Goal: Task Accomplishment & Management: Complete application form

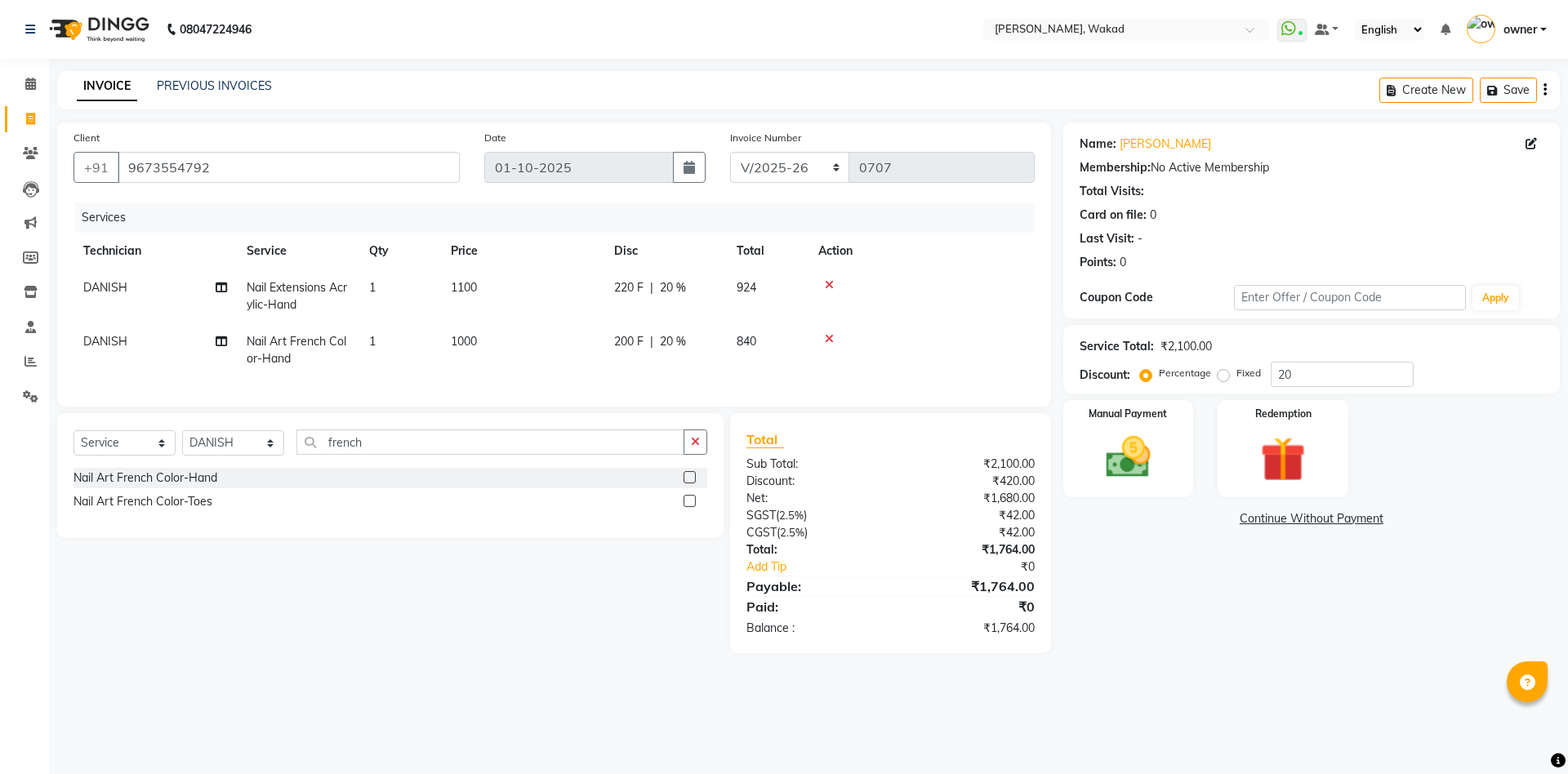
select select "7711"
select select "service"
select select "88369"
click at [1161, 455] on img at bounding box center [1128, 456] width 76 height 53
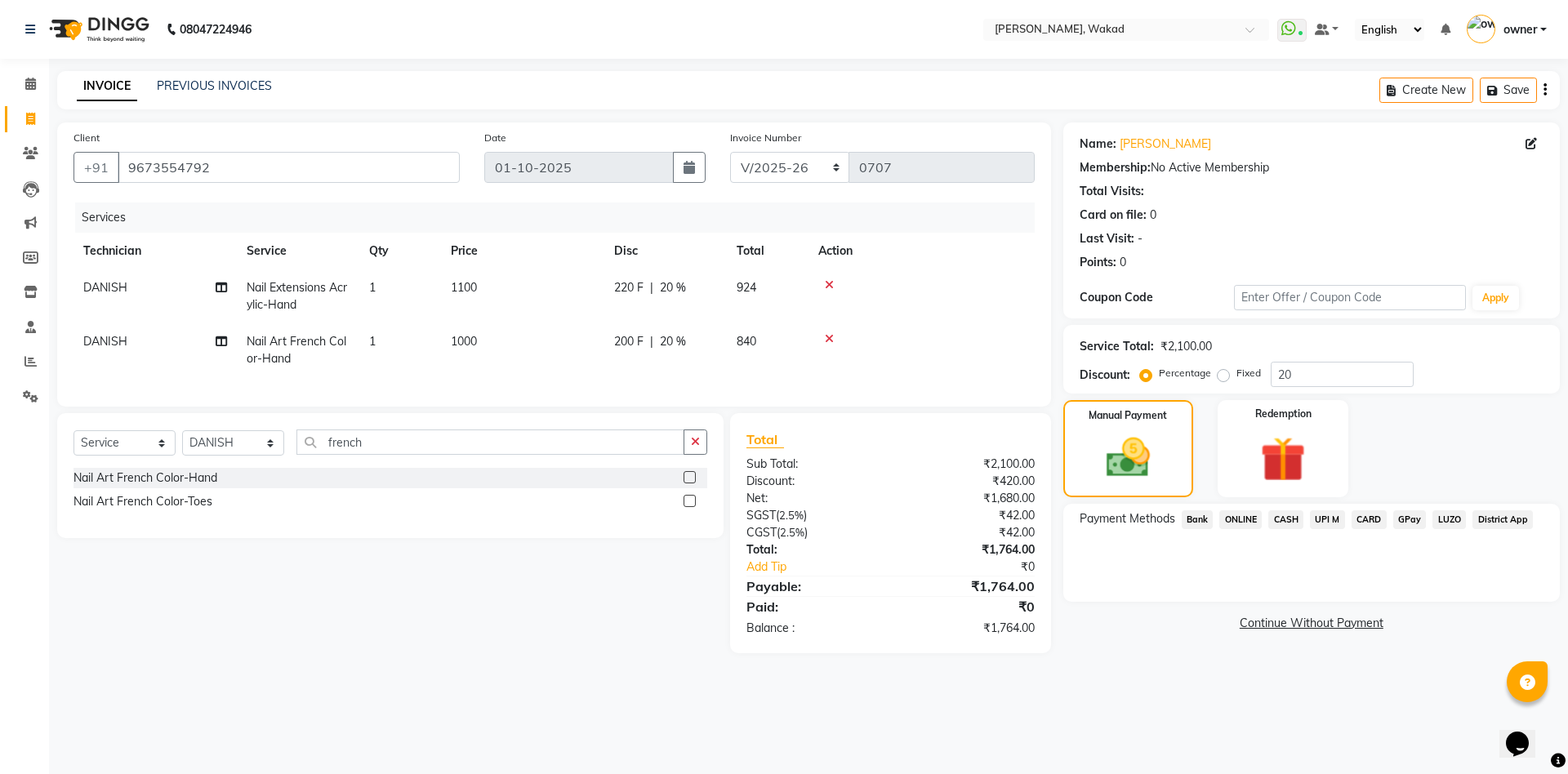
click at [1243, 521] on span "ONLINE" at bounding box center [1240, 519] width 43 height 19
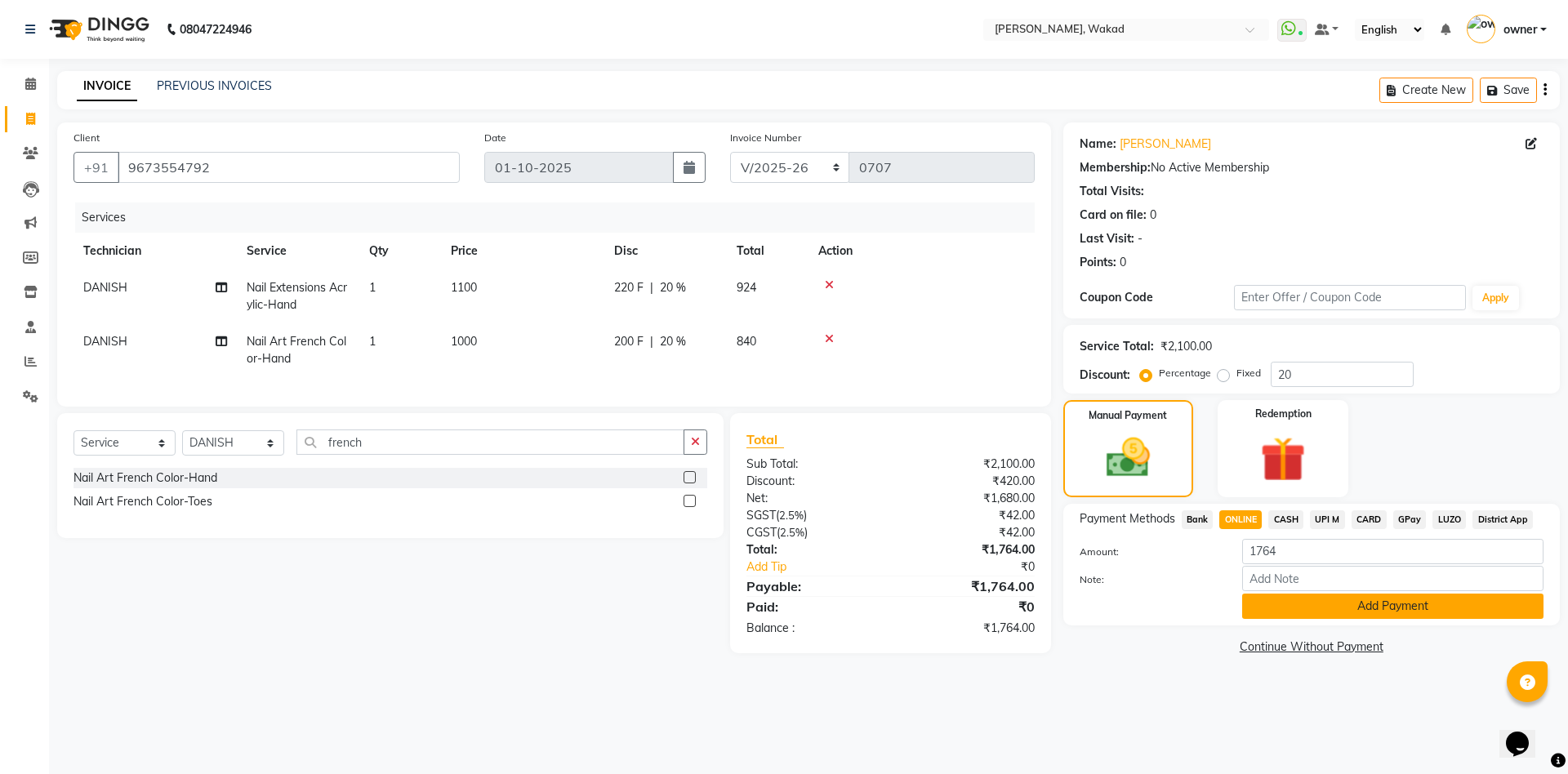
click at [1329, 609] on button "Add Payment" at bounding box center [1392, 606] width 302 height 25
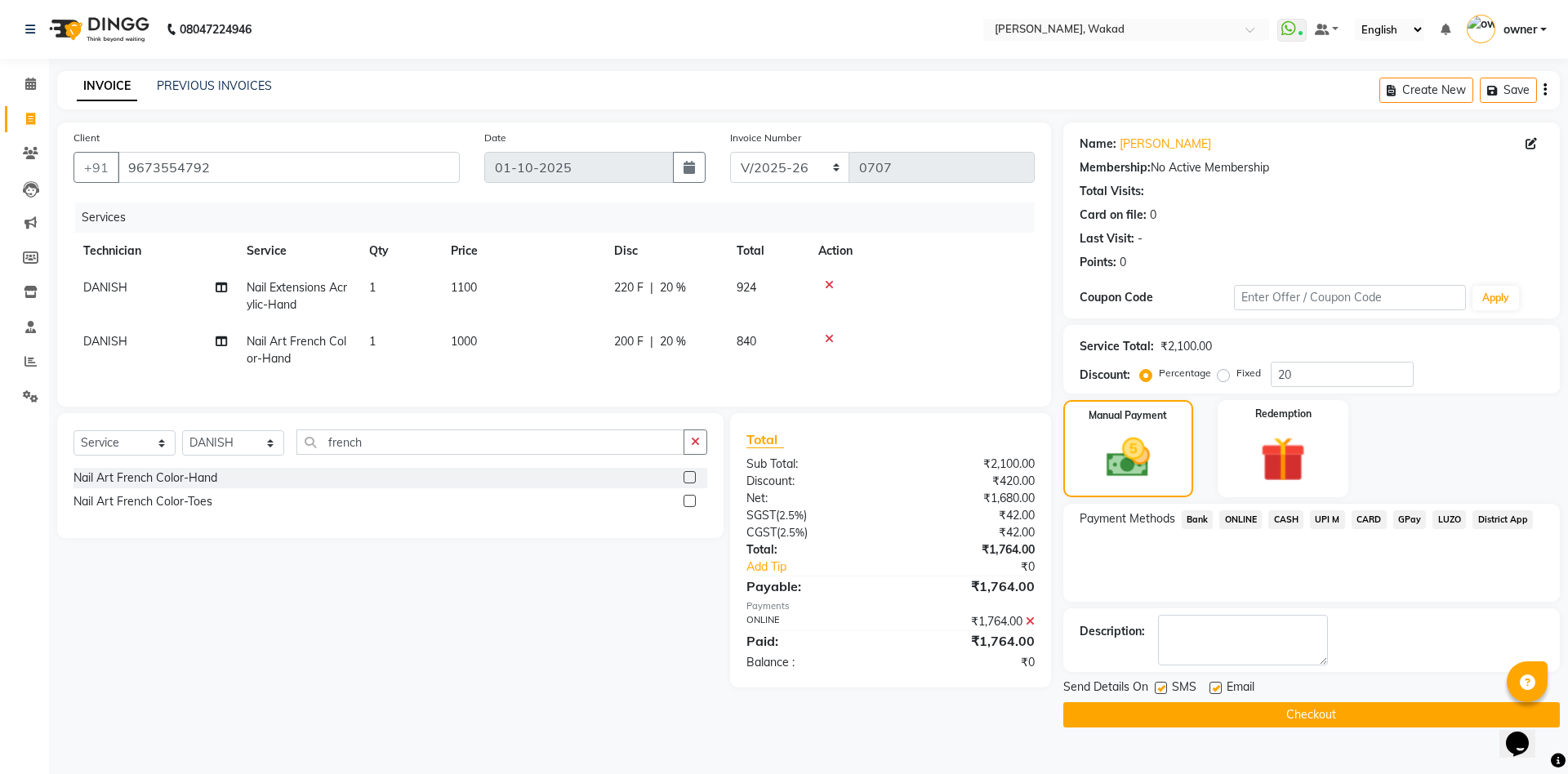
click at [1304, 710] on button "Checkout" at bounding box center [1312, 714] width 496 height 25
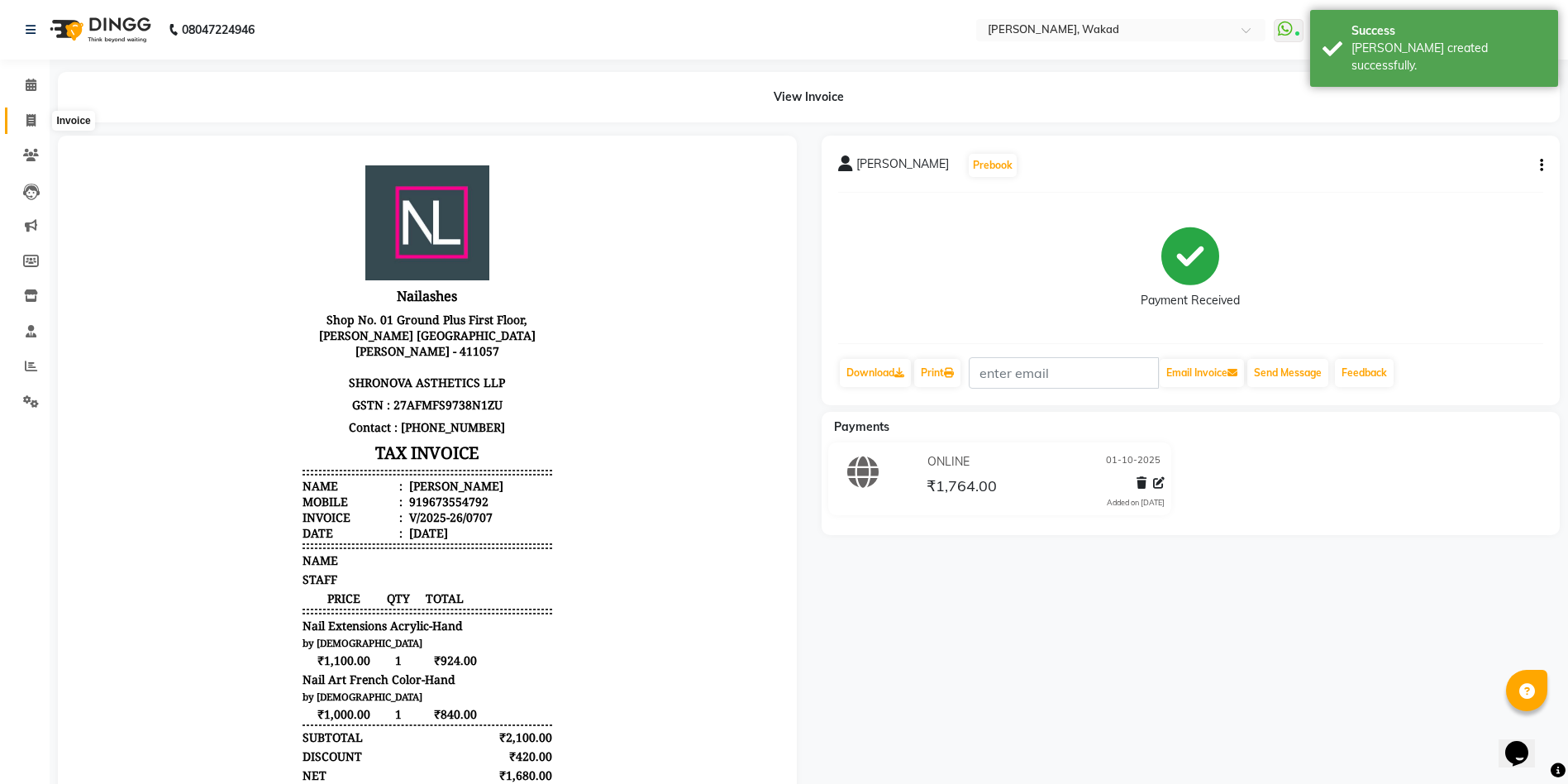
click at [22, 112] on span at bounding box center [31, 121] width 29 height 19
select select "service"
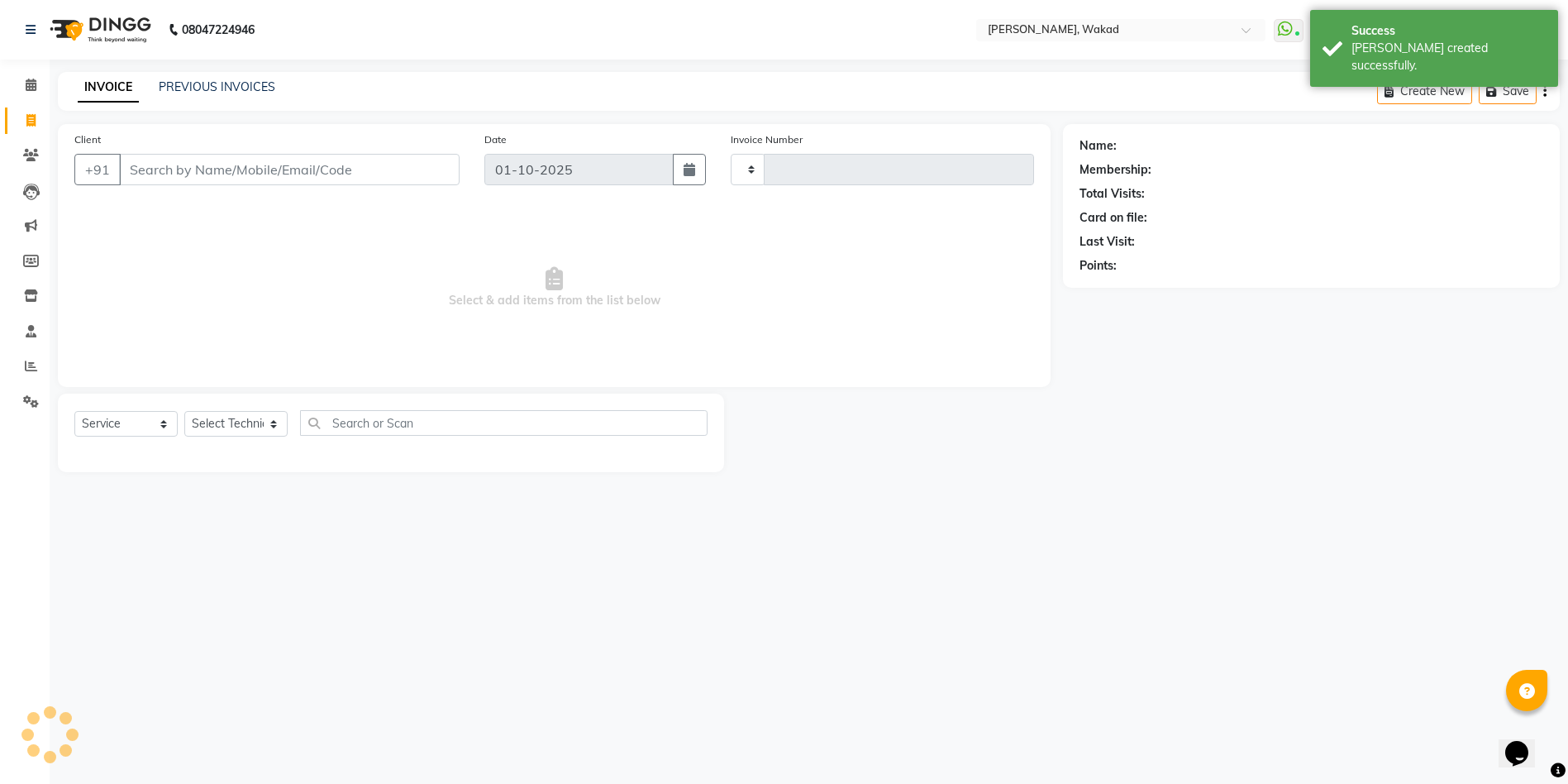
type input "0708"
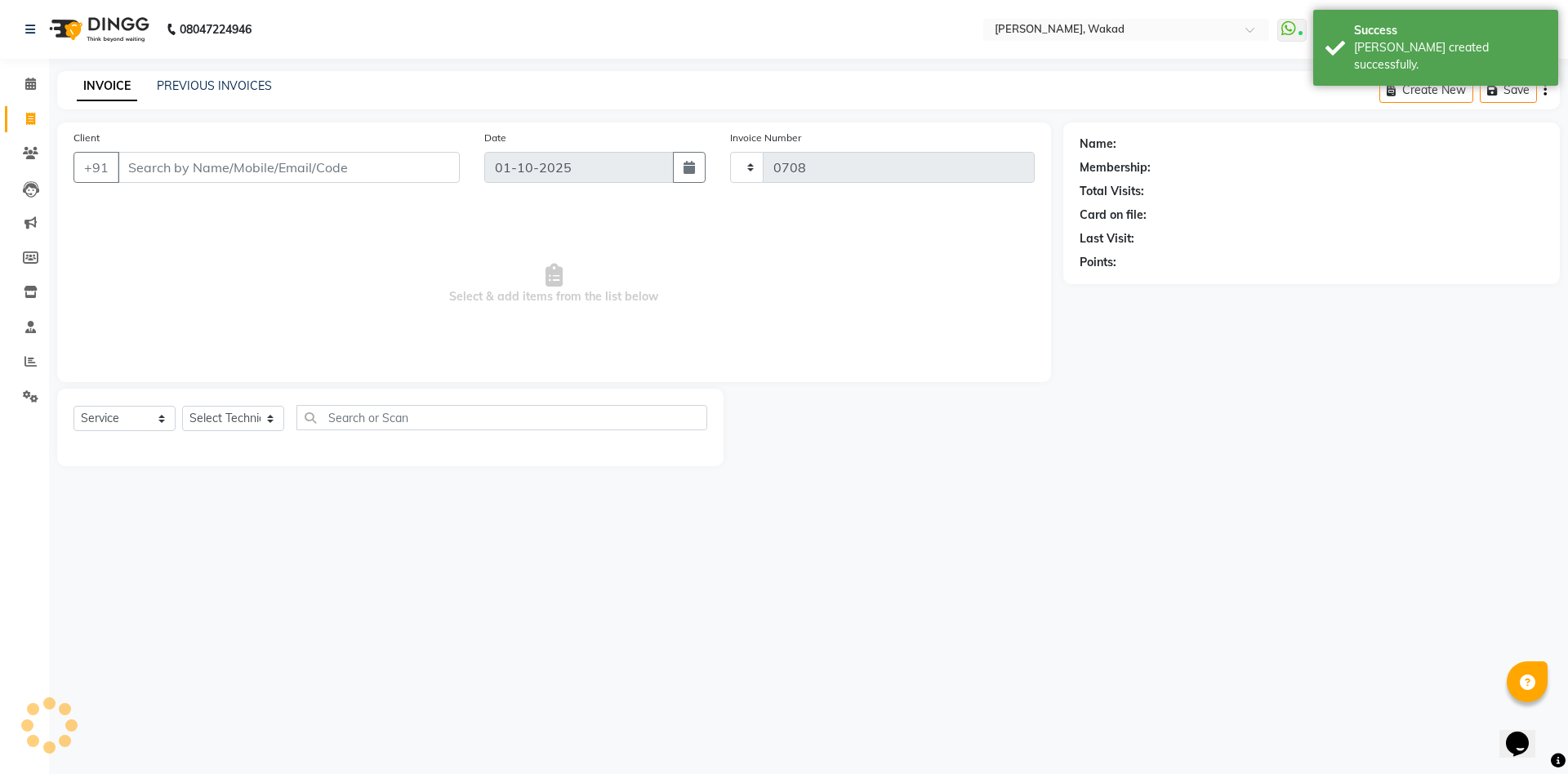
select select "7711"
click at [225, 81] on link "PREVIOUS INVOICES" at bounding box center [214, 86] width 115 height 14
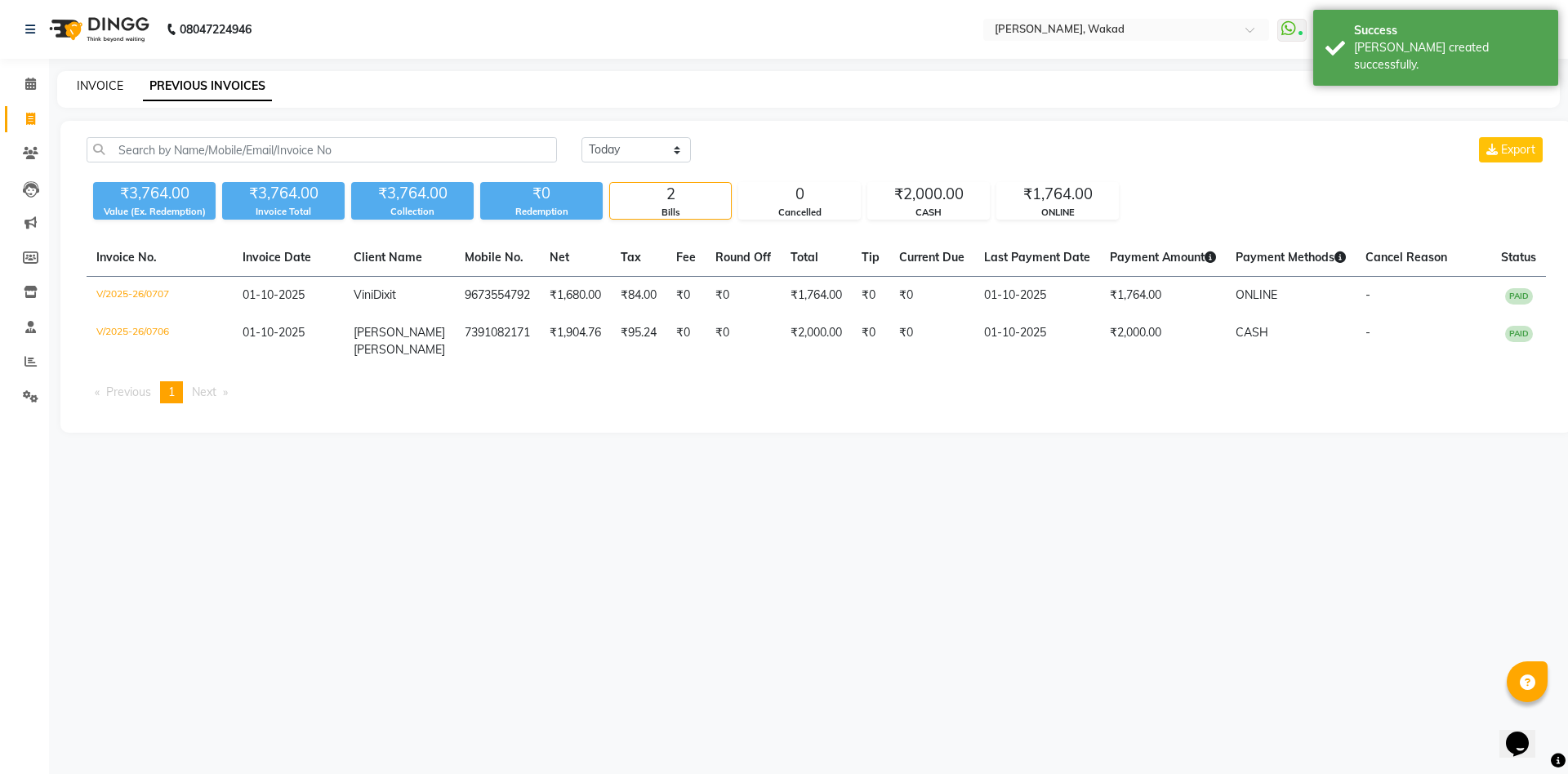
click at [98, 79] on link "INVOICE" at bounding box center [100, 86] width 46 height 14
select select "7711"
select select "service"
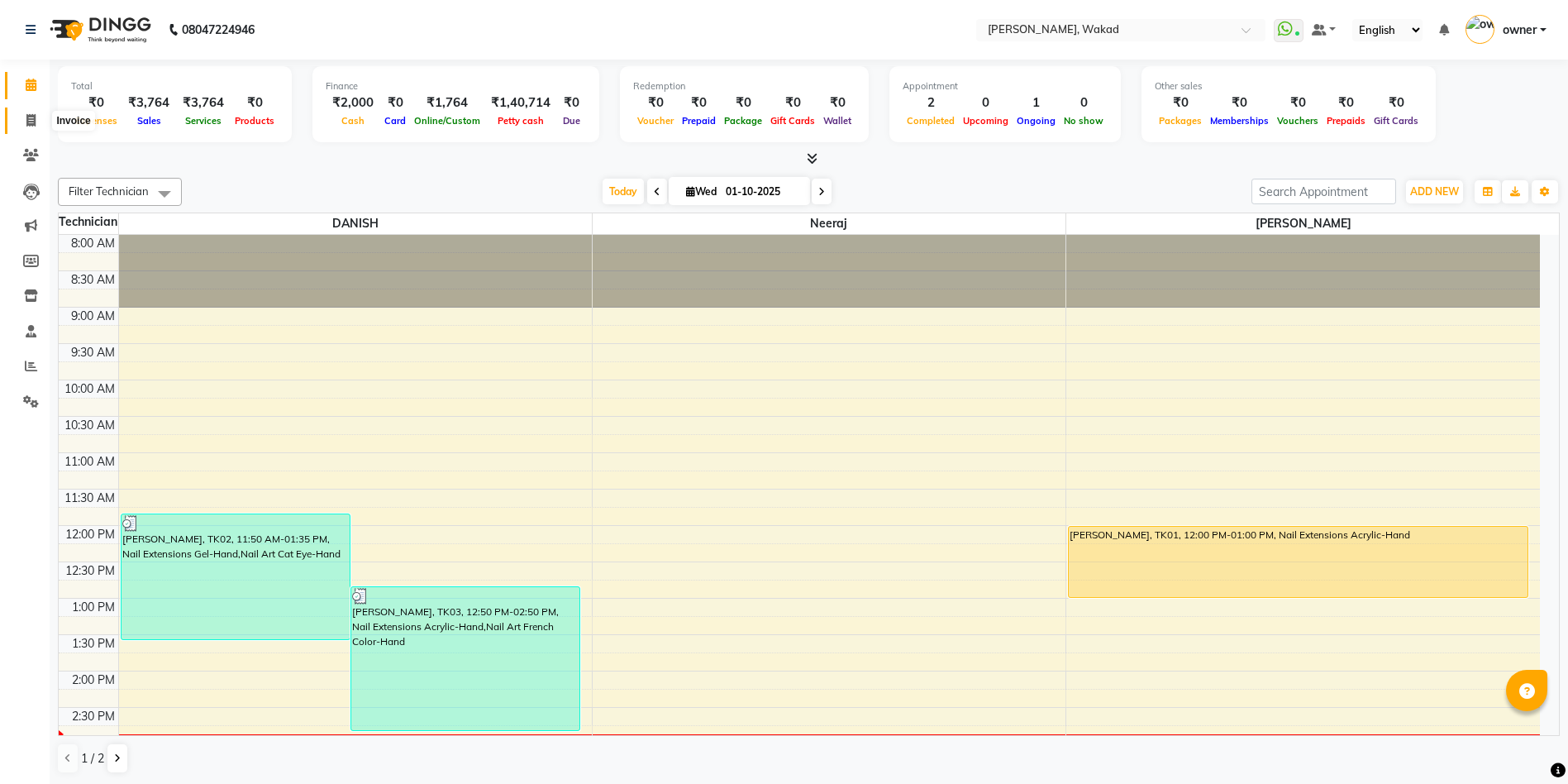
click at [33, 120] on icon at bounding box center [31, 120] width 9 height 13
select select "7711"
select select "service"
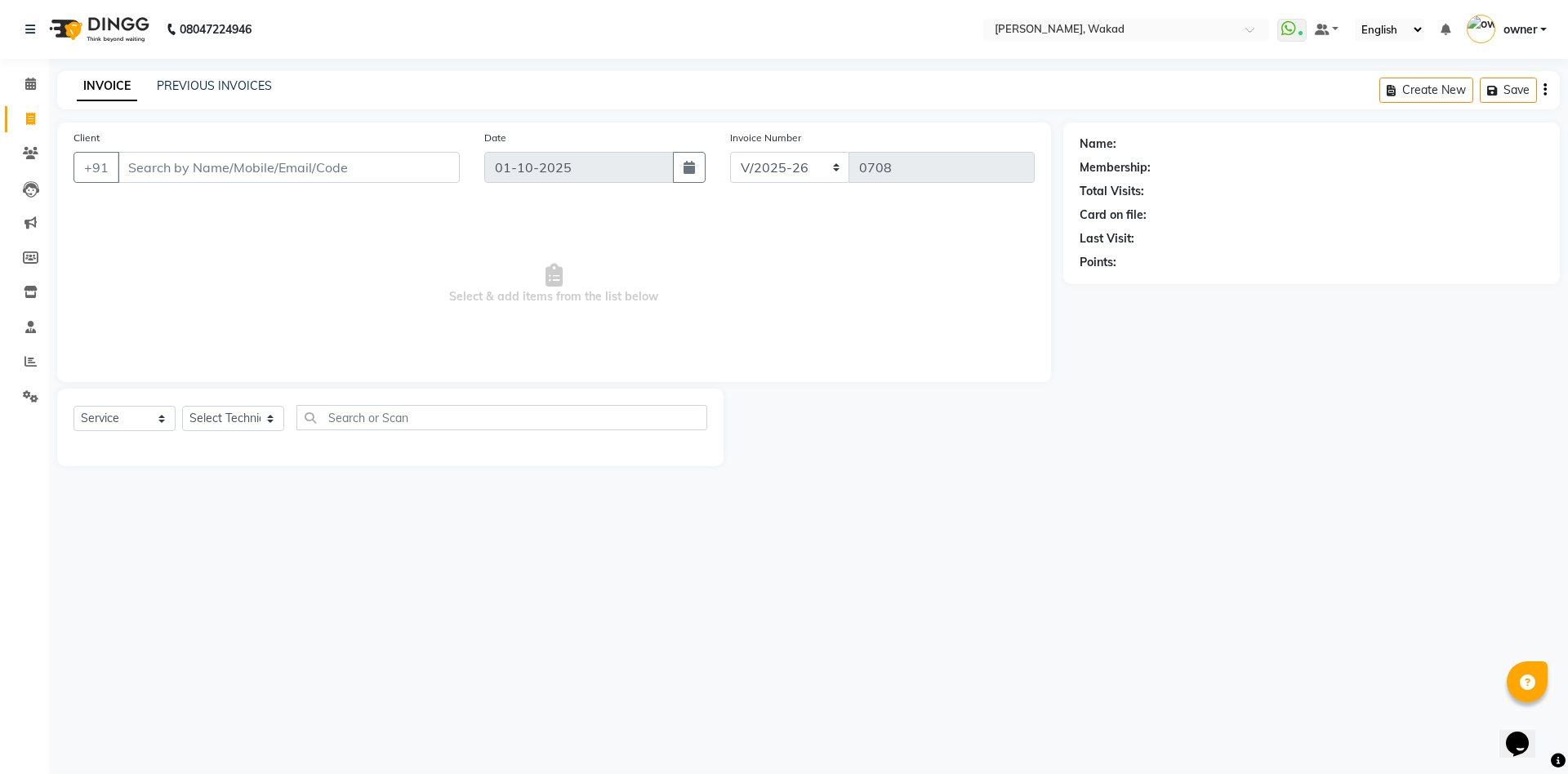
click at [203, 164] on input "Client" at bounding box center [289, 167] width 342 height 31
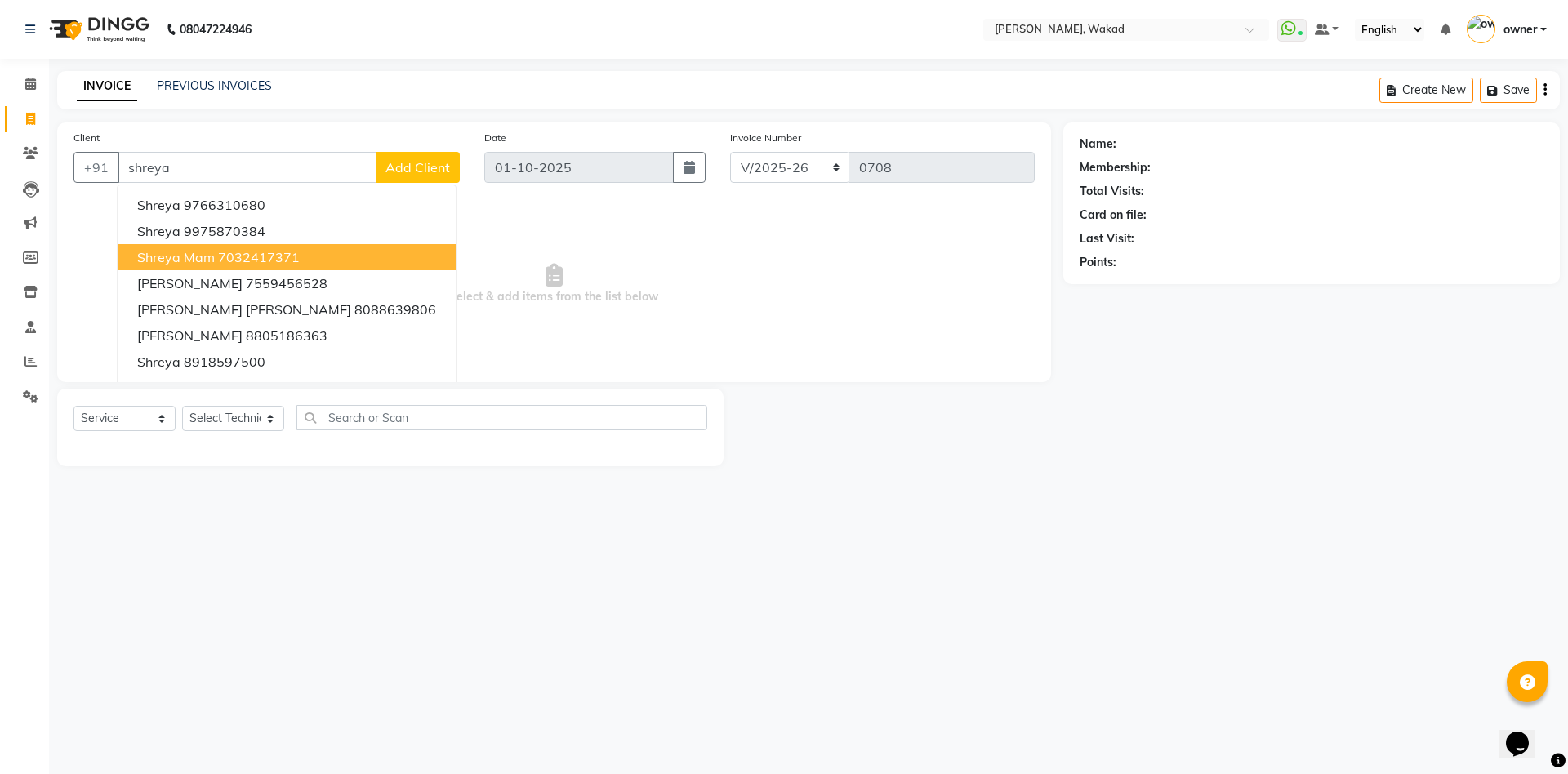
click at [315, 252] on button "shreya mam 7032417371" at bounding box center [286, 257] width 338 height 26
type input "7032417371"
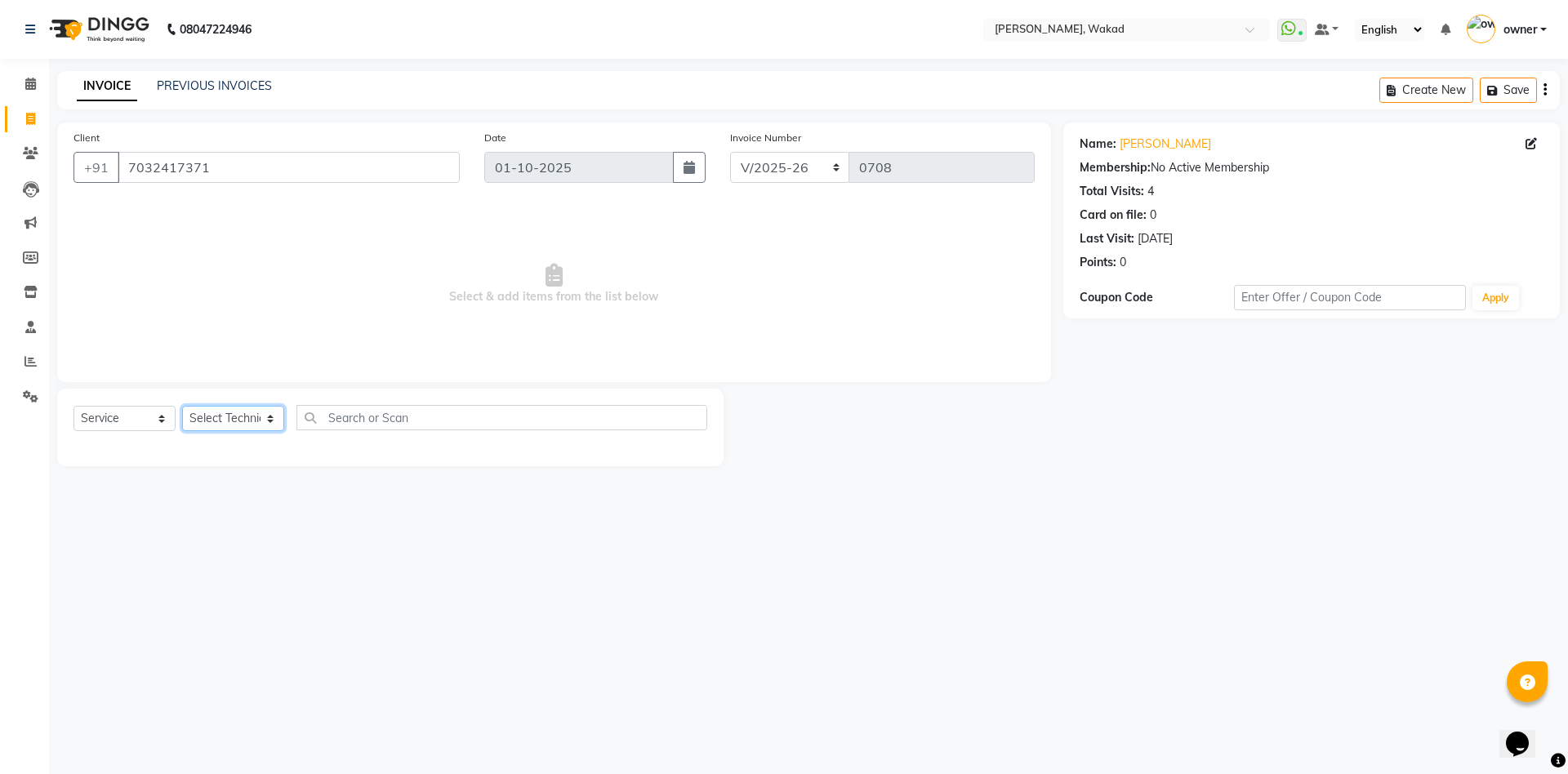
click at [227, 414] on select "Select Technician [PERSON_NAME][GEOGRAPHIC_DATA] DANISH Neeraj owner pooja sach…" at bounding box center [233, 418] width 102 height 25
select select "91973"
click at [182, 406] on select "Select Technician [PERSON_NAME][GEOGRAPHIC_DATA] DANISH Neeraj owner pooja sach…" at bounding box center [233, 418] width 102 height 25
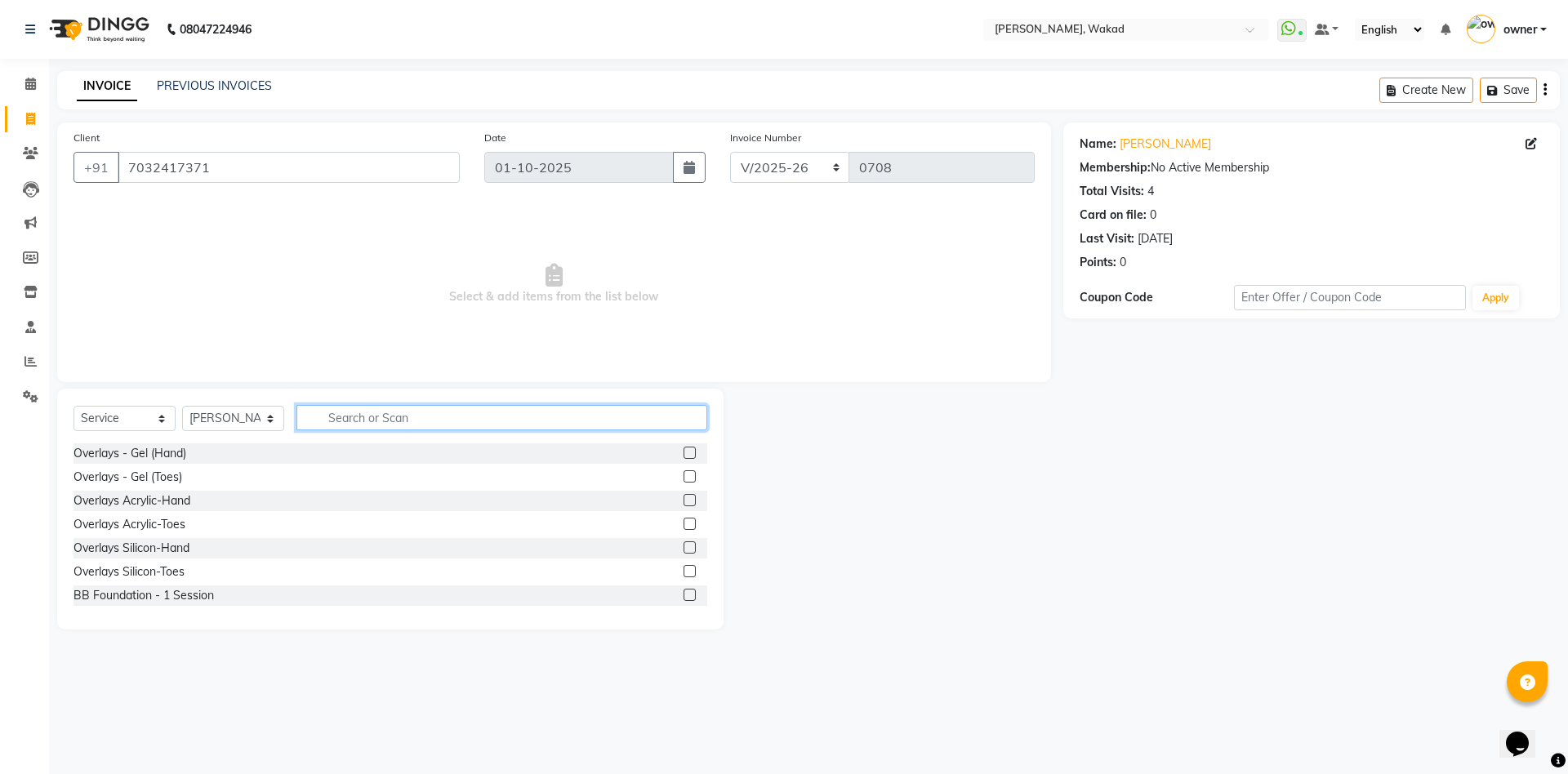
click at [367, 416] on input "text" at bounding box center [501, 417] width 410 height 25
type input "exten"
click at [683, 520] on label at bounding box center [689, 523] width 13 height 13
click at [683, 520] on input "checkbox" at bounding box center [688, 524] width 11 height 11
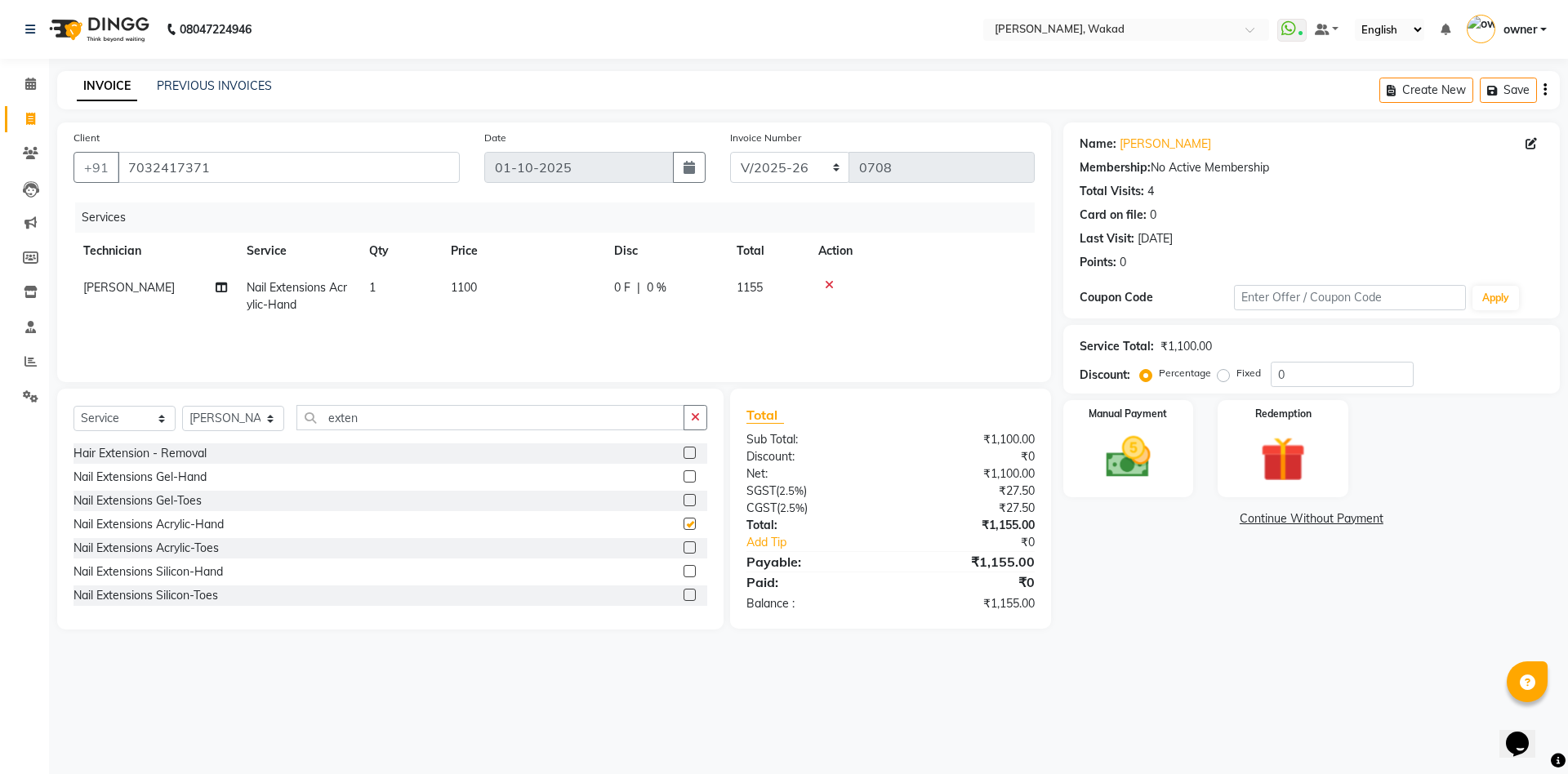
checkbox input "false"
click at [530, 419] on input "exten" at bounding box center [490, 417] width 388 height 25
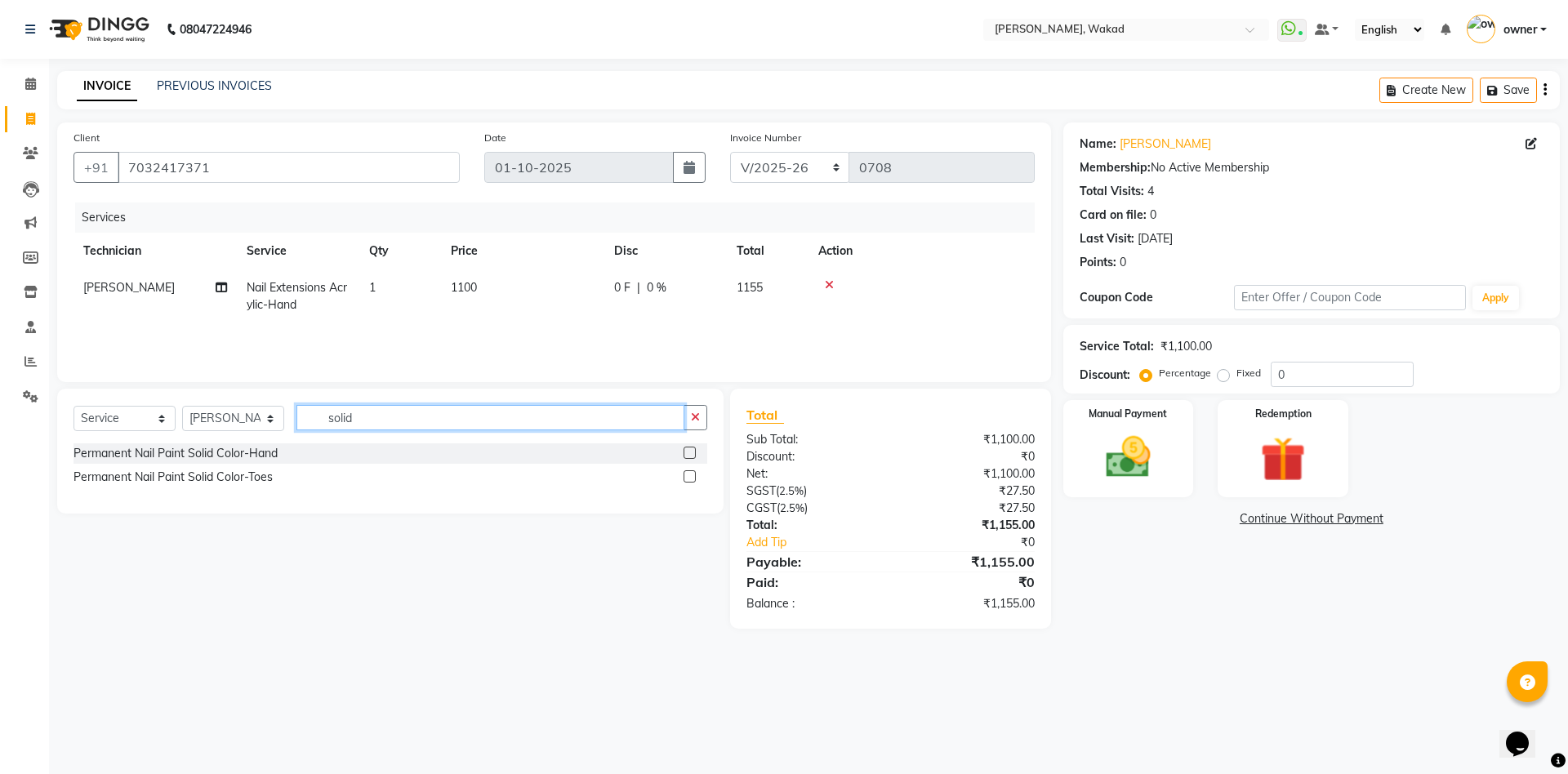
type input "solid"
click at [690, 454] on label at bounding box center [689, 453] width 13 height 13
click at [690, 454] on input "checkbox" at bounding box center [688, 454] width 11 height 11
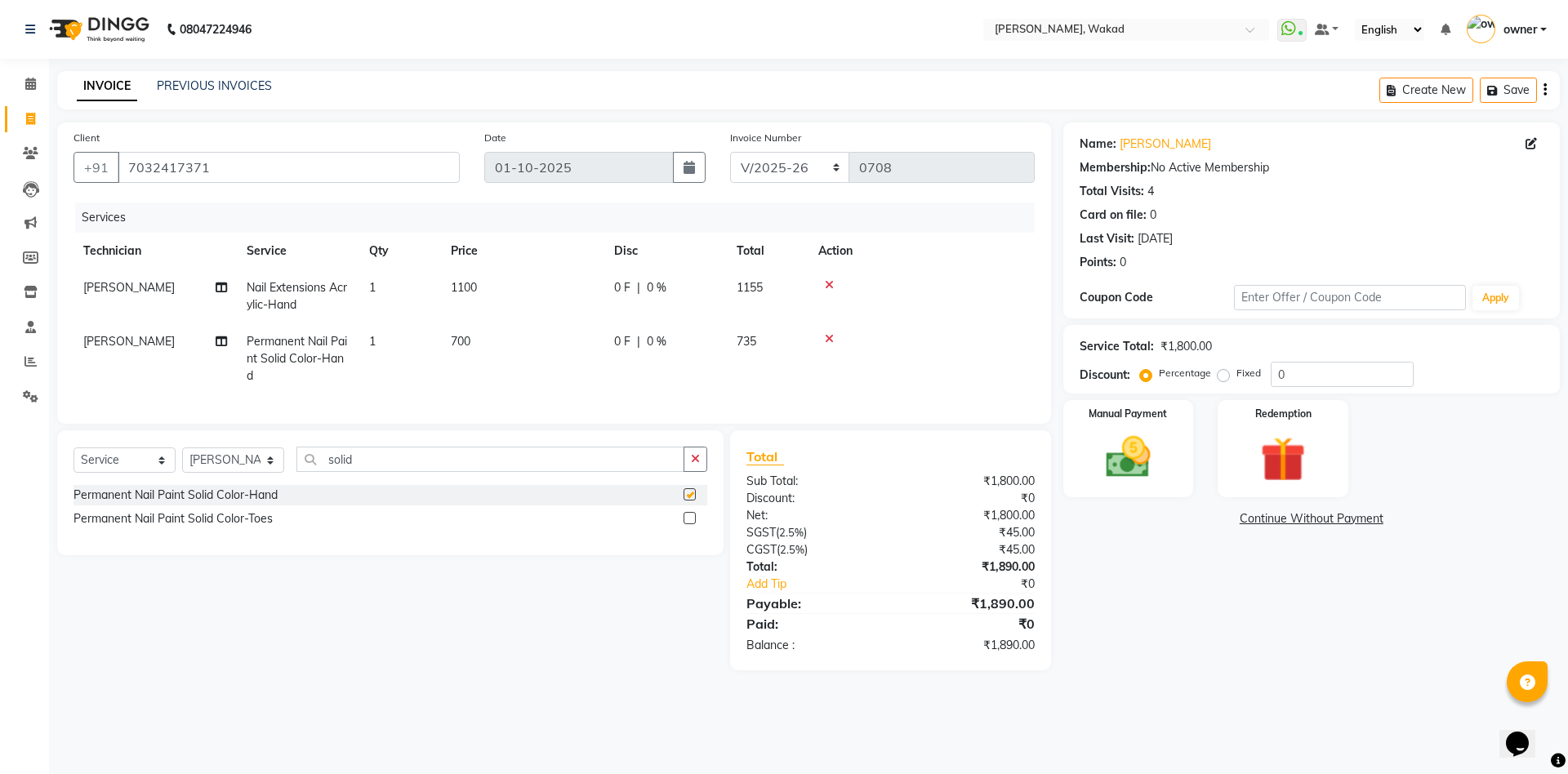
checkbox input "false"
click at [567, 484] on div "Select Service Product Membership Package Voucher Prepaid Gift Card Select Tech…" at bounding box center [390, 465] width 633 height 38
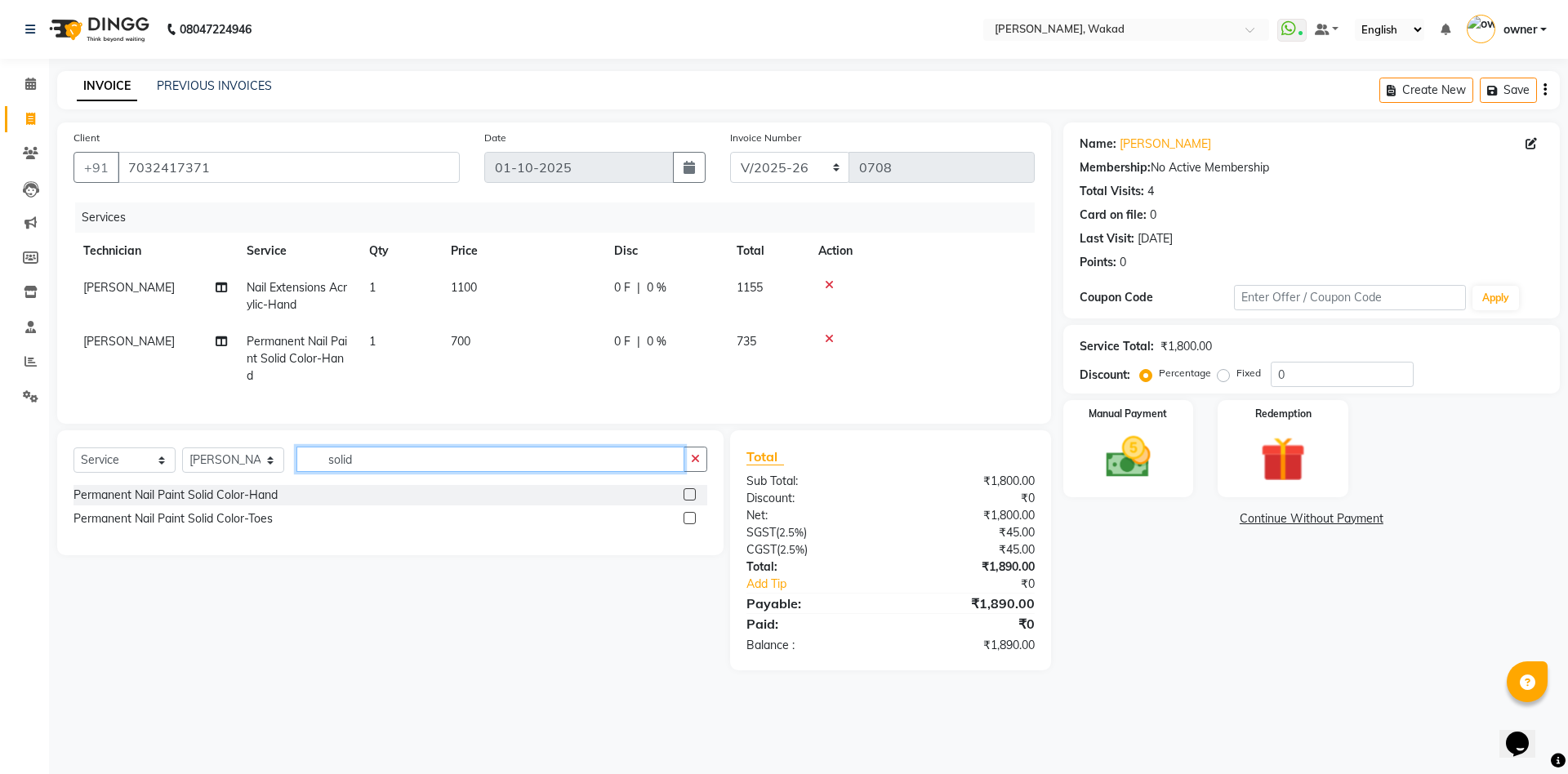
click at [567, 472] on input "solid" at bounding box center [490, 459] width 388 height 25
type input "french"
click at [690, 501] on label at bounding box center [689, 494] width 13 height 13
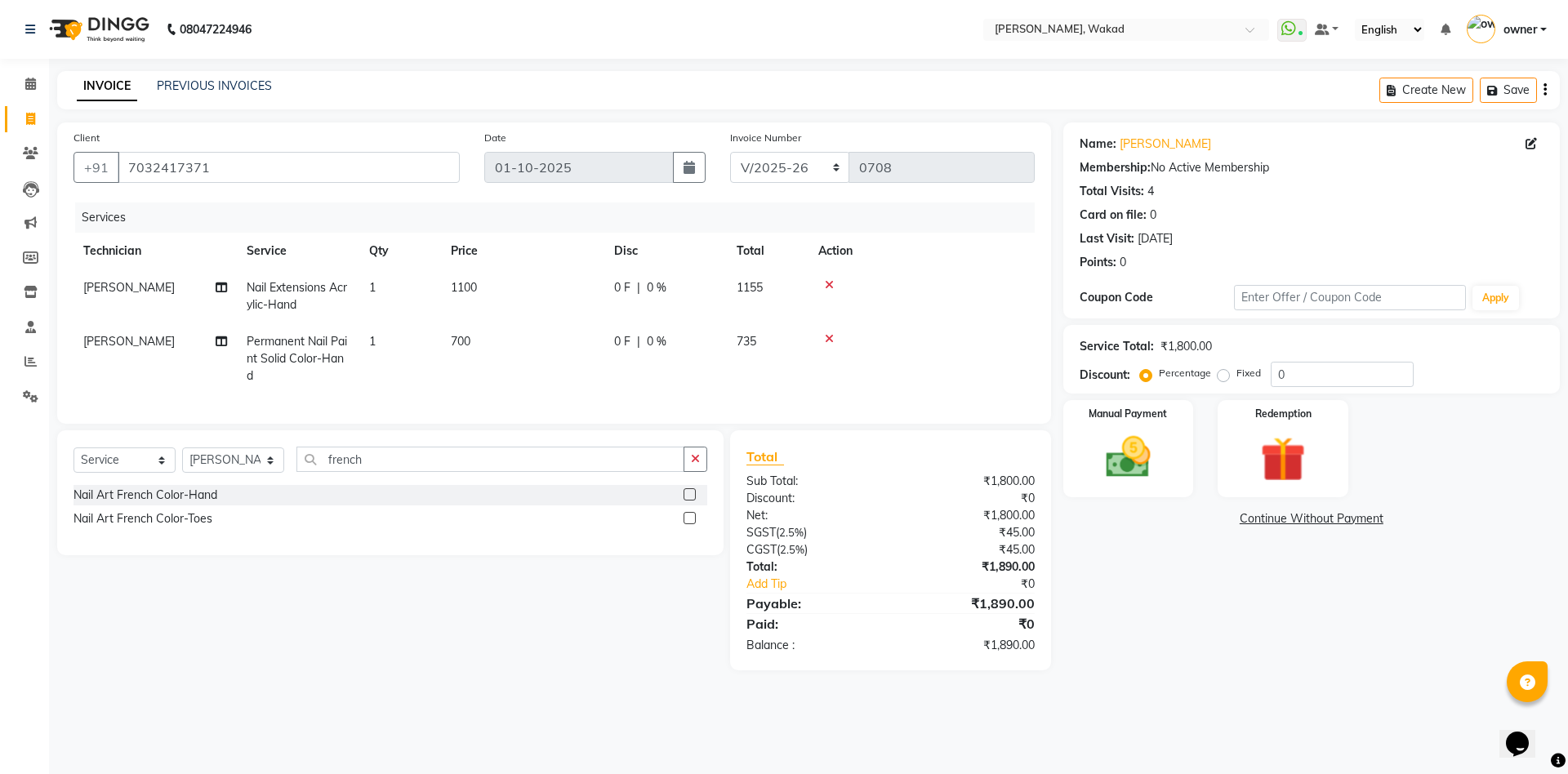
click at [690, 501] on input "checkbox" at bounding box center [688, 495] width 11 height 11
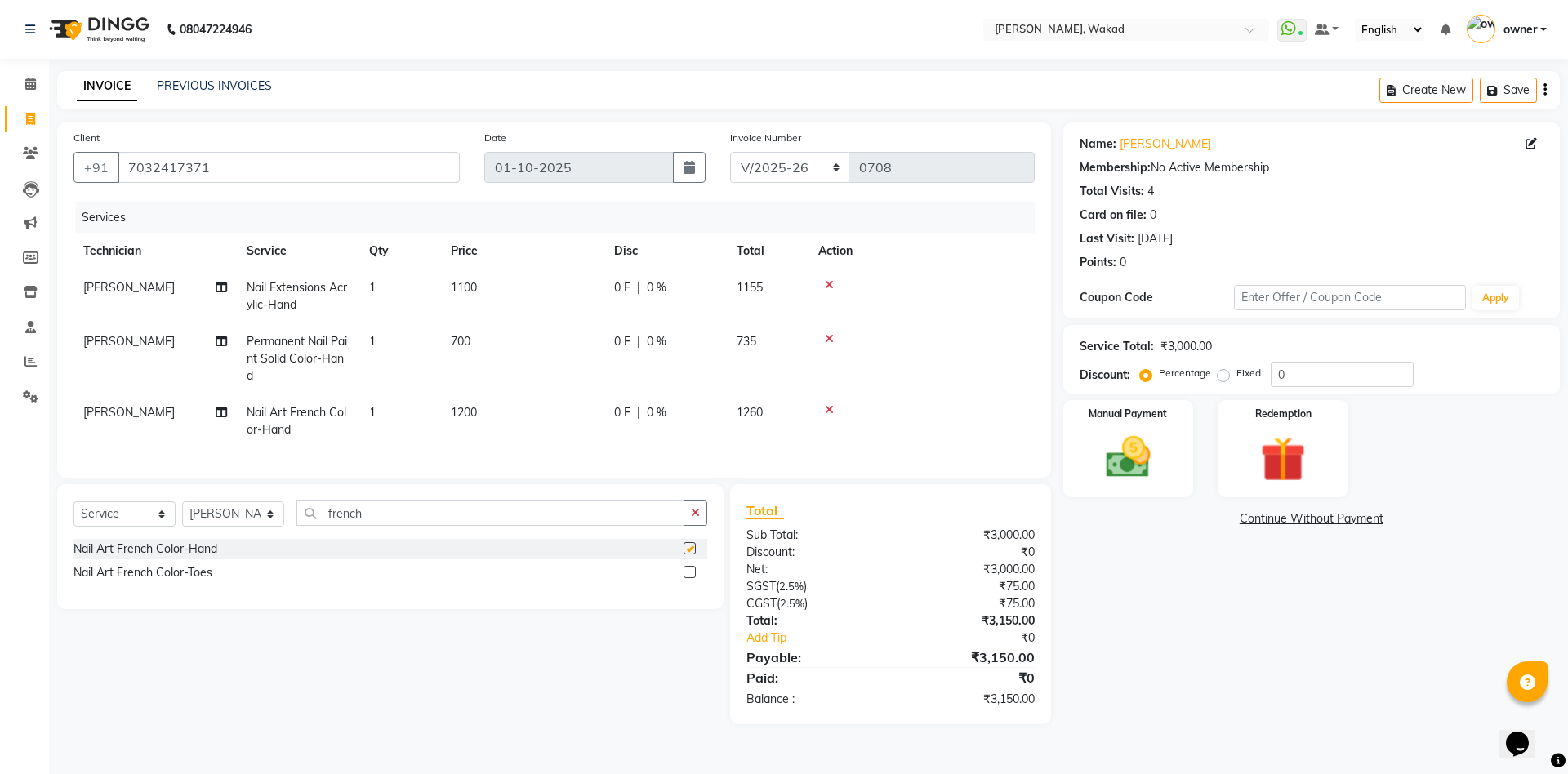
checkbox input "false"
click at [641, 525] on input "french" at bounding box center [490, 513] width 388 height 25
type input "chrome"
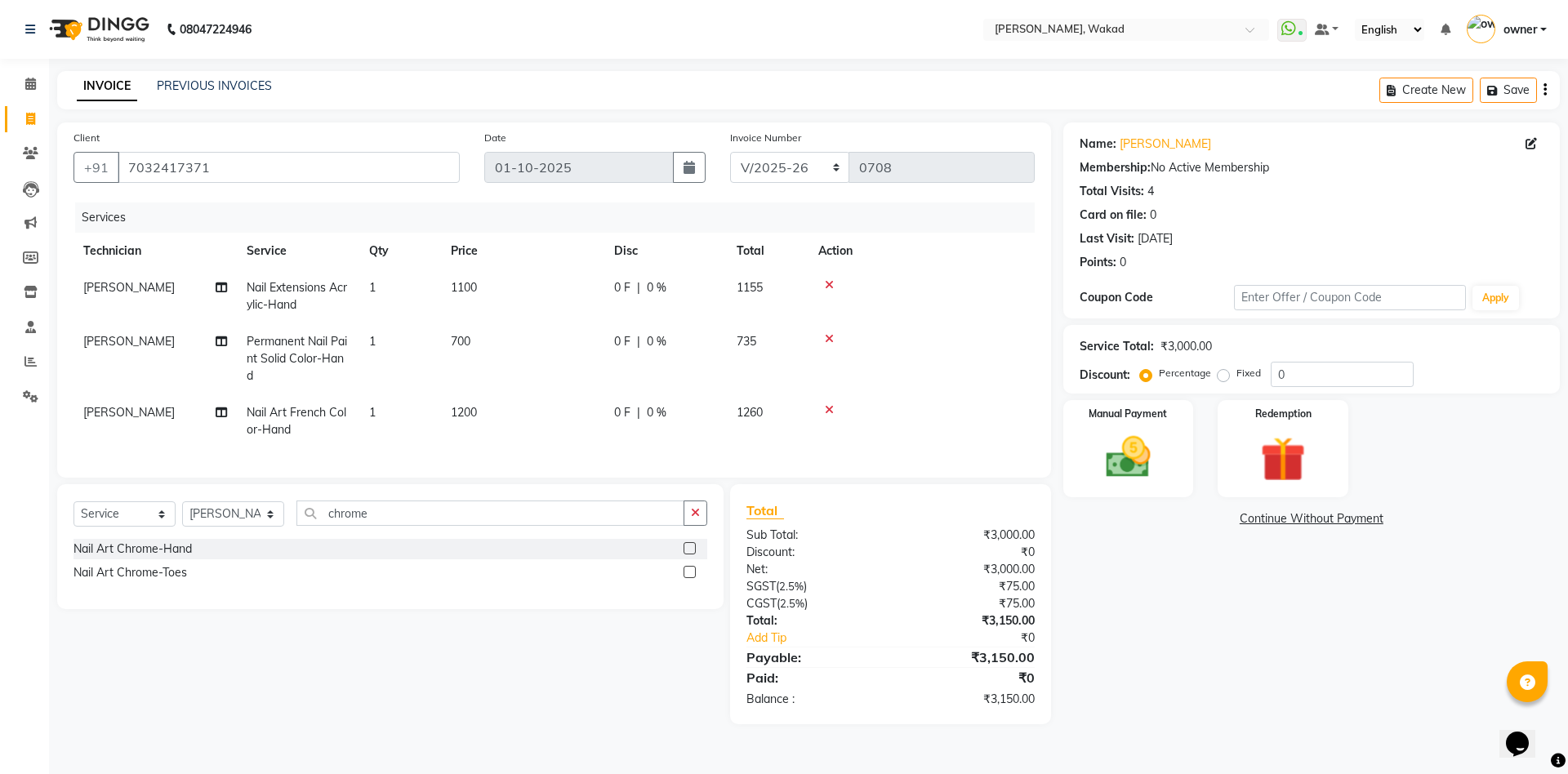
click at [687, 554] on label at bounding box center [689, 549] width 13 height 13
click at [687, 554] on input "checkbox" at bounding box center [688, 549] width 11 height 11
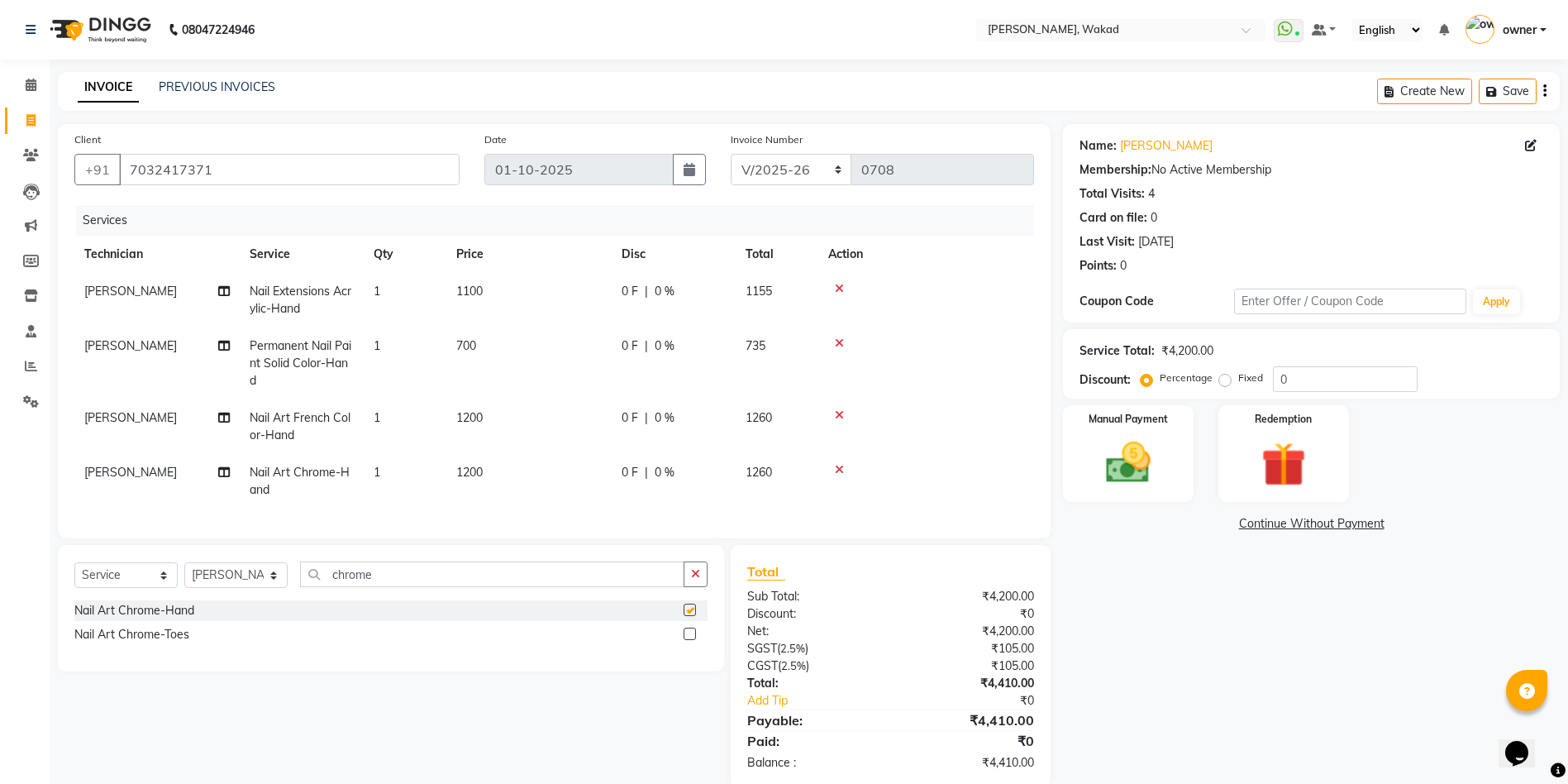
checkbox input "false"
click at [458, 585] on input "chrome" at bounding box center [491, 574] width 384 height 26
type input "marb"
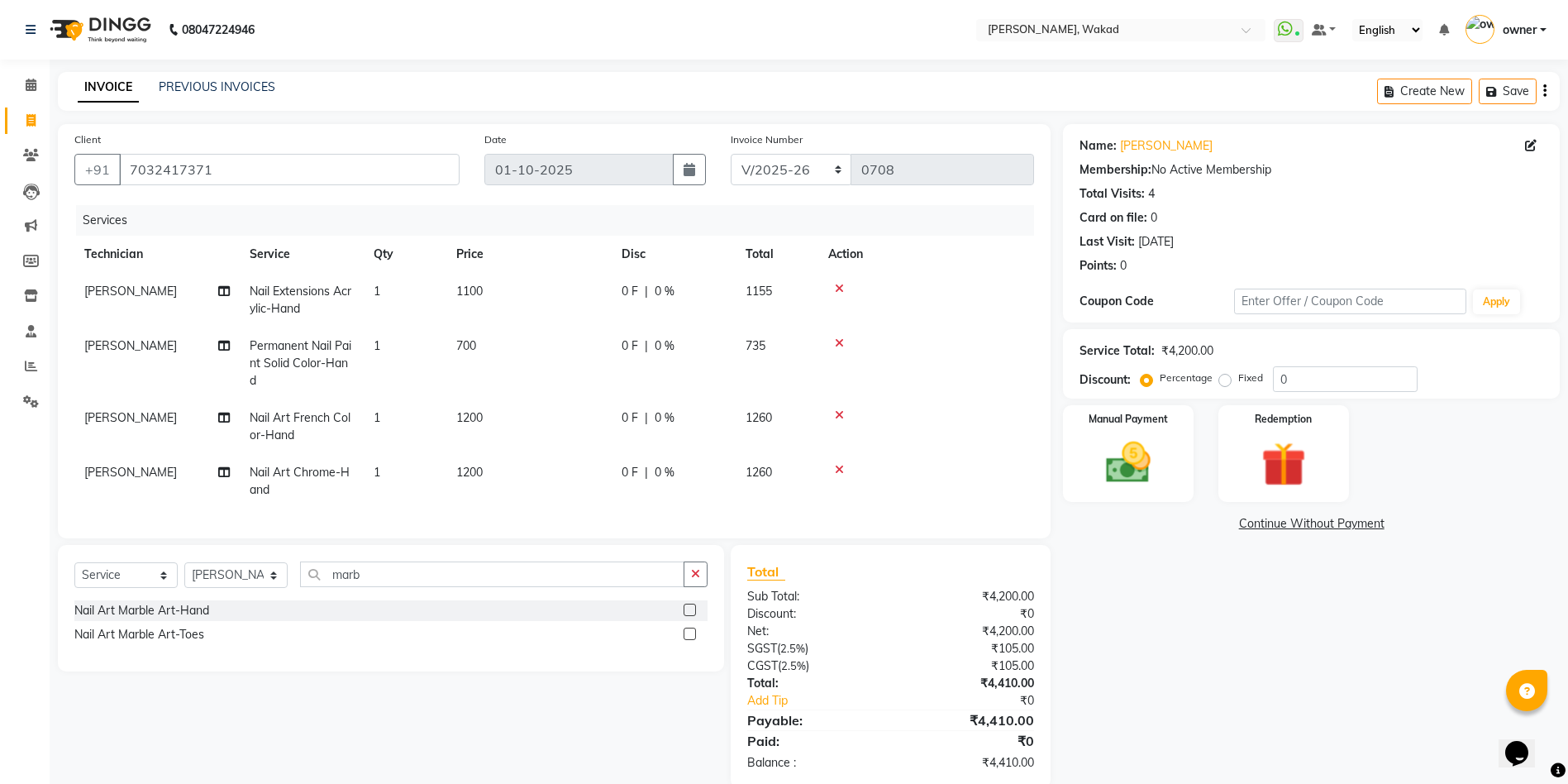
click at [689, 616] on label at bounding box center [690, 610] width 13 height 13
click at [689, 616] on input "checkbox" at bounding box center [689, 611] width 11 height 11
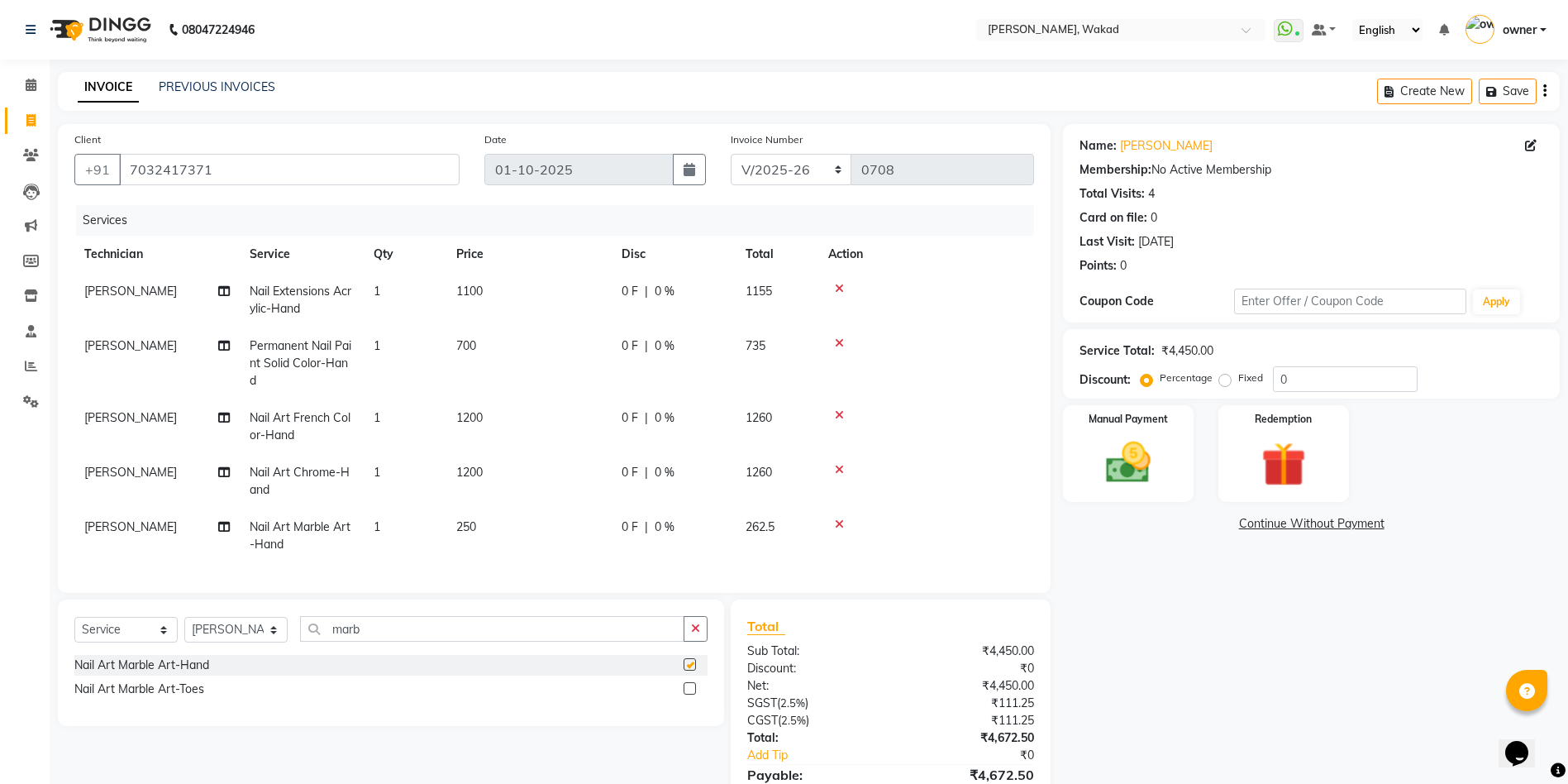
checkbox input "false"
click at [499, 524] on td "250" at bounding box center [529, 535] width 165 height 54
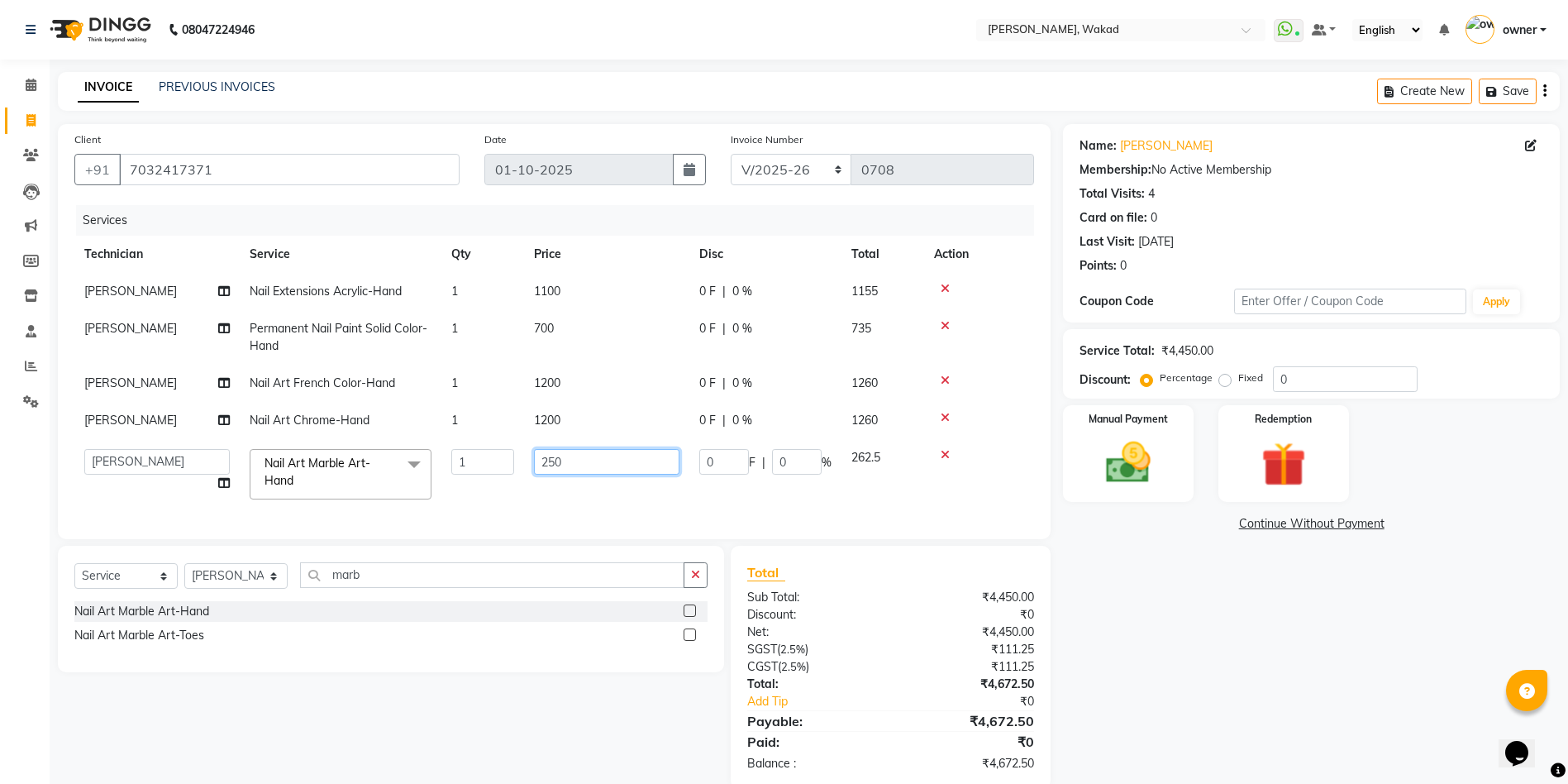
click at [649, 456] on input "250" at bounding box center [606, 461] width 146 height 26
type input "100"
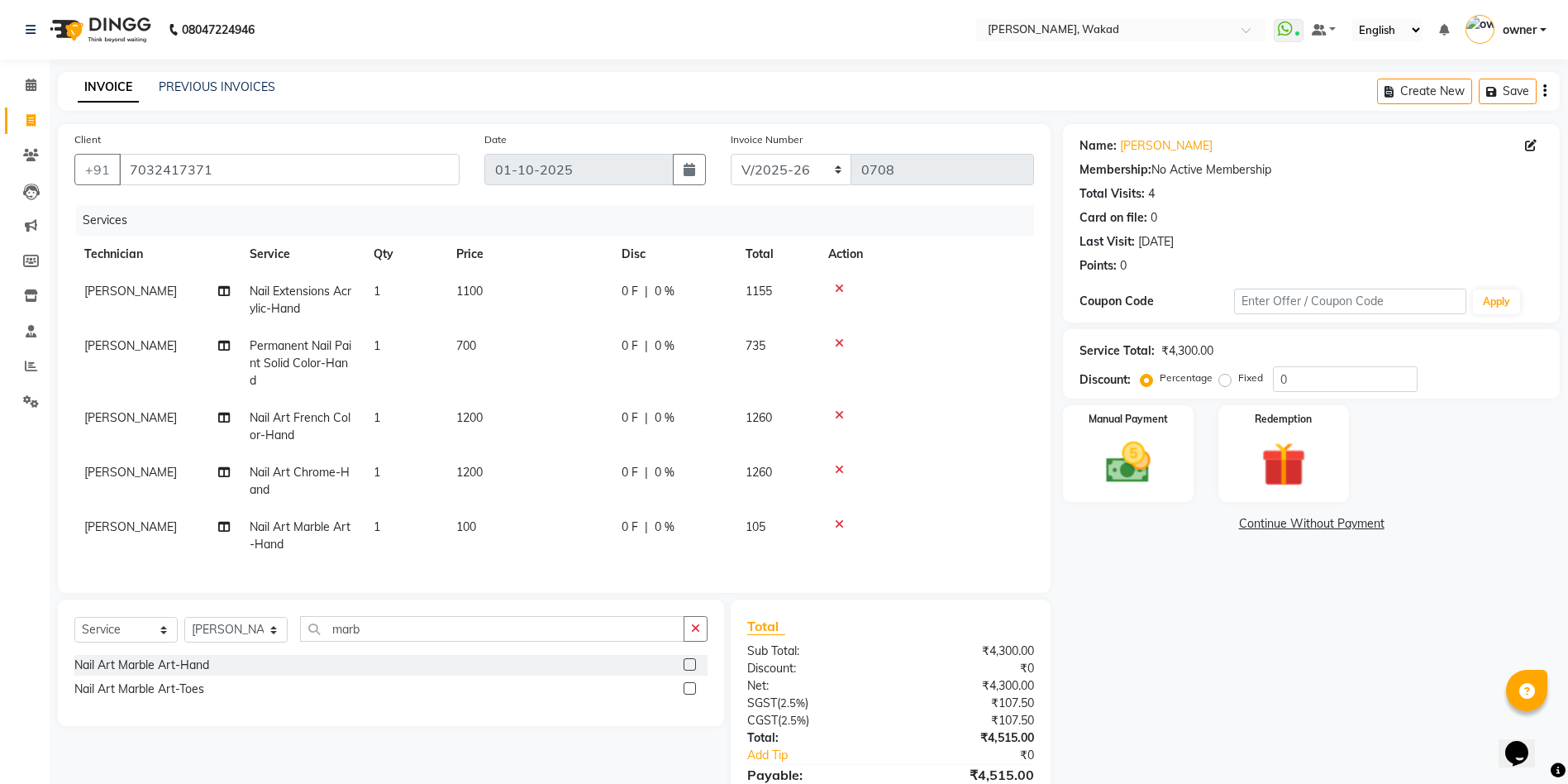
click at [491, 470] on td "1200" at bounding box center [529, 480] width 165 height 54
click at [447, 508] on td "1" at bounding box center [405, 535] width 83 height 54
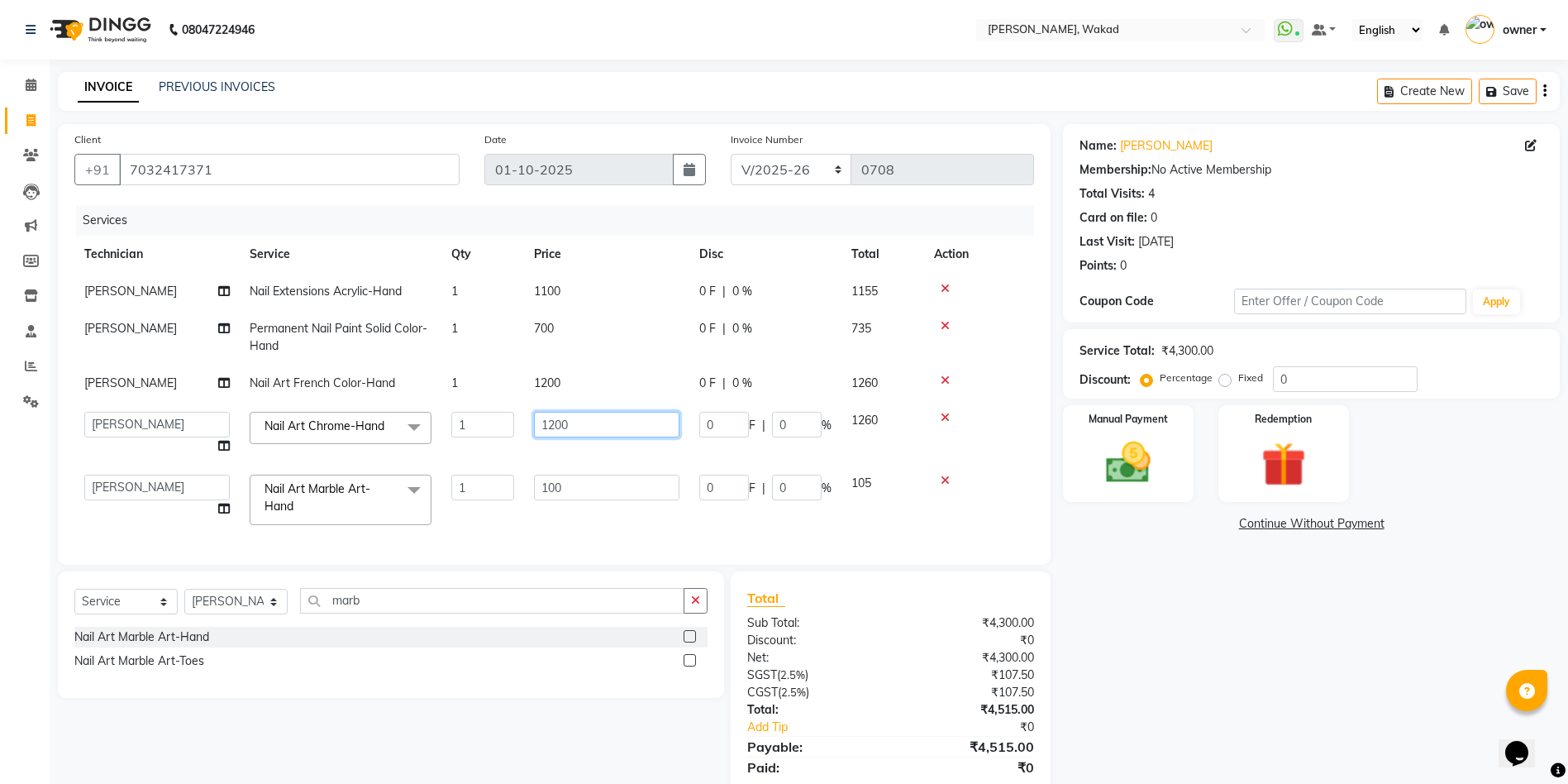
click at [632, 427] on input "1200" at bounding box center [606, 425] width 146 height 26
type input "1100"
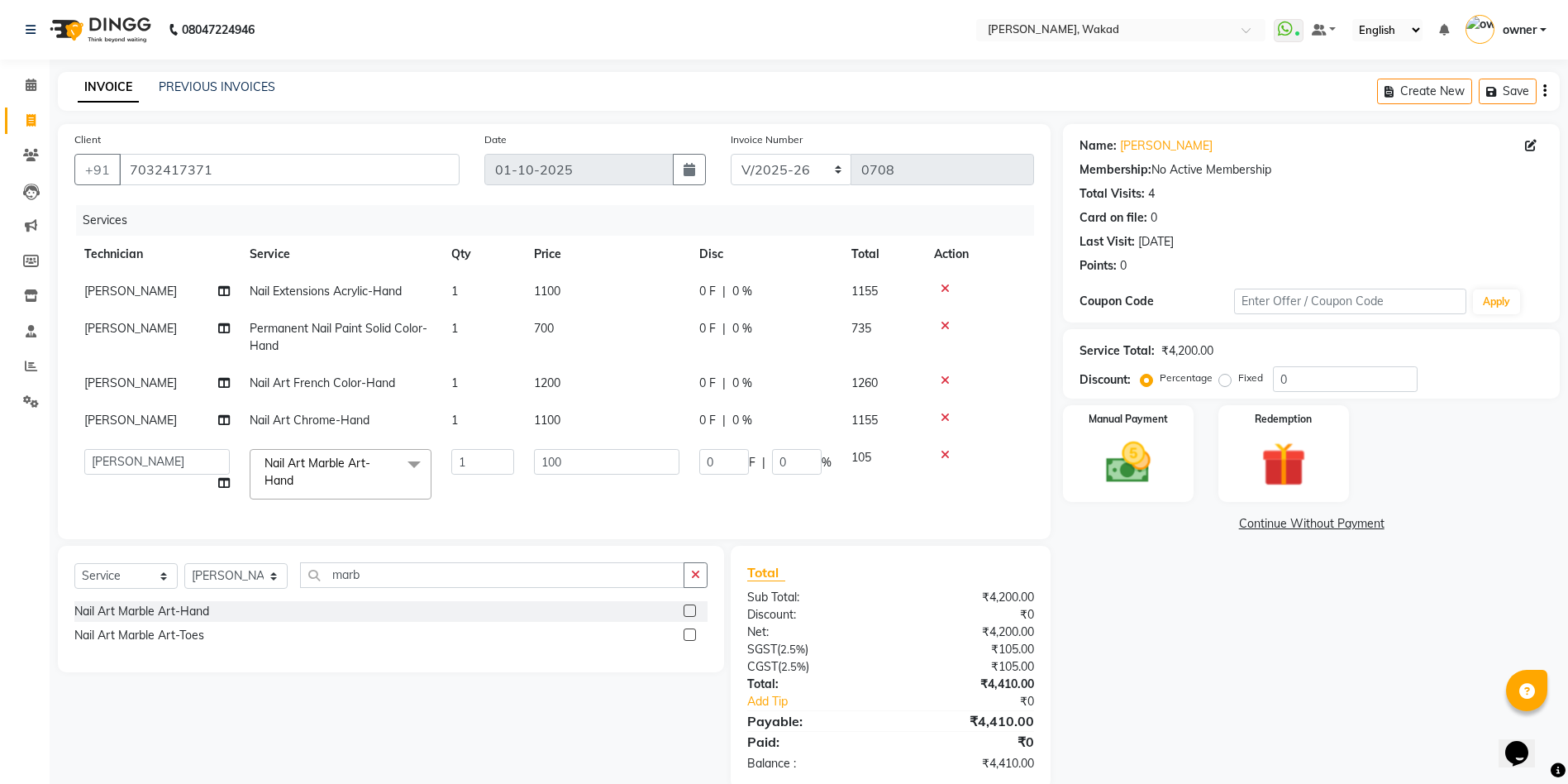
click at [582, 380] on td "1200" at bounding box center [606, 383] width 165 height 38
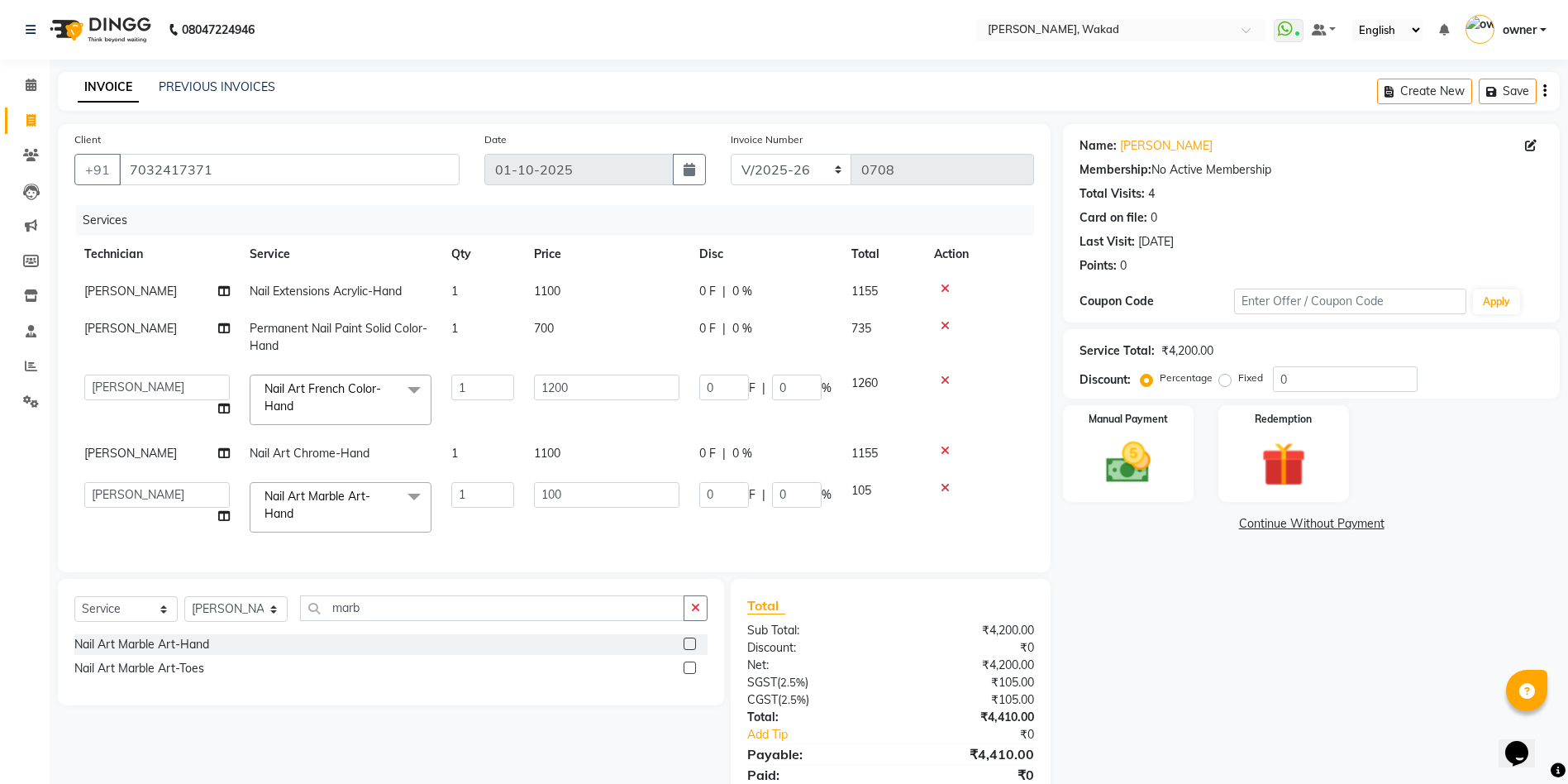
click at [582, 380] on input "1200" at bounding box center [606, 387] width 146 height 26
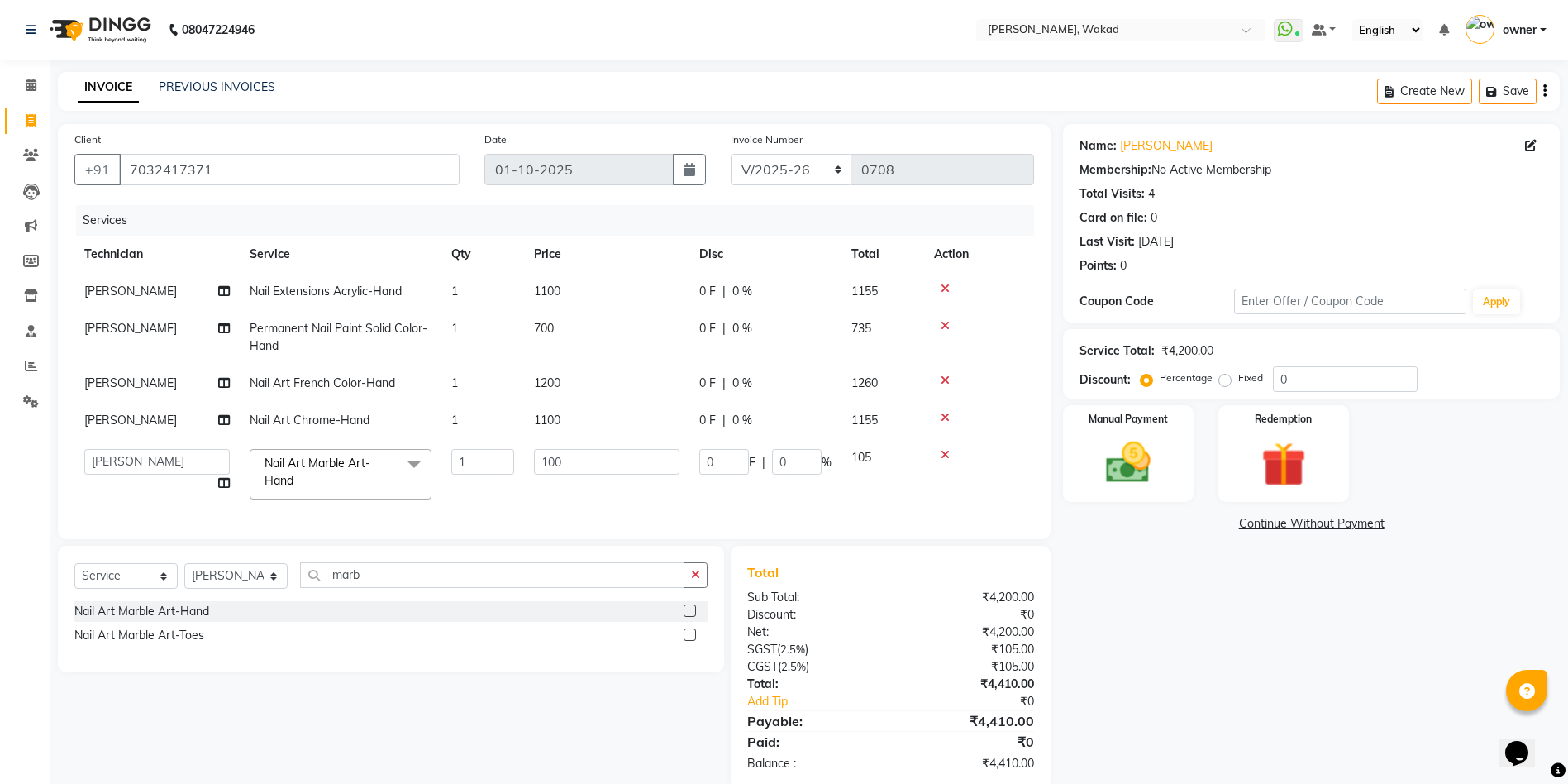
click at [948, 379] on icon at bounding box center [945, 380] width 9 height 12
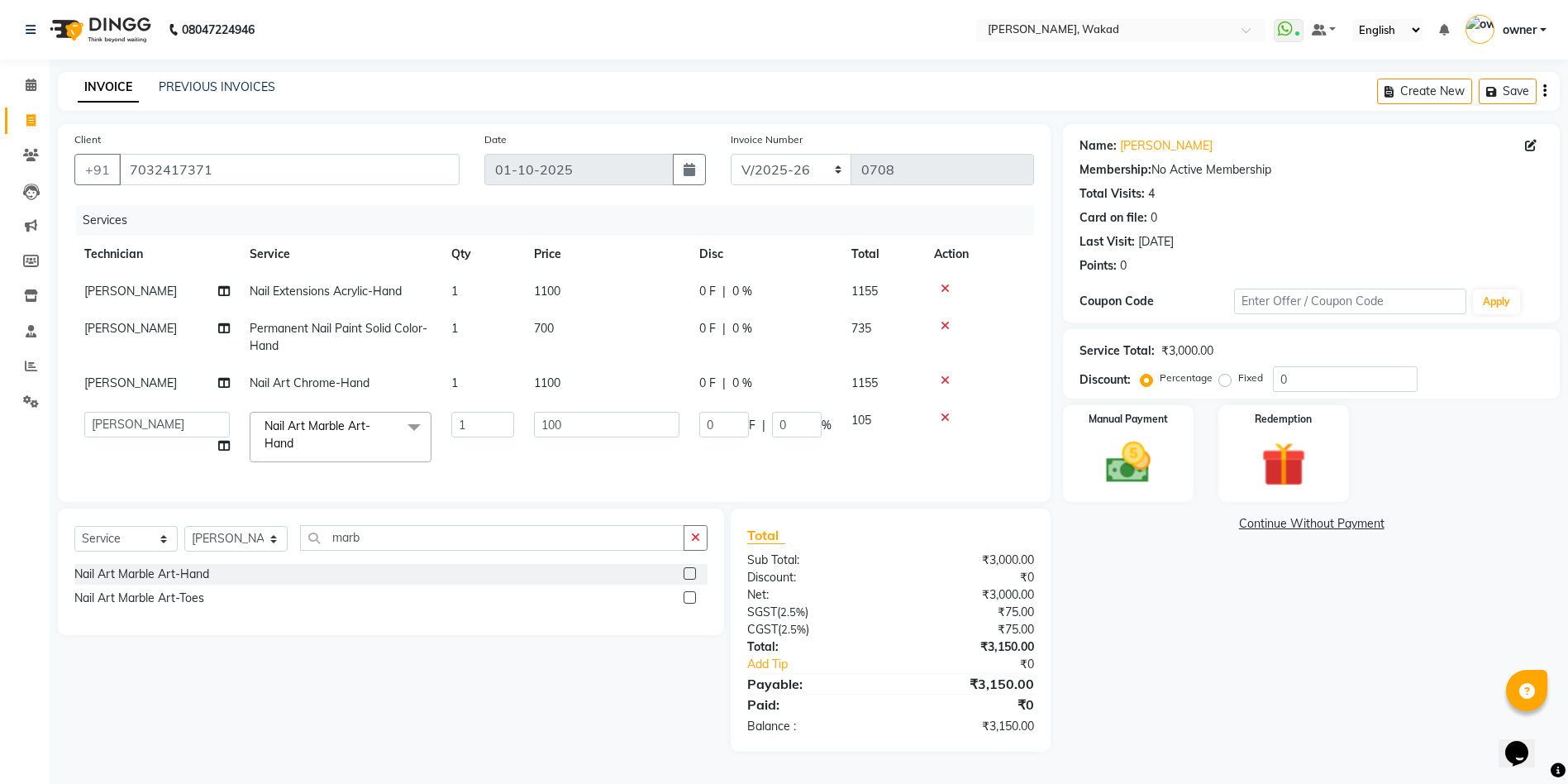
click at [948, 379] on icon at bounding box center [945, 380] width 9 height 12
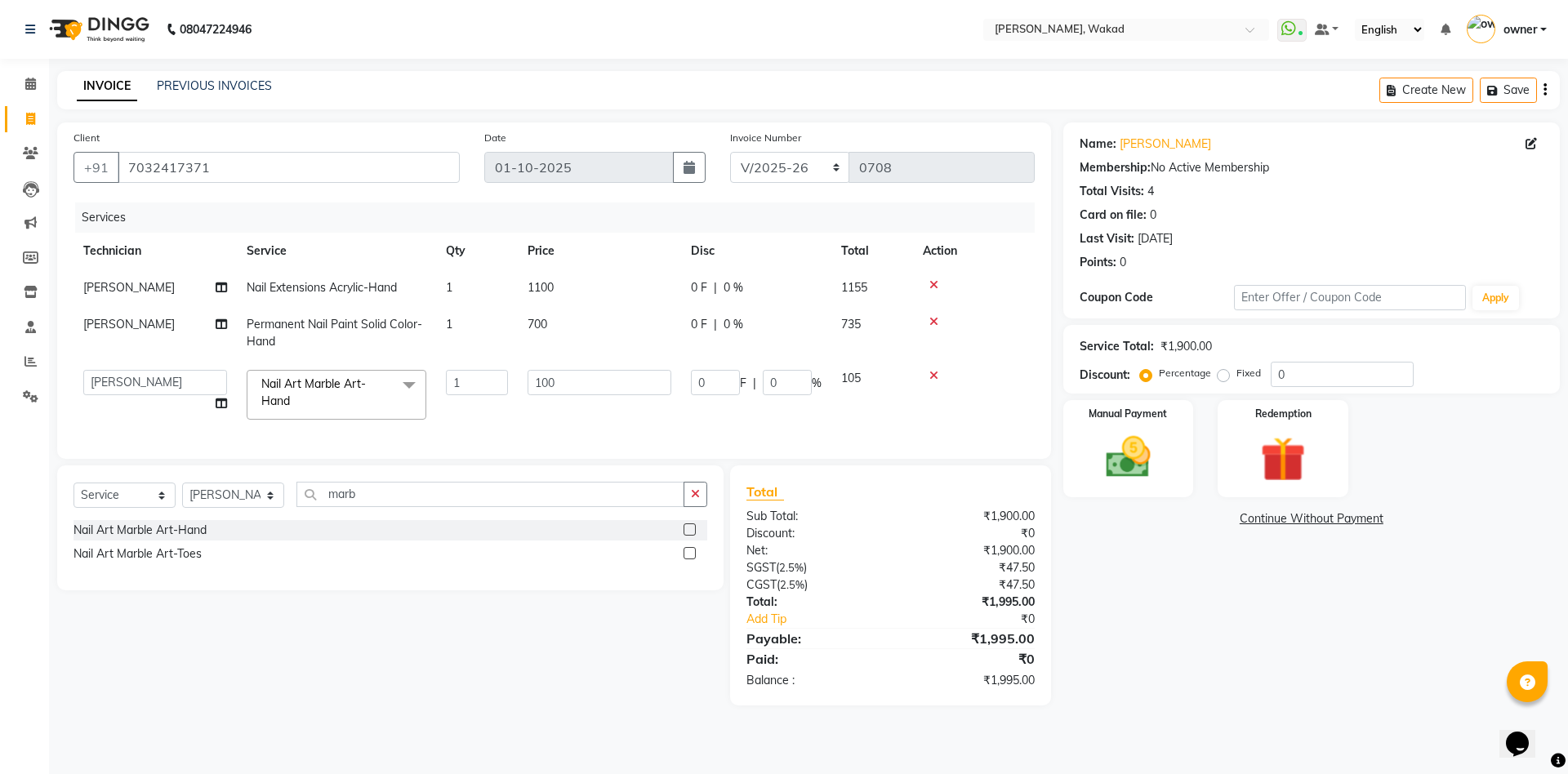
click at [937, 374] on icon at bounding box center [934, 375] width 9 height 12
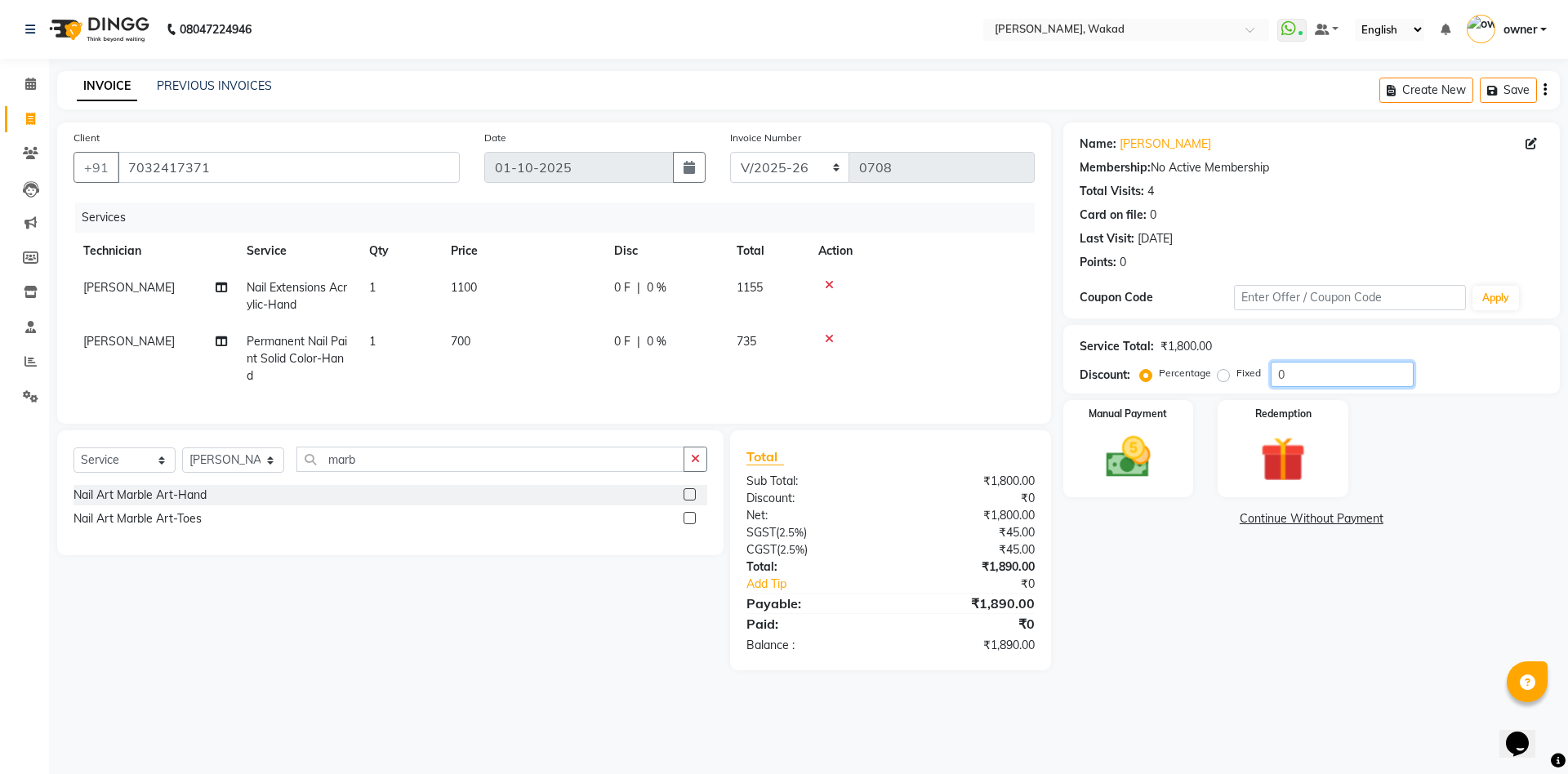
click at [1331, 366] on input "0" at bounding box center [1342, 374] width 143 height 25
type input "2"
click at [362, 472] on input "marb" at bounding box center [490, 459] width 388 height 25
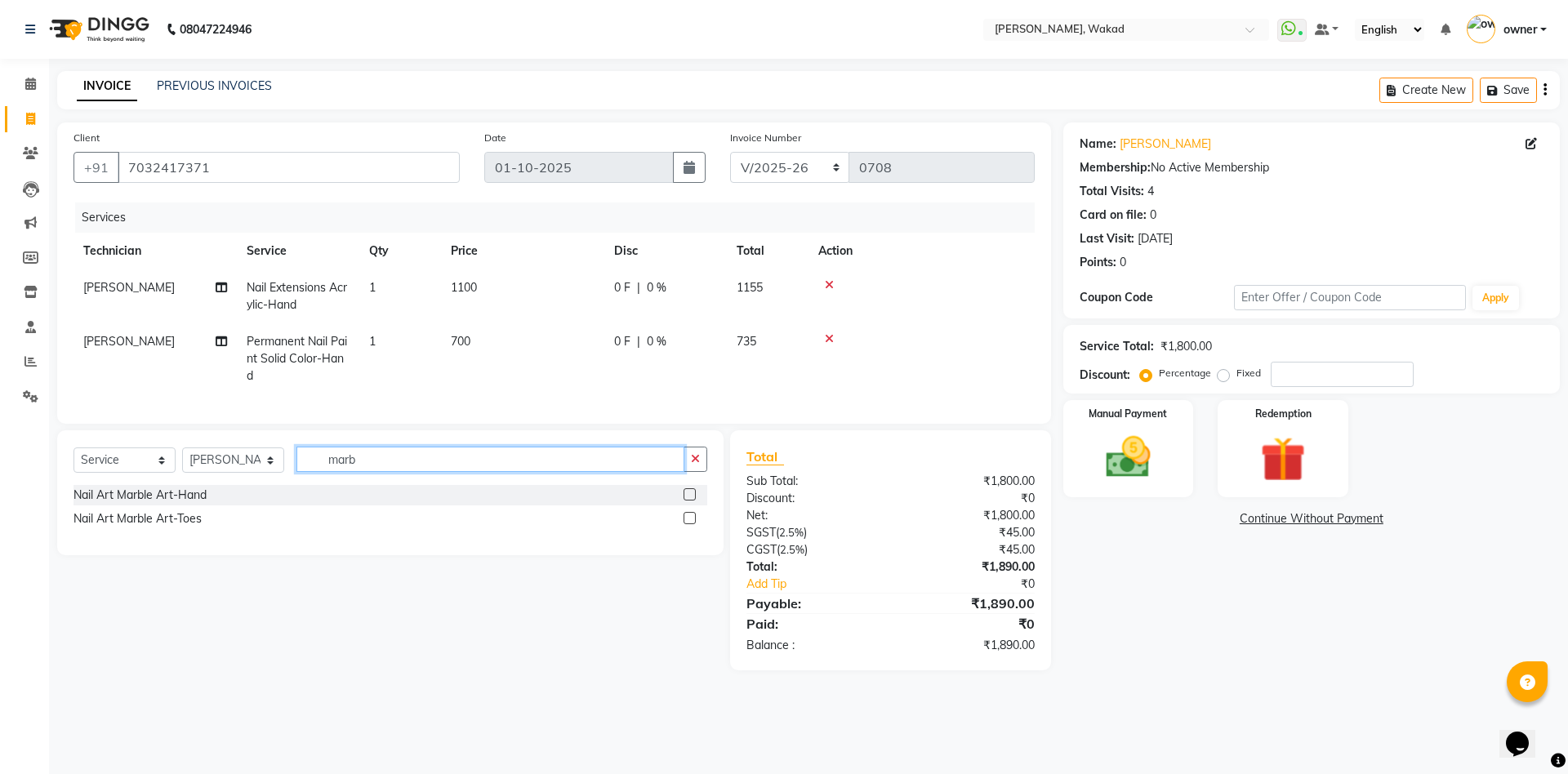
click at [362, 472] on input "marb" at bounding box center [490, 459] width 388 height 25
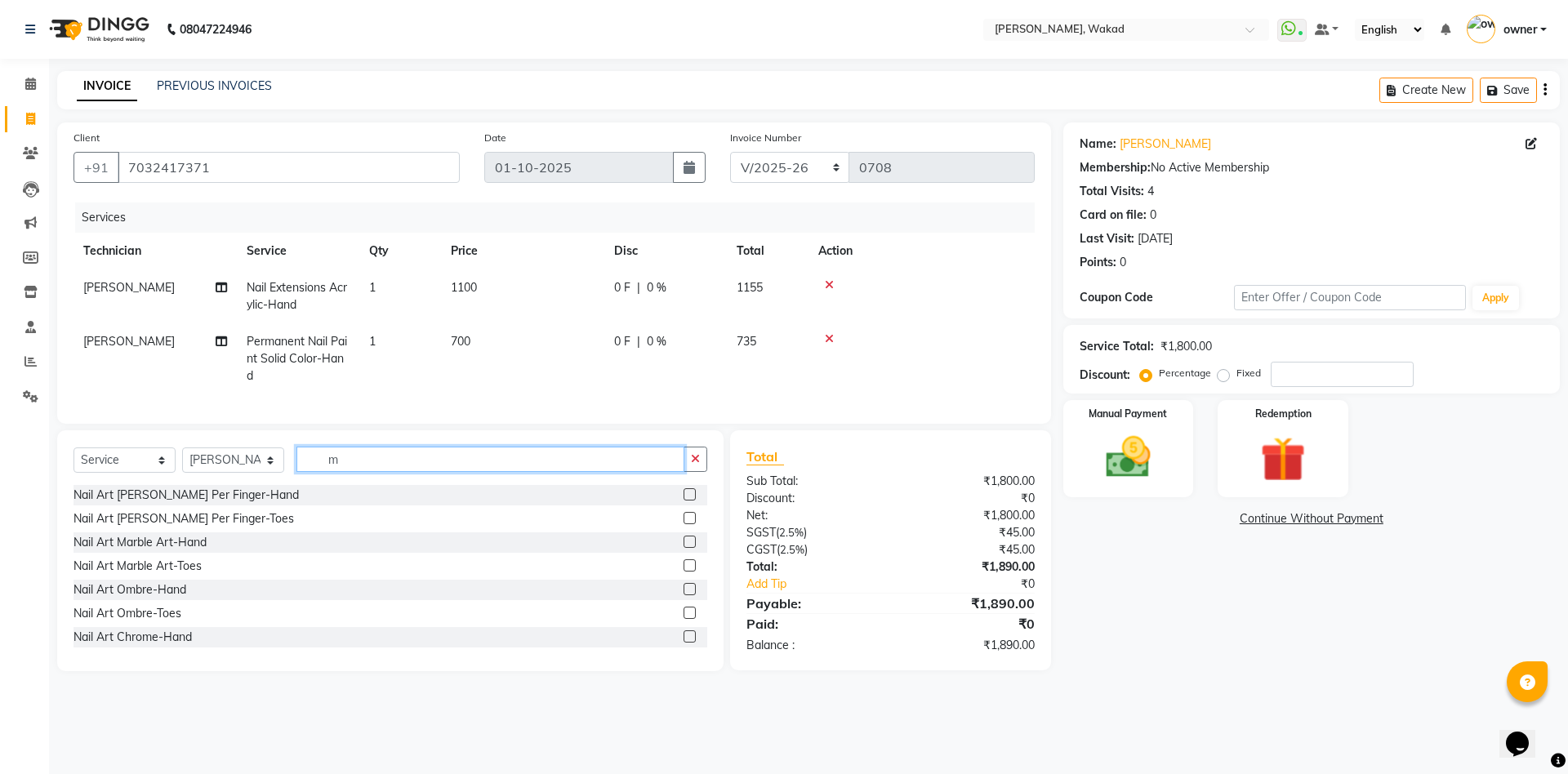
type input "m"
click at [683, 548] on label at bounding box center [689, 541] width 13 height 13
click at [683, 548] on input "checkbox" at bounding box center [688, 542] width 11 height 11
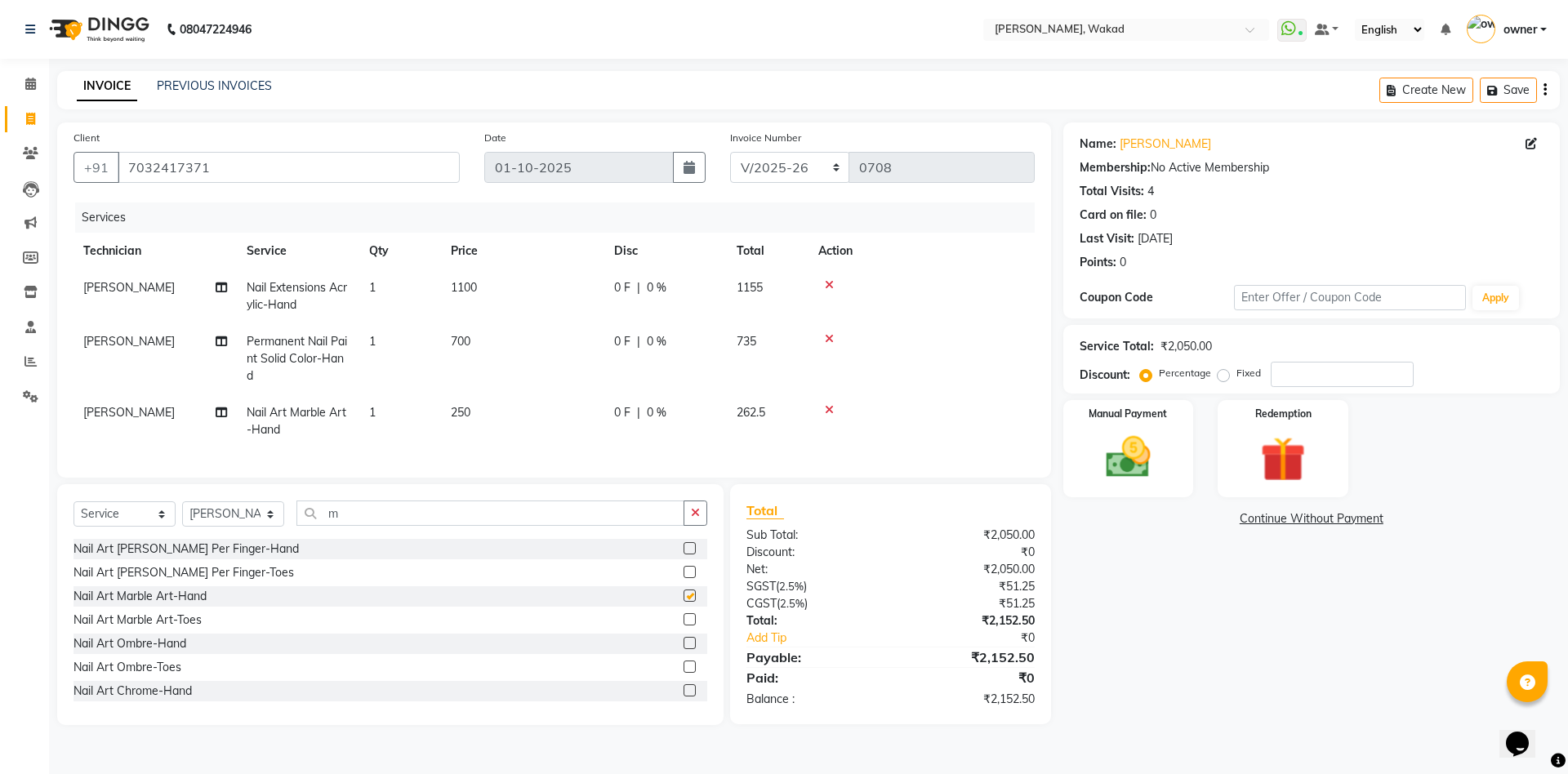
checkbox input "false"
click at [1313, 373] on input "number" at bounding box center [1342, 374] width 143 height 25
type input "20"
click at [1307, 369] on input "20" at bounding box center [1342, 374] width 143 height 25
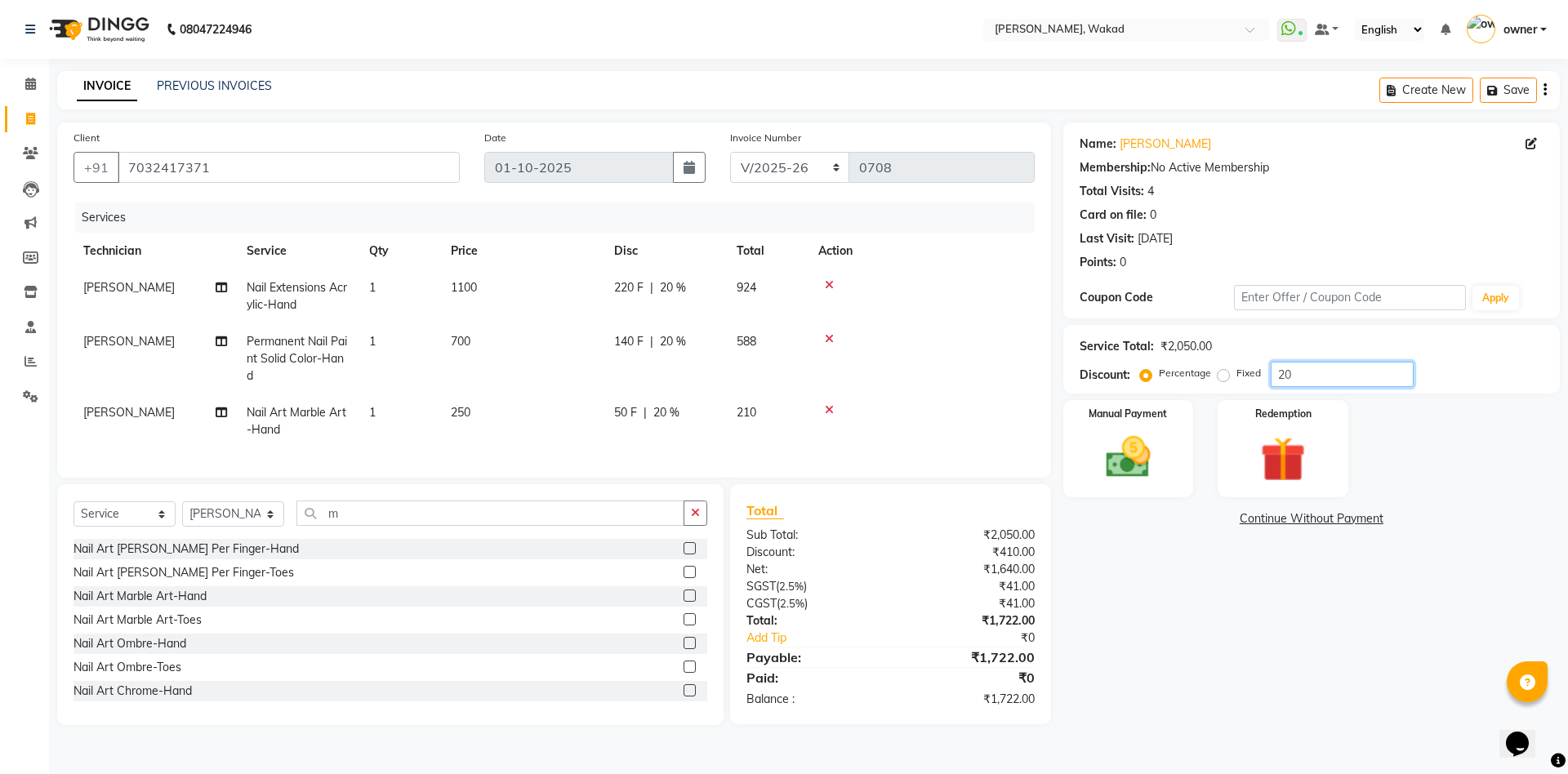
click at [1307, 369] on input "20" at bounding box center [1342, 374] width 143 height 25
click at [1238, 375] on label "Fixed" at bounding box center [1248, 373] width 24 height 14
click at [1232, 375] on input "Fixed" at bounding box center [1227, 373] width 12 height 12
radio input "true"
click at [1342, 375] on input "number" at bounding box center [1342, 374] width 143 height 25
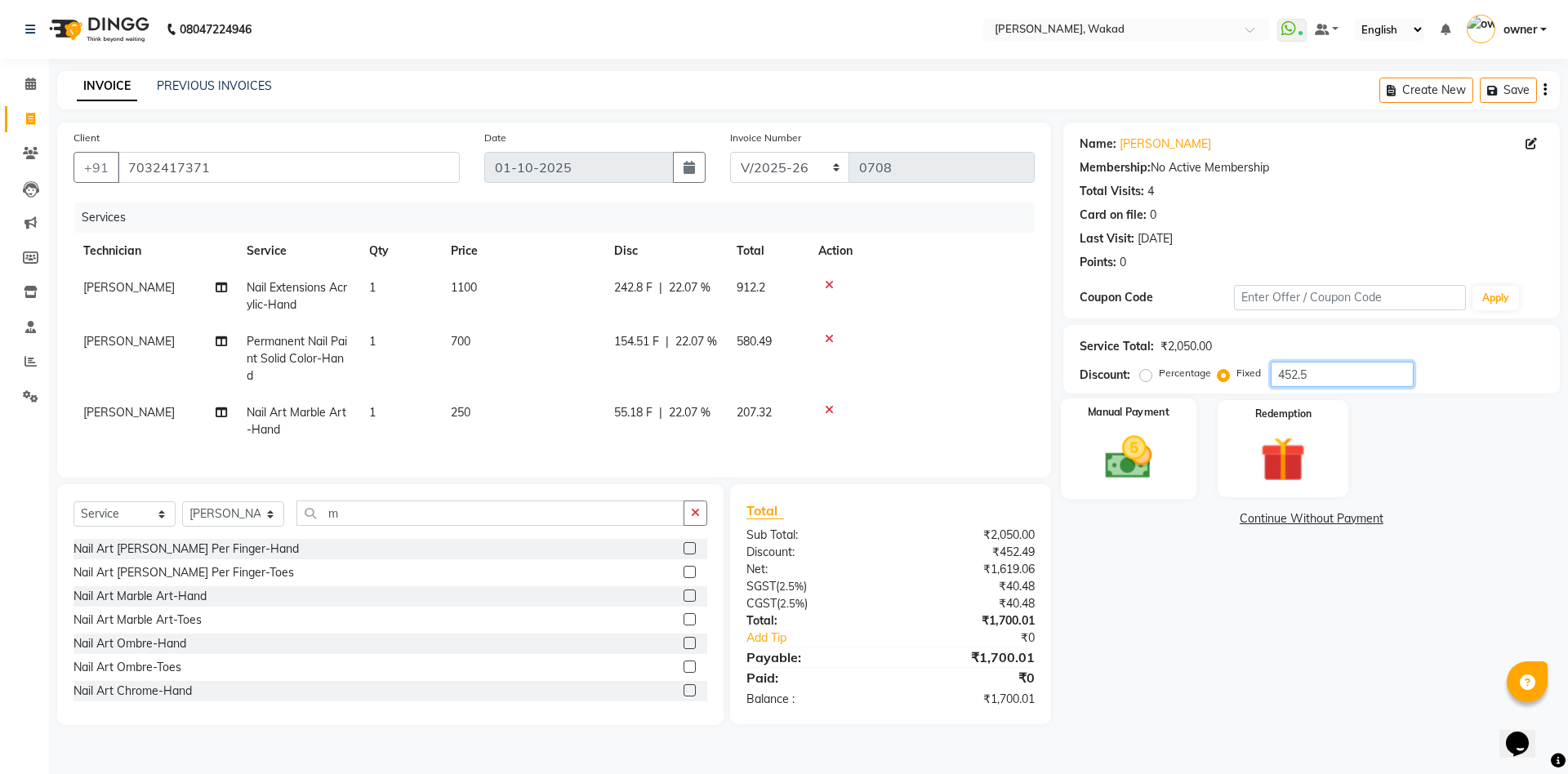
type input "452.5"
click at [1113, 457] on img at bounding box center [1128, 456] width 76 height 53
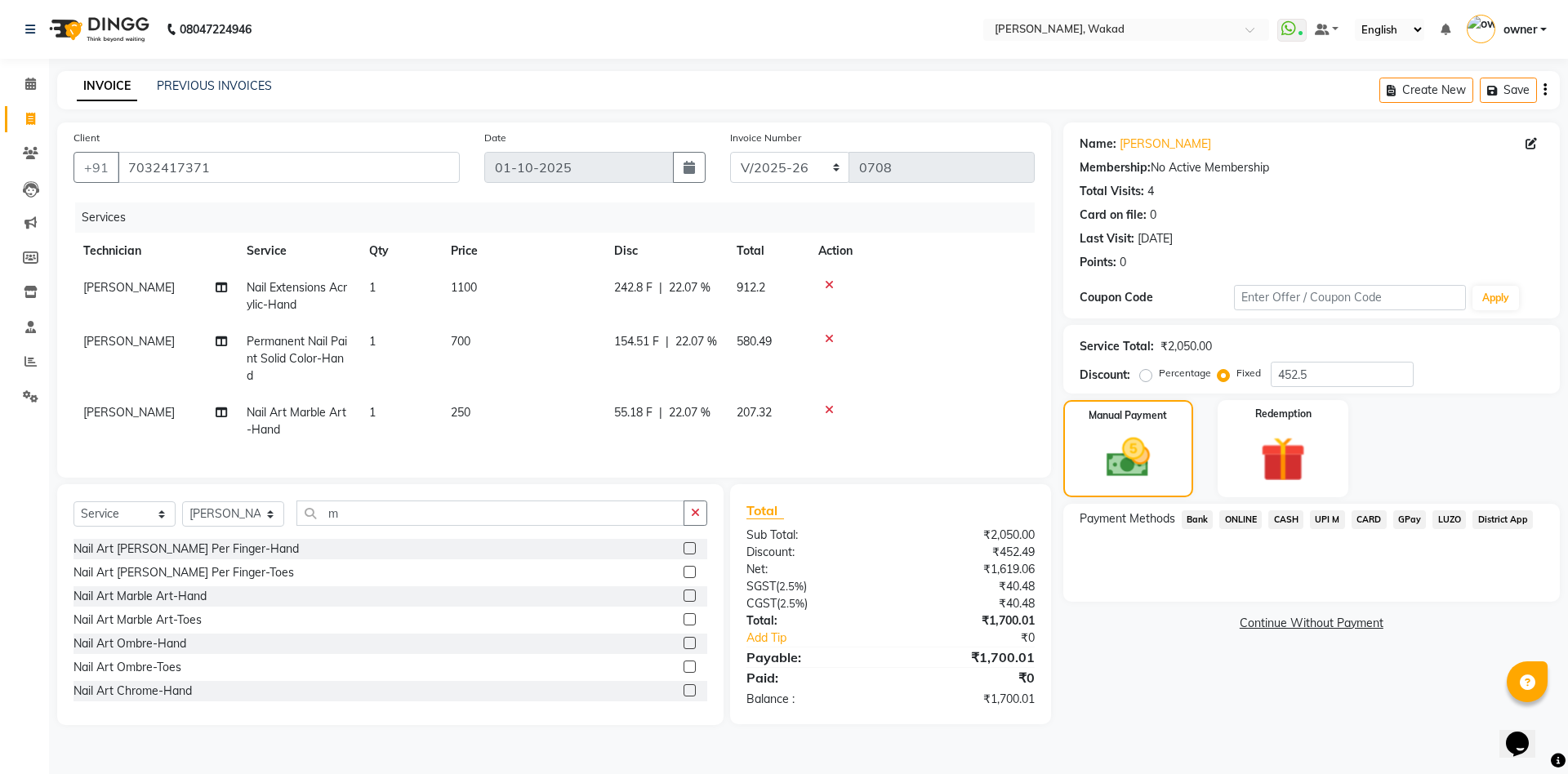
click at [1239, 513] on span "ONLINE" at bounding box center [1240, 519] width 43 height 19
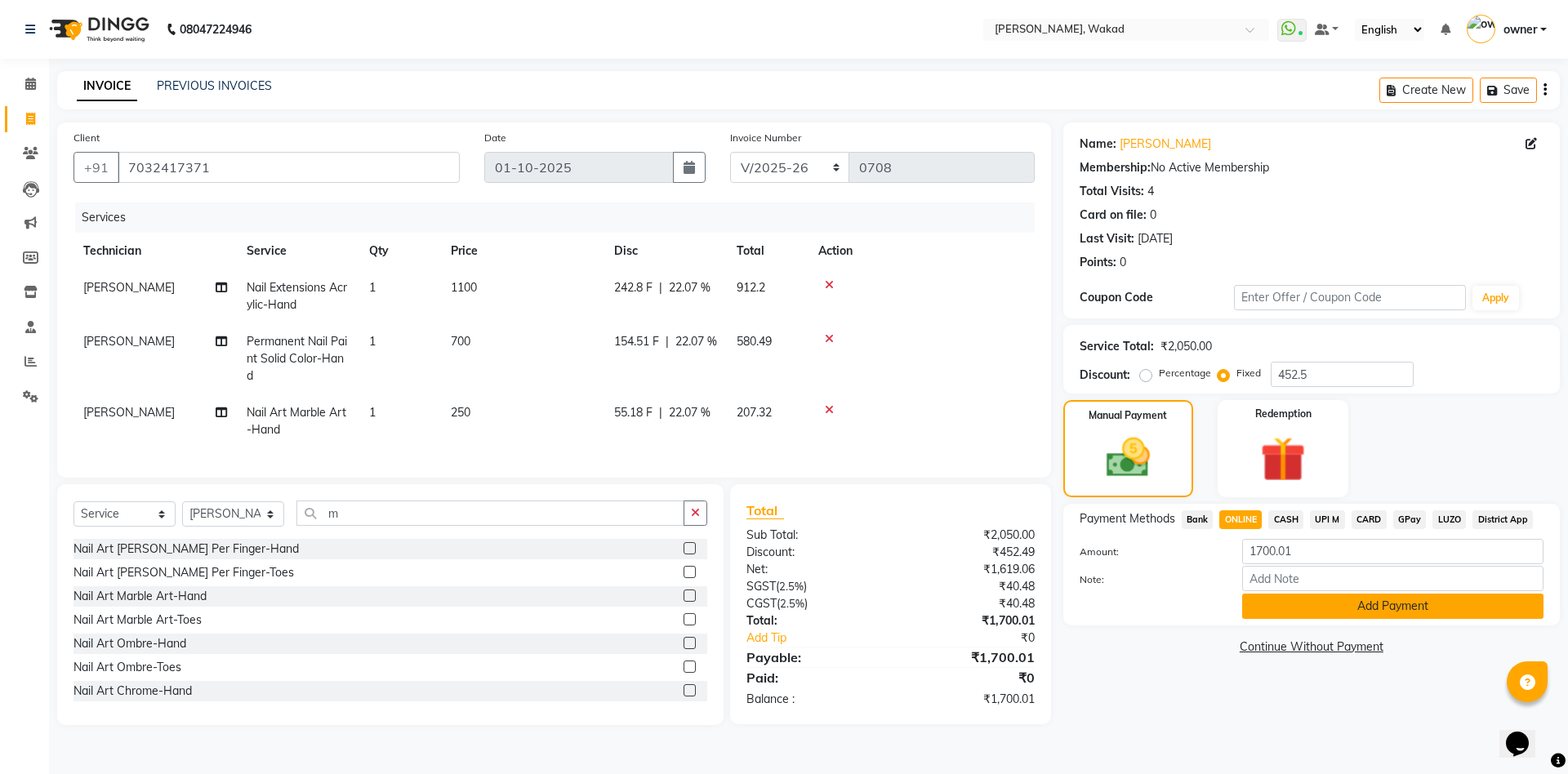
click at [1373, 600] on button "Add Payment" at bounding box center [1392, 606] width 302 height 25
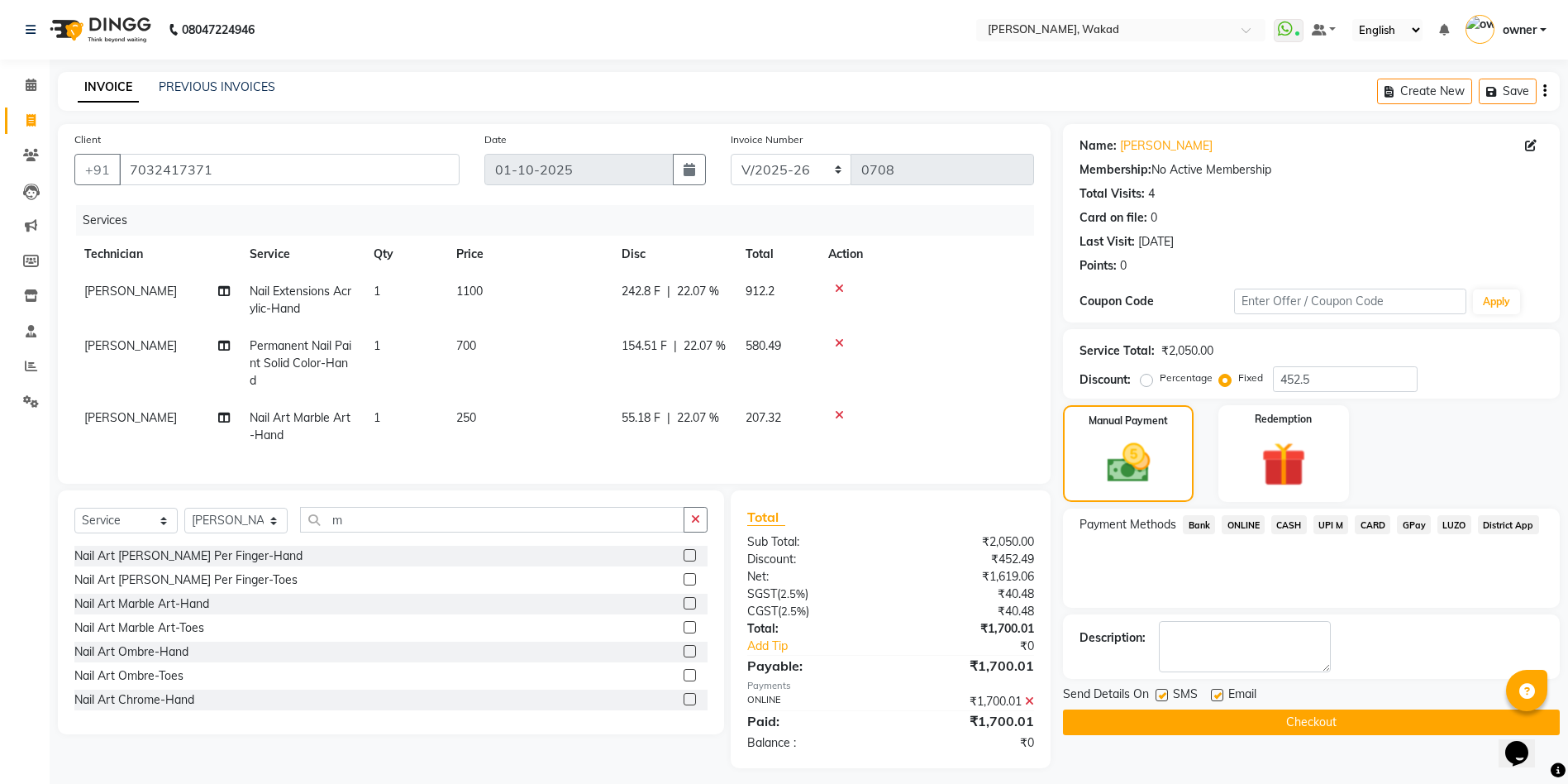
click at [1030, 707] on icon at bounding box center [1030, 701] width 9 height 12
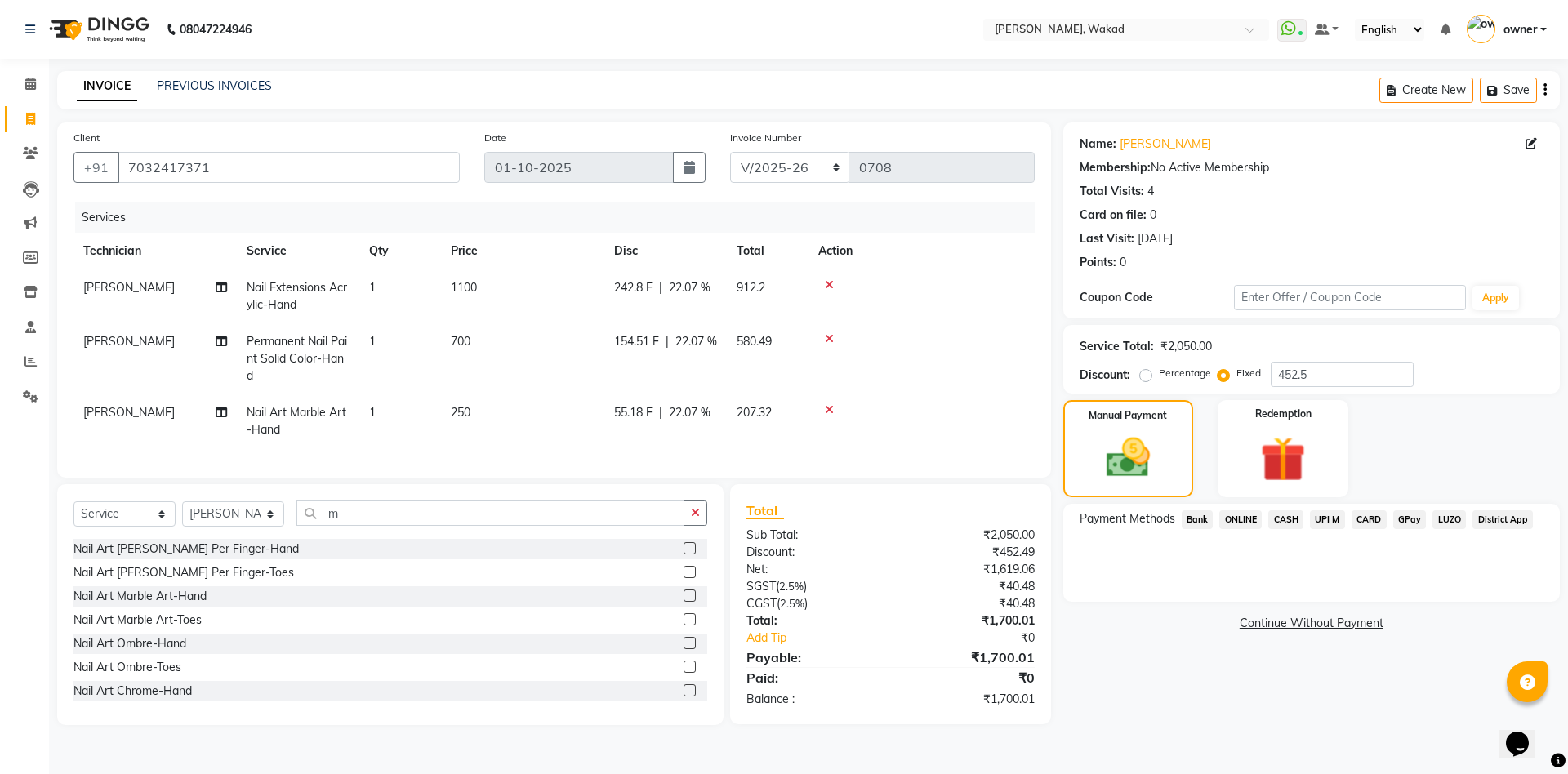
click at [825, 409] on icon at bounding box center [829, 409] width 9 height 12
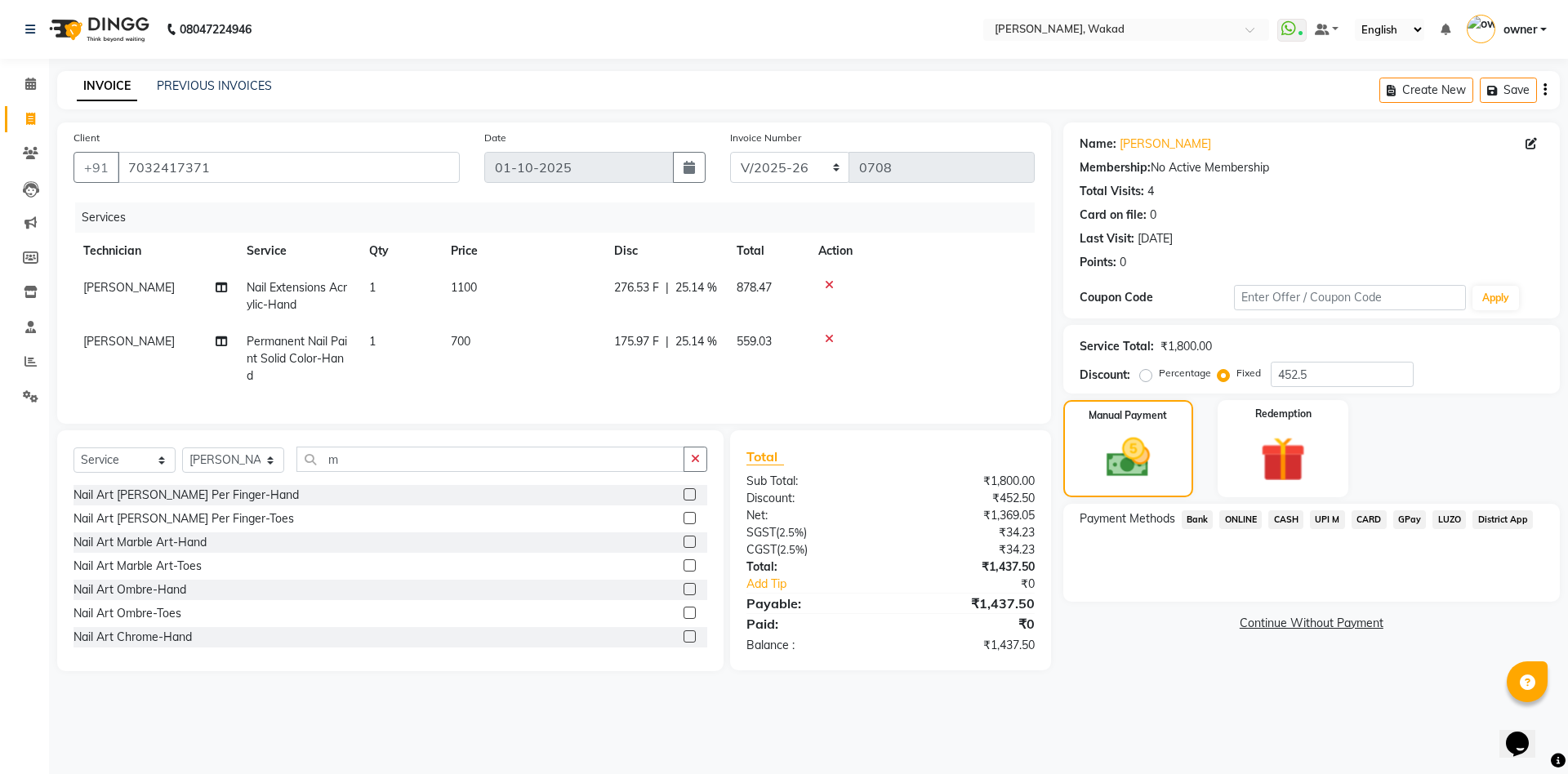
click at [829, 336] on icon at bounding box center [829, 339] width 9 height 12
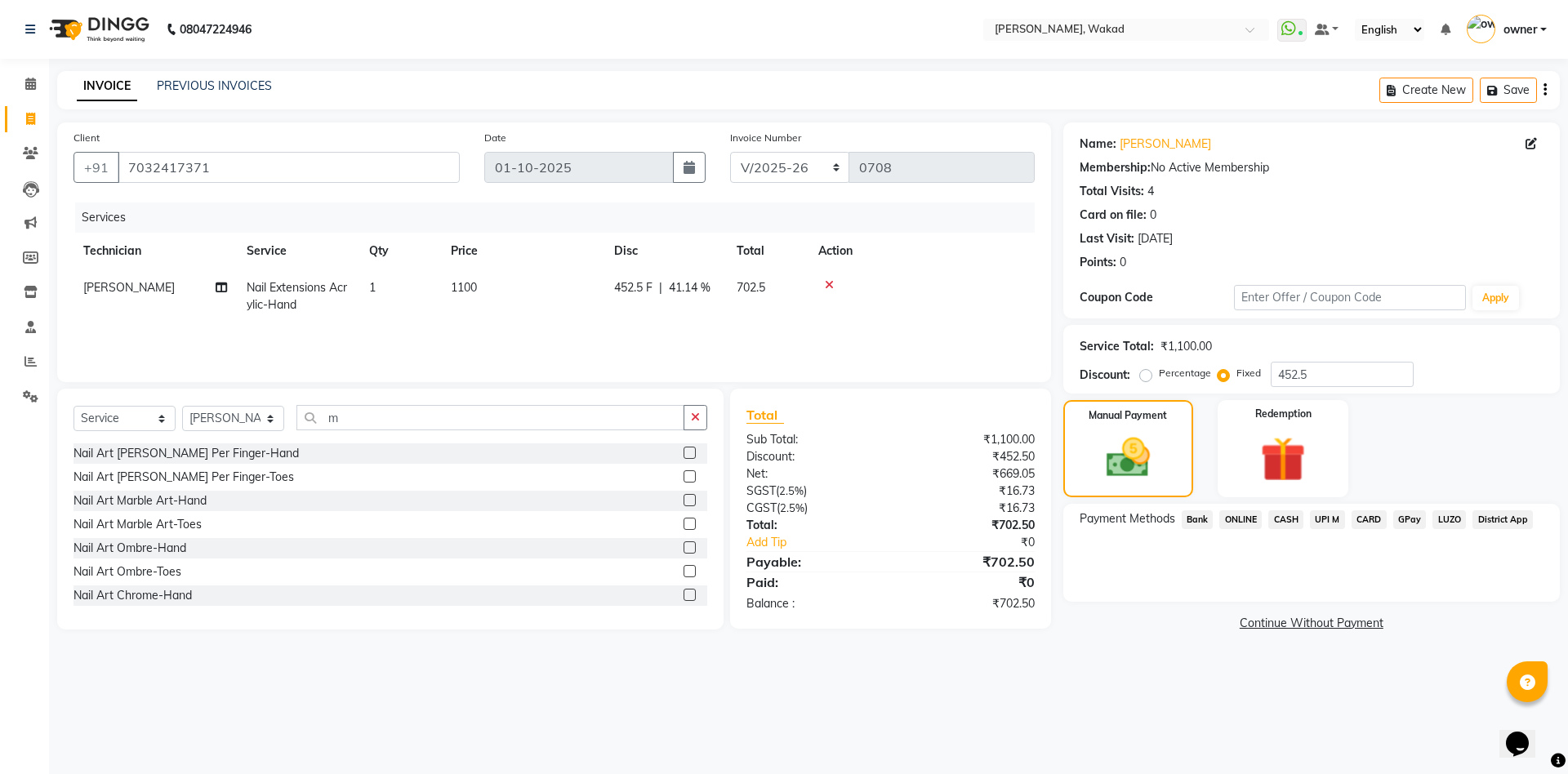
click at [823, 277] on td at bounding box center [921, 295] width 226 height 53
click at [823, 280] on div at bounding box center [921, 284] width 207 height 12
click at [833, 285] on div at bounding box center [921, 284] width 207 height 12
click at [830, 280] on icon at bounding box center [829, 284] width 9 height 12
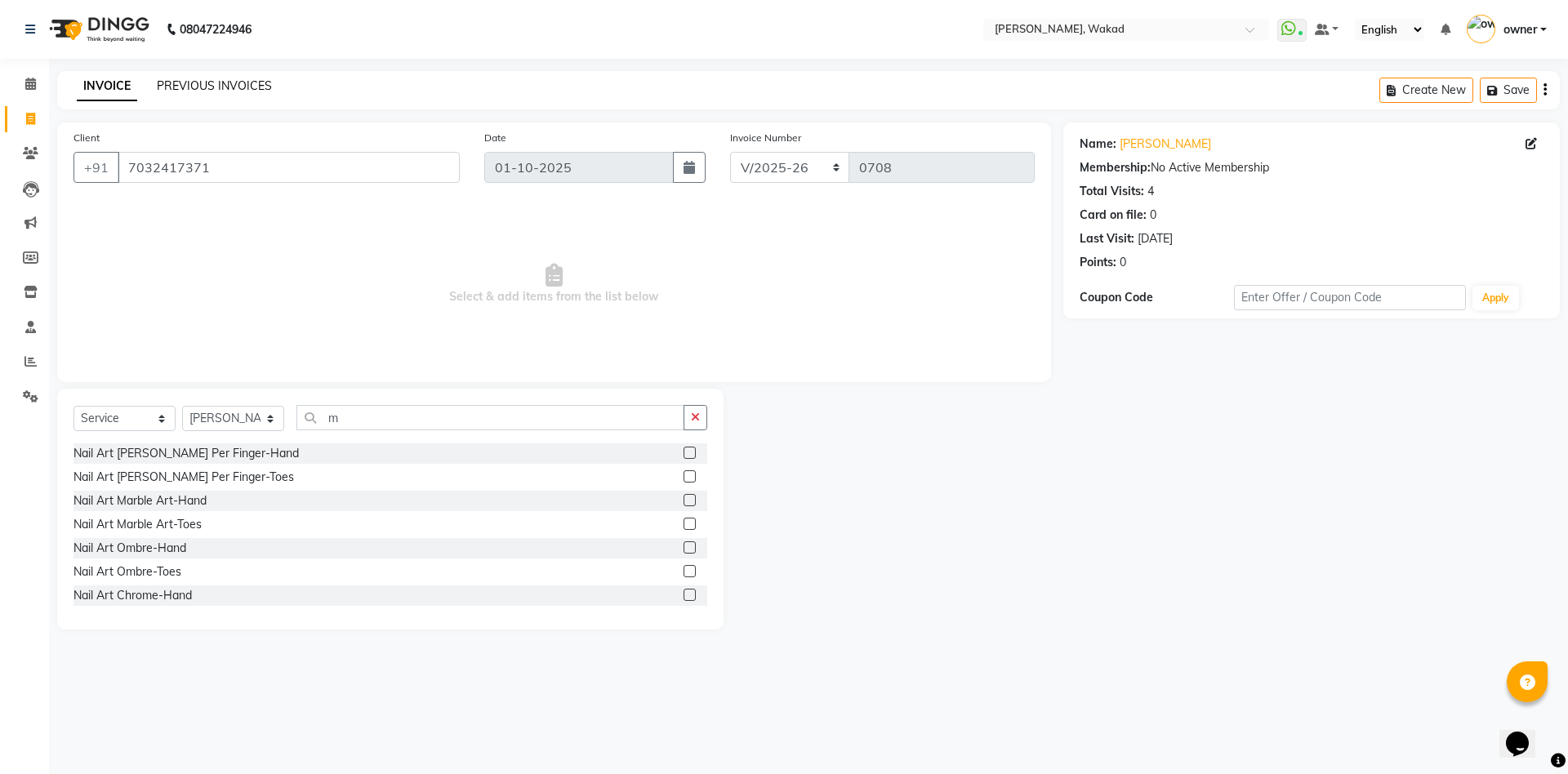
click at [222, 87] on link "PREVIOUS INVOICES" at bounding box center [214, 86] width 115 height 14
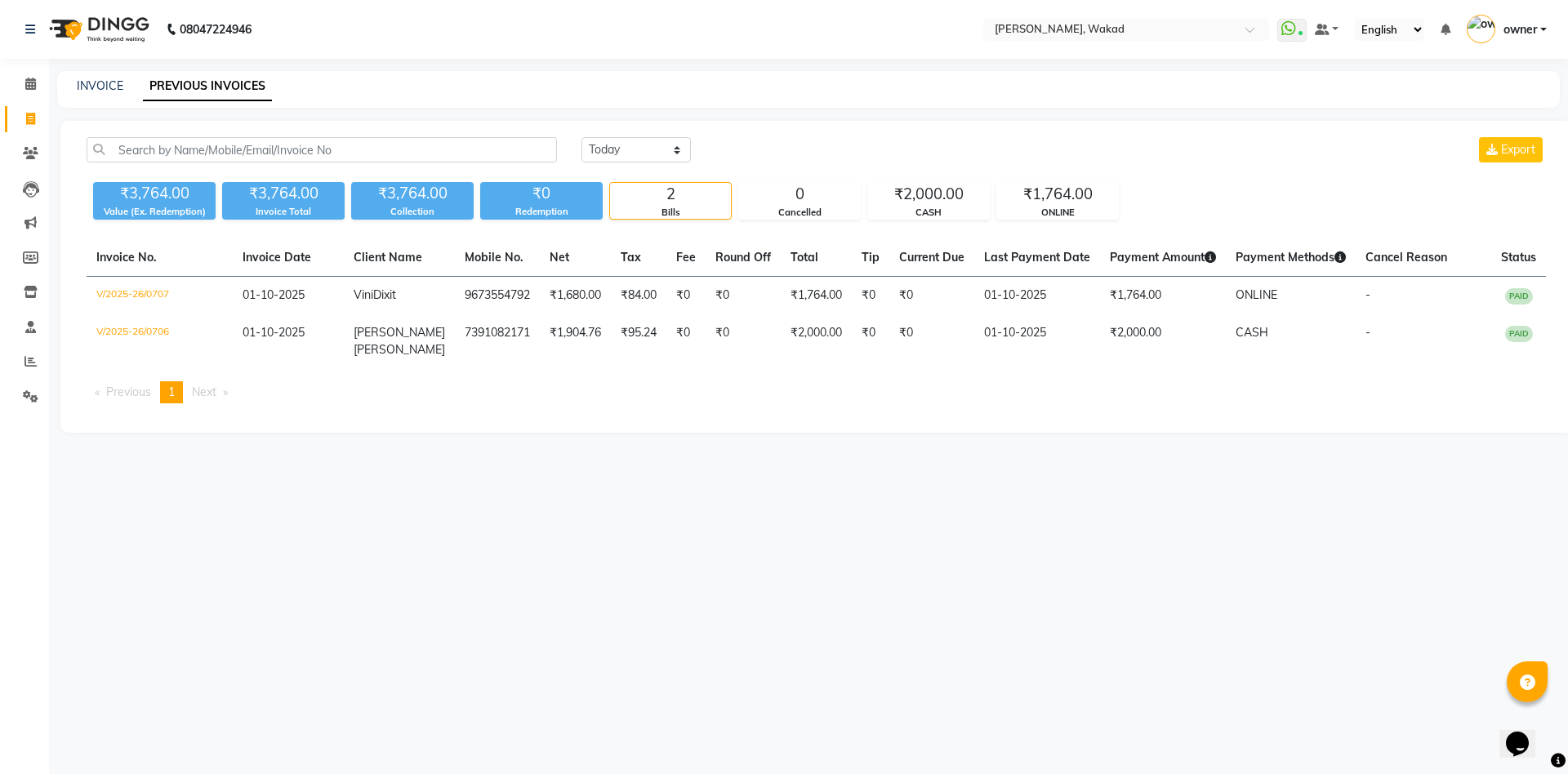
click at [103, 76] on div "INVOICE PREVIOUS INVOICES" at bounding box center [808, 89] width 1503 height 37
click at [106, 92] on link "INVOICE" at bounding box center [100, 86] width 46 height 14
select select "7711"
select select "service"
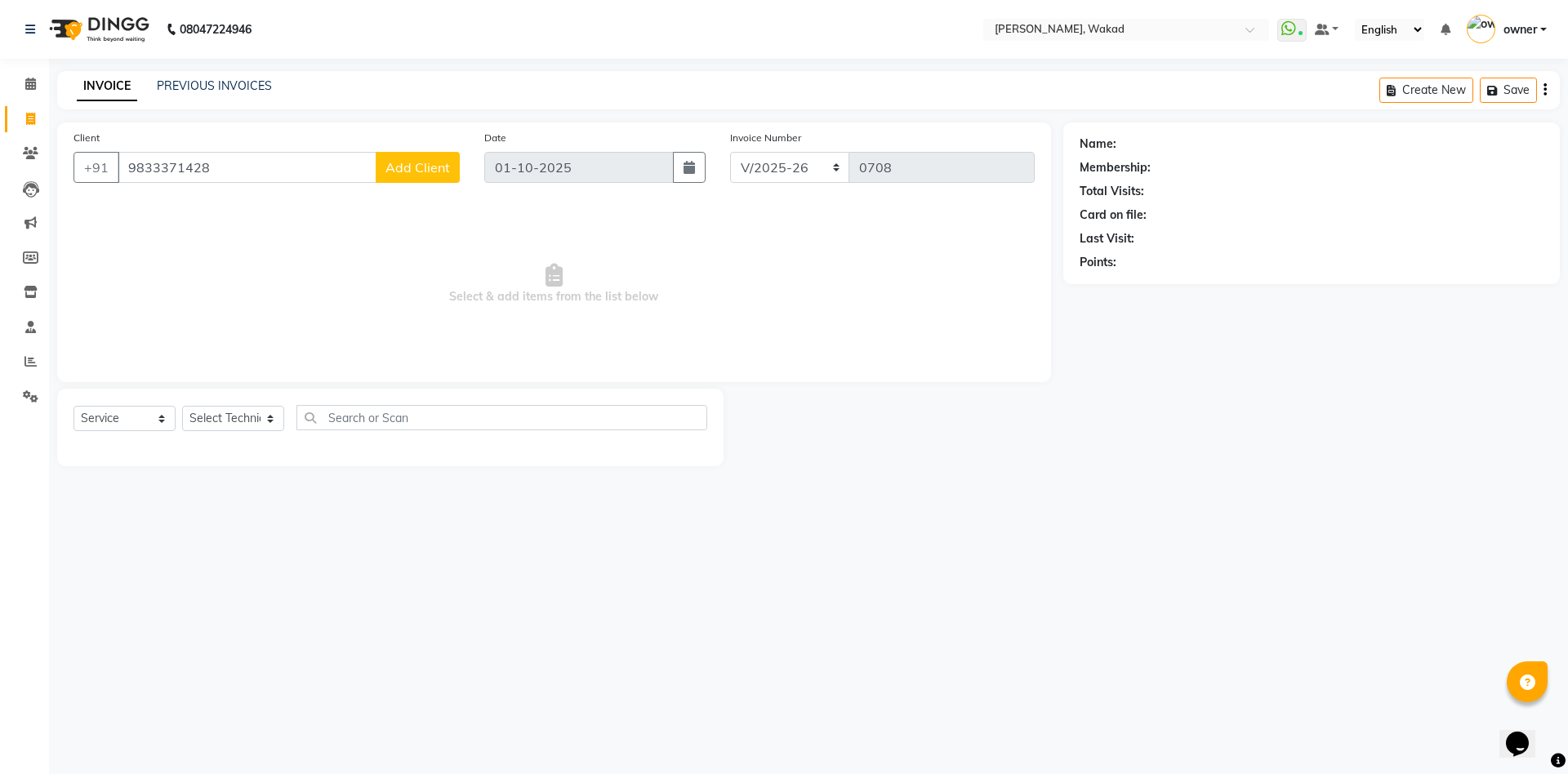
type input "9833371428"
click at [442, 155] on button "Add Client" at bounding box center [418, 167] width 84 height 31
select select "21"
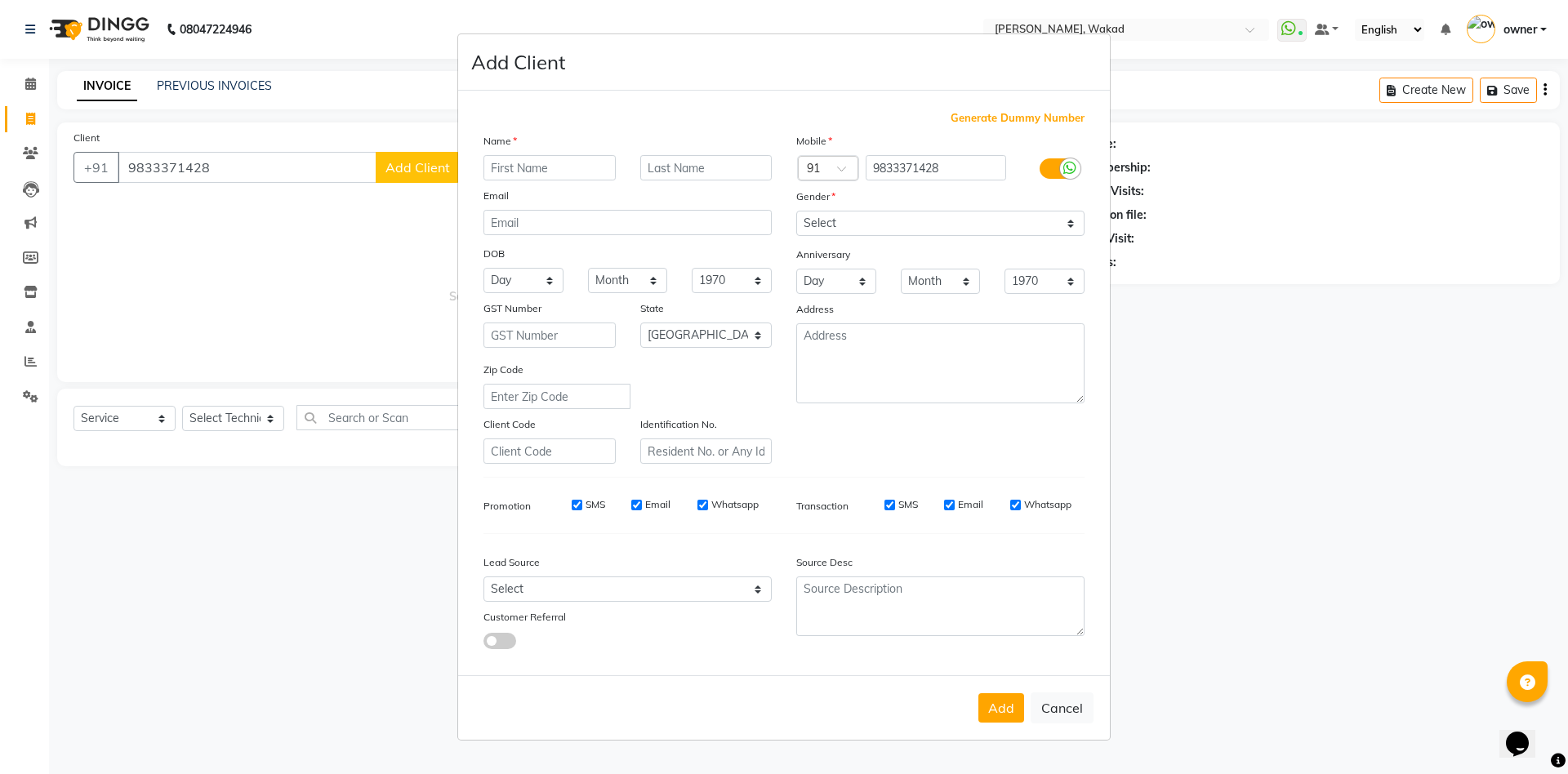
click at [509, 148] on label "Name" at bounding box center [500, 141] width 34 height 14
click at [520, 165] on input "text" at bounding box center [550, 167] width 132 height 25
type input "shreya"
type input "said"
click at [887, 217] on select "Select [DEMOGRAPHIC_DATA] [DEMOGRAPHIC_DATA] Other Prefer Not To Say" at bounding box center [940, 224] width 288 height 25
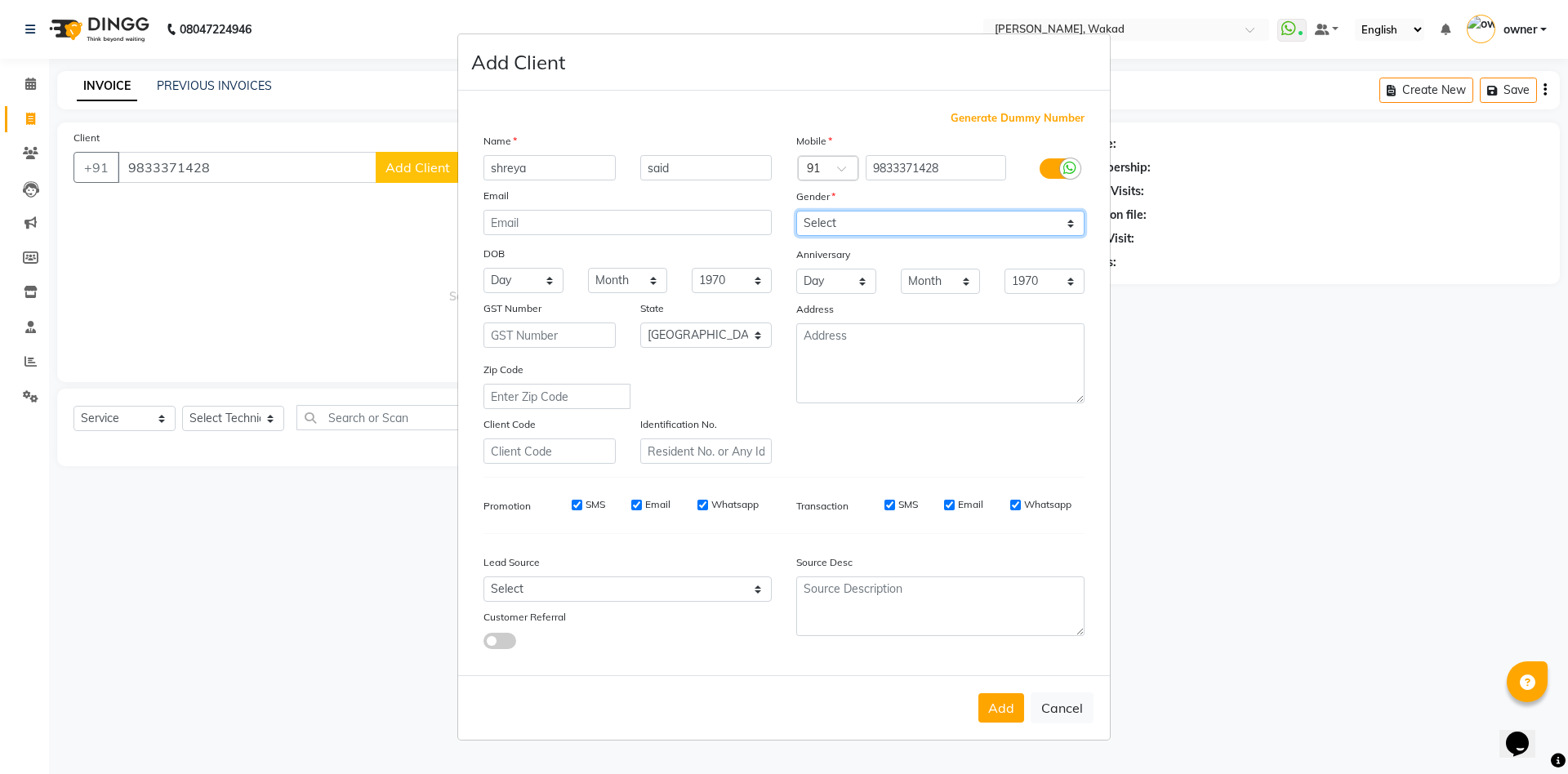
select select "[DEMOGRAPHIC_DATA]"
click at [796, 211] on select "Select [DEMOGRAPHIC_DATA] [DEMOGRAPHIC_DATA] Other Prefer Not To Say" at bounding box center [940, 224] width 288 height 25
click at [623, 579] on select "Select Walk-in Referral Internet Friend Word of Mouth Advertisement Facebook Ju…" at bounding box center [628, 588] width 288 height 25
select select "51999"
click at [484, 576] on select "Select Walk-in Referral Internet Friend Word of Mouth Advertisement Facebook Ju…" at bounding box center [628, 588] width 288 height 25
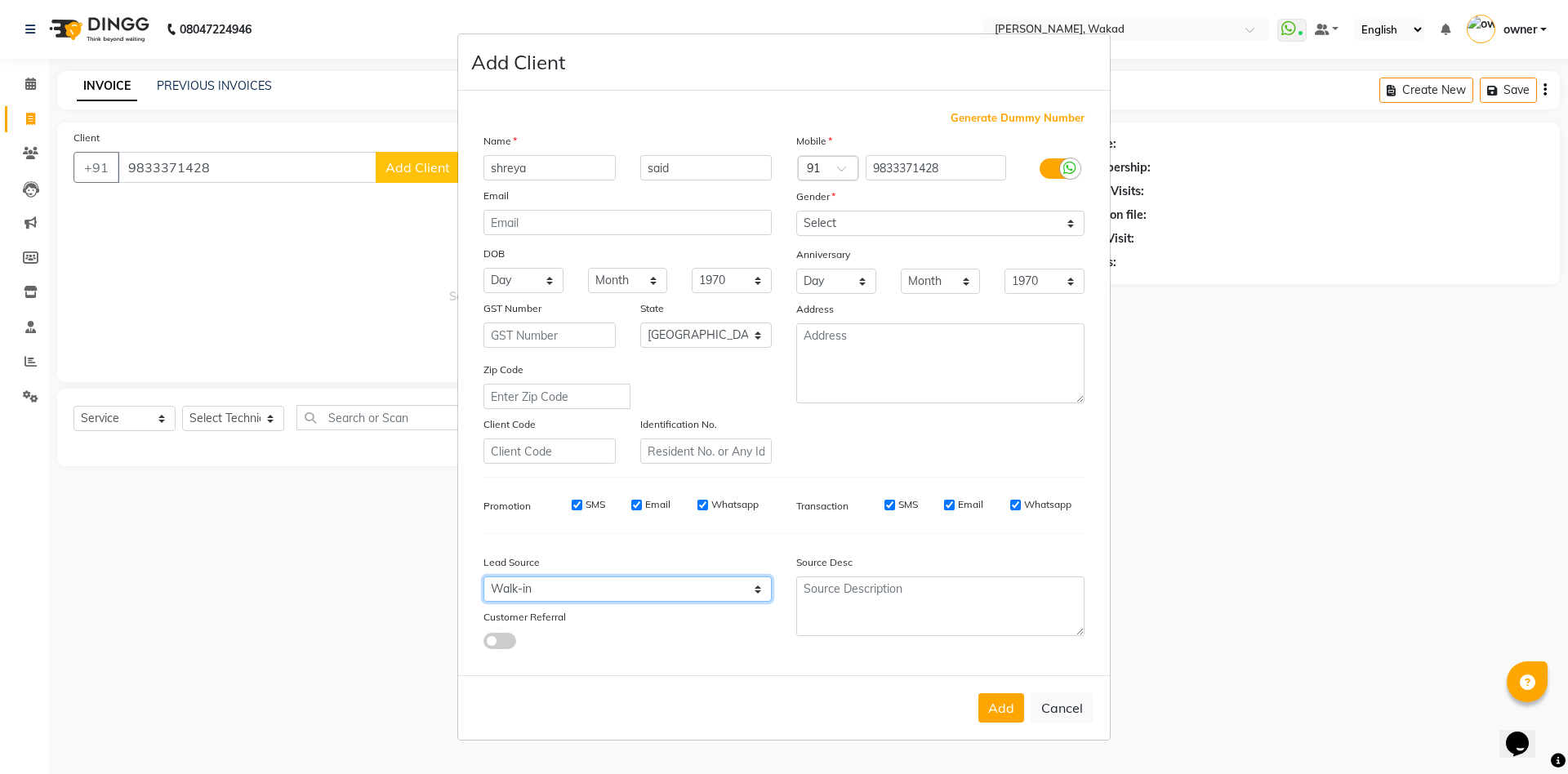
click at [718, 592] on select "Select Walk-in Referral Internet Friend Word of Mouth Advertisement Facebook Ju…" at bounding box center [628, 588] width 288 height 25
click at [484, 576] on select "Select Walk-in Referral Internet Friend Word of Mouth Advertisement Facebook Ju…" at bounding box center [628, 588] width 288 height 25
click at [1014, 704] on button "Add" at bounding box center [1001, 707] width 45 height 29
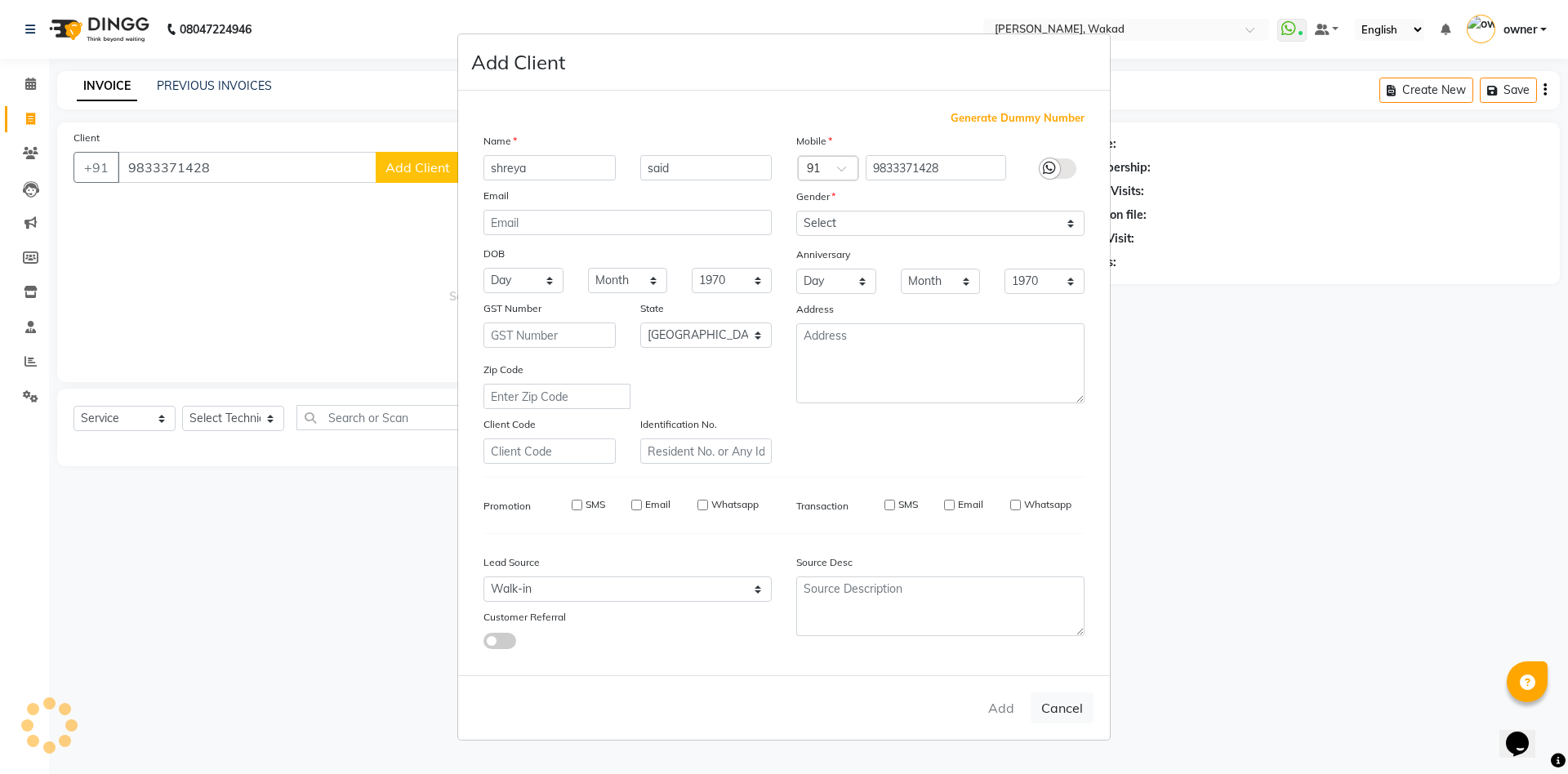
select select
select select "null"
select select
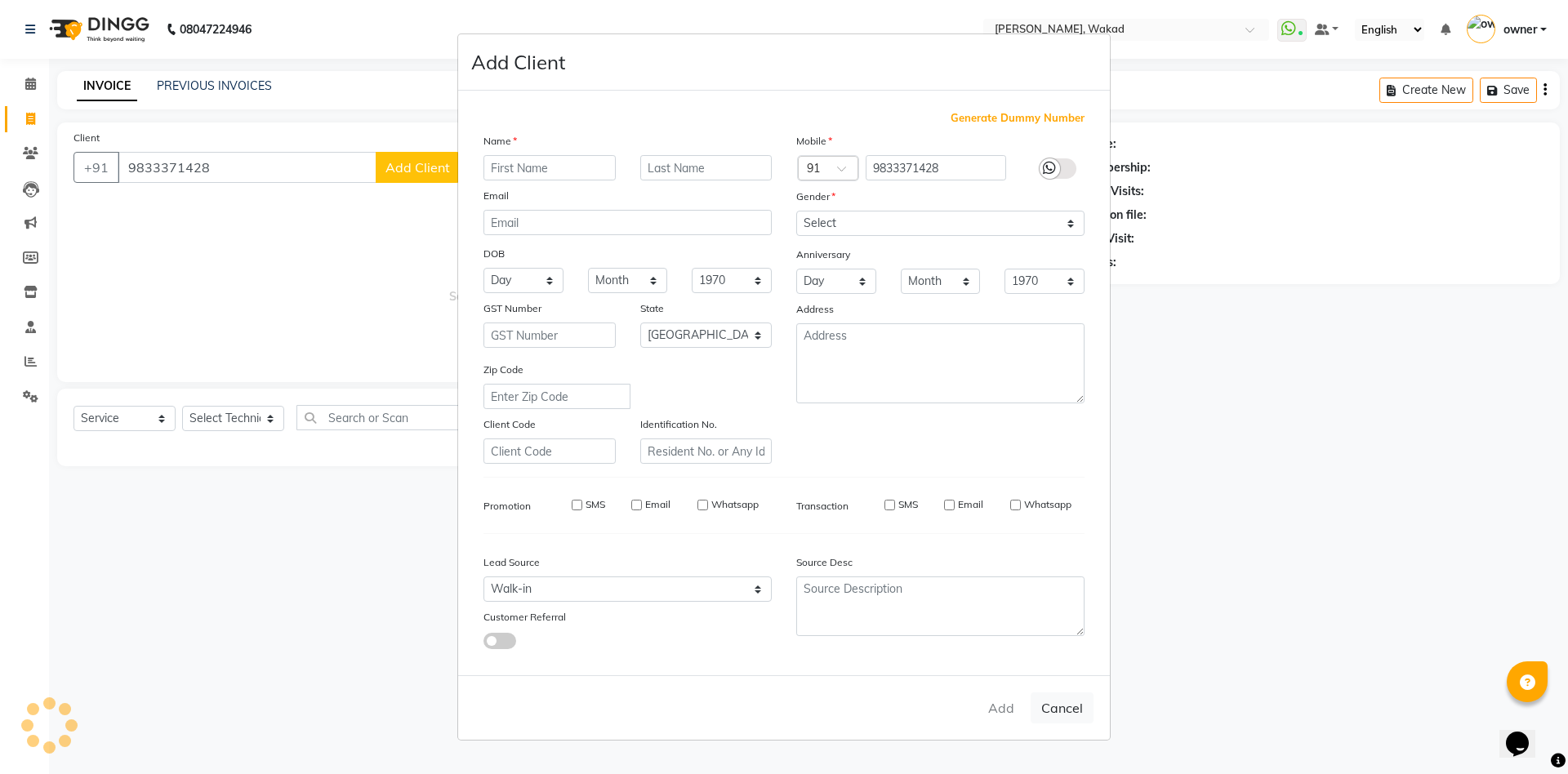
select select
checkbox input "false"
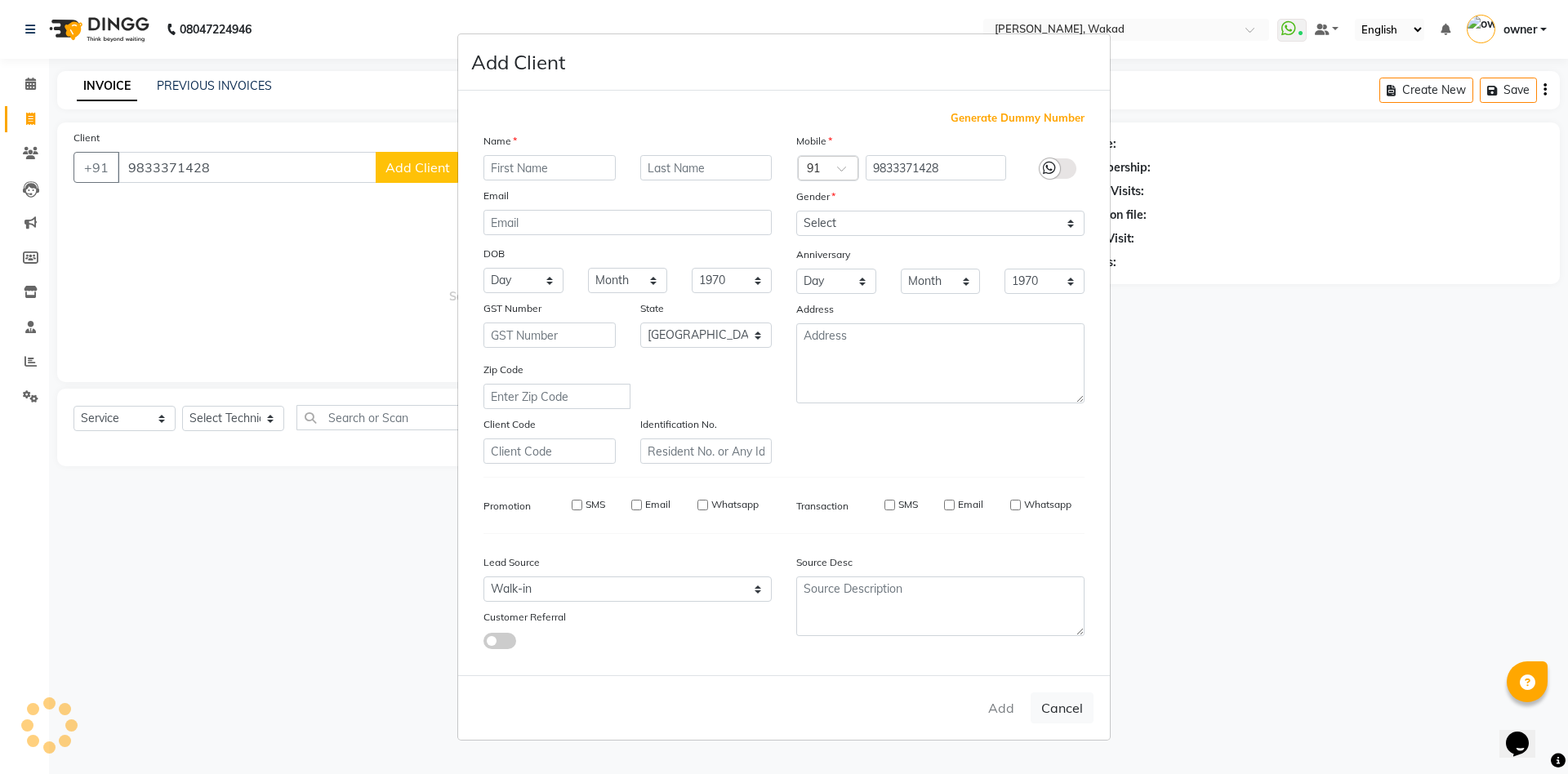
checkbox input "false"
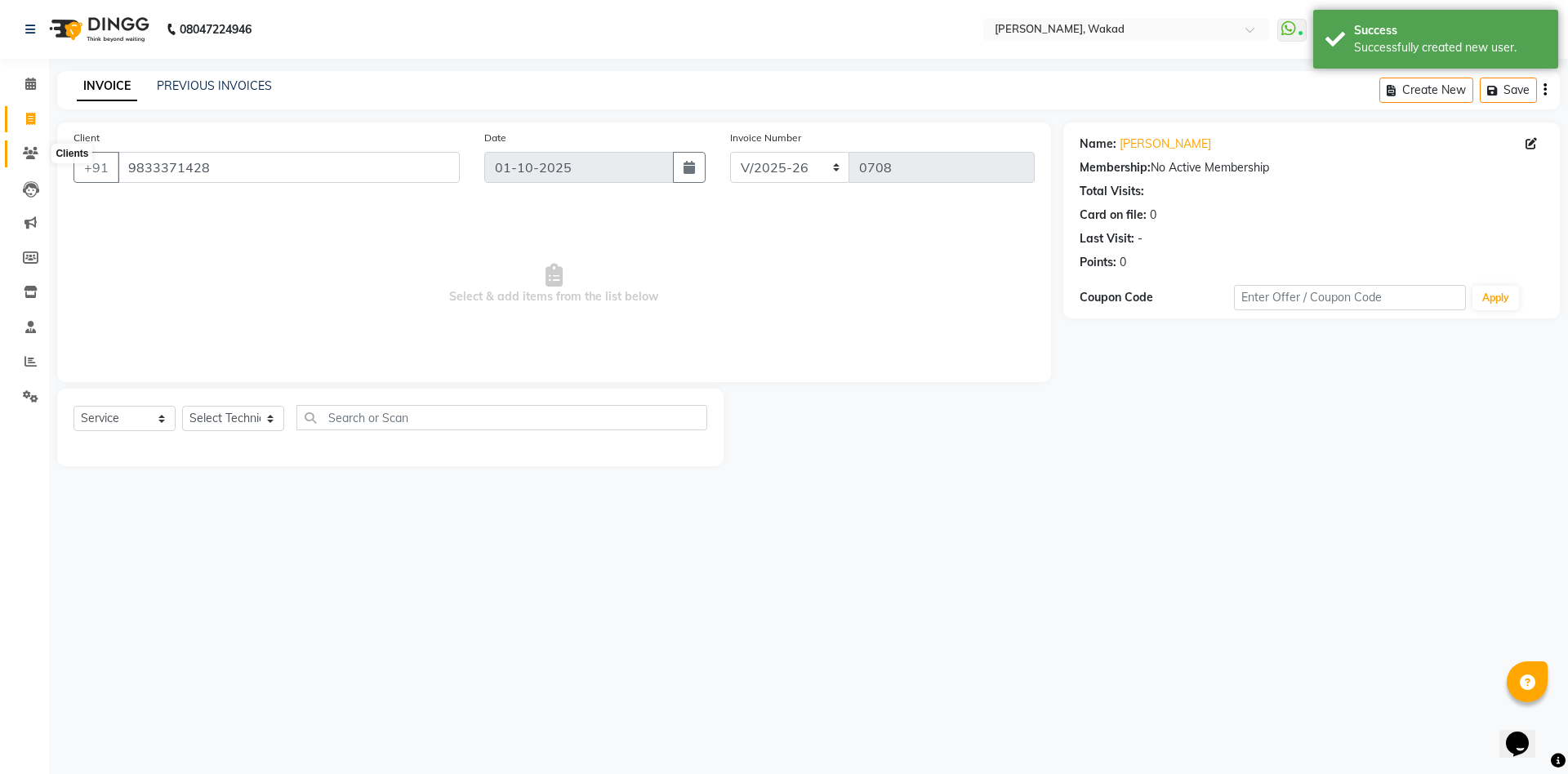
click at [38, 153] on span at bounding box center [31, 154] width 29 height 19
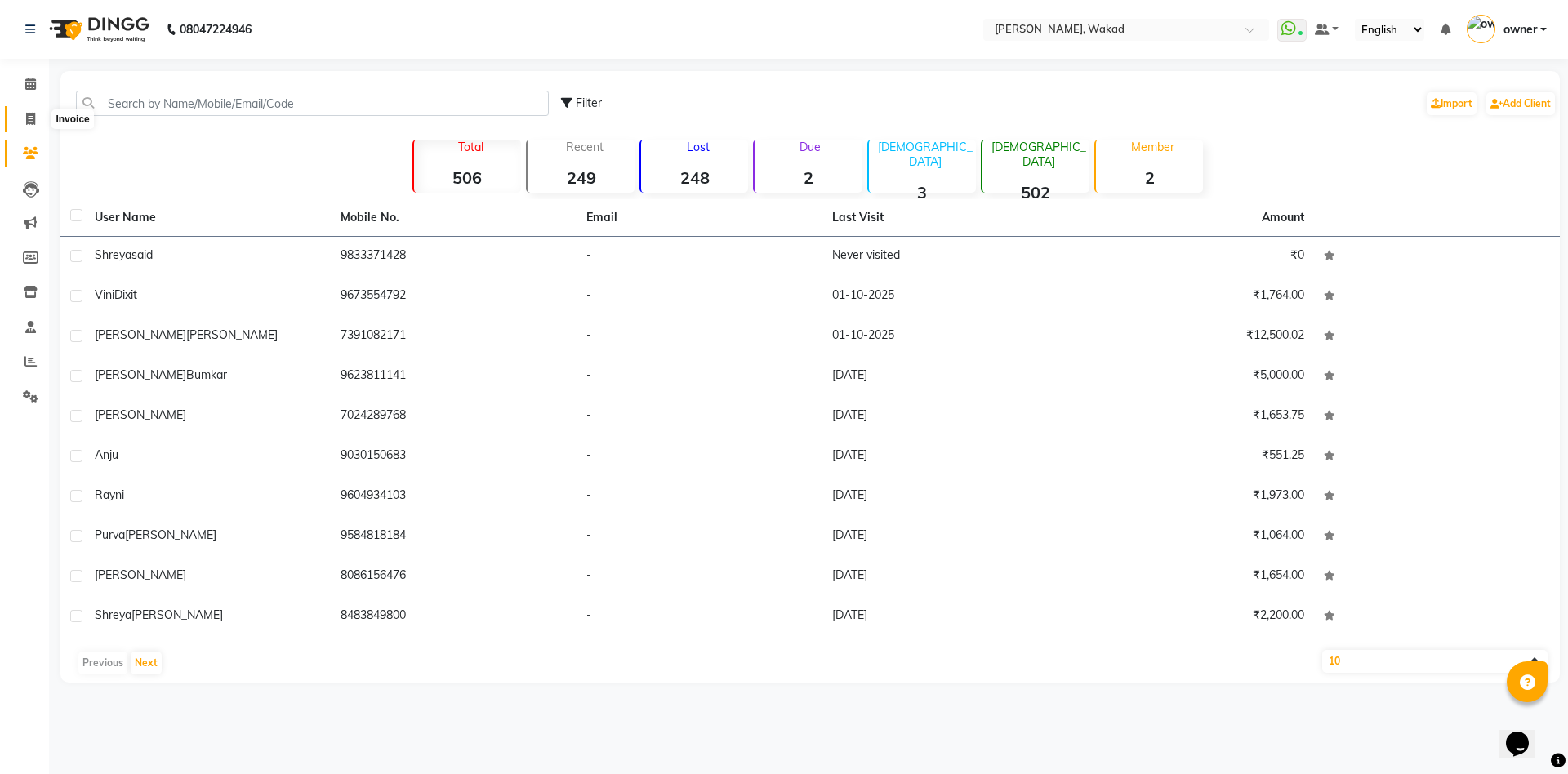
click at [37, 117] on span at bounding box center [31, 119] width 29 height 19
select select "service"
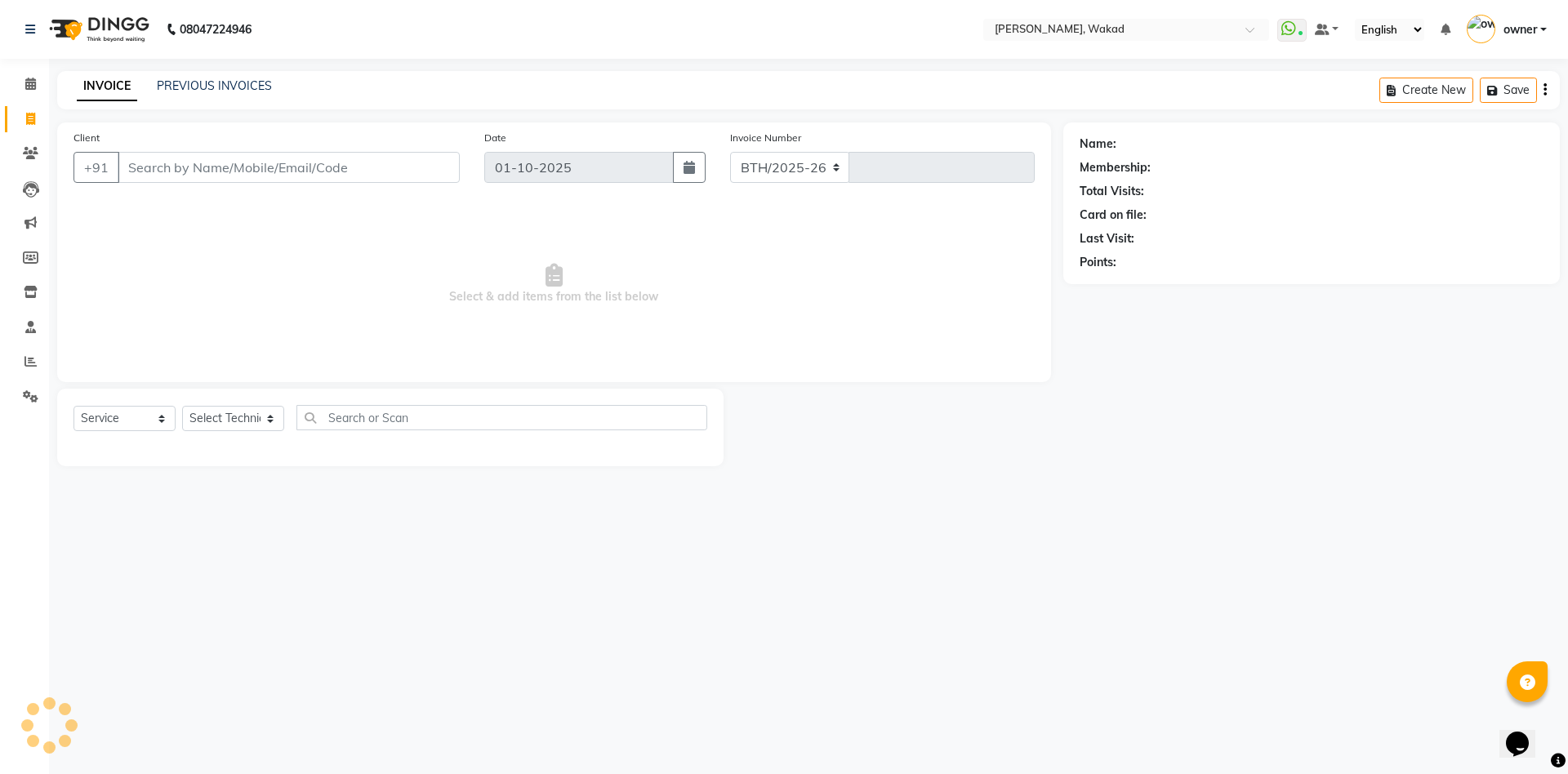
select select "7711"
type input "0708"
click at [33, 148] on icon at bounding box center [30, 153] width 15 height 13
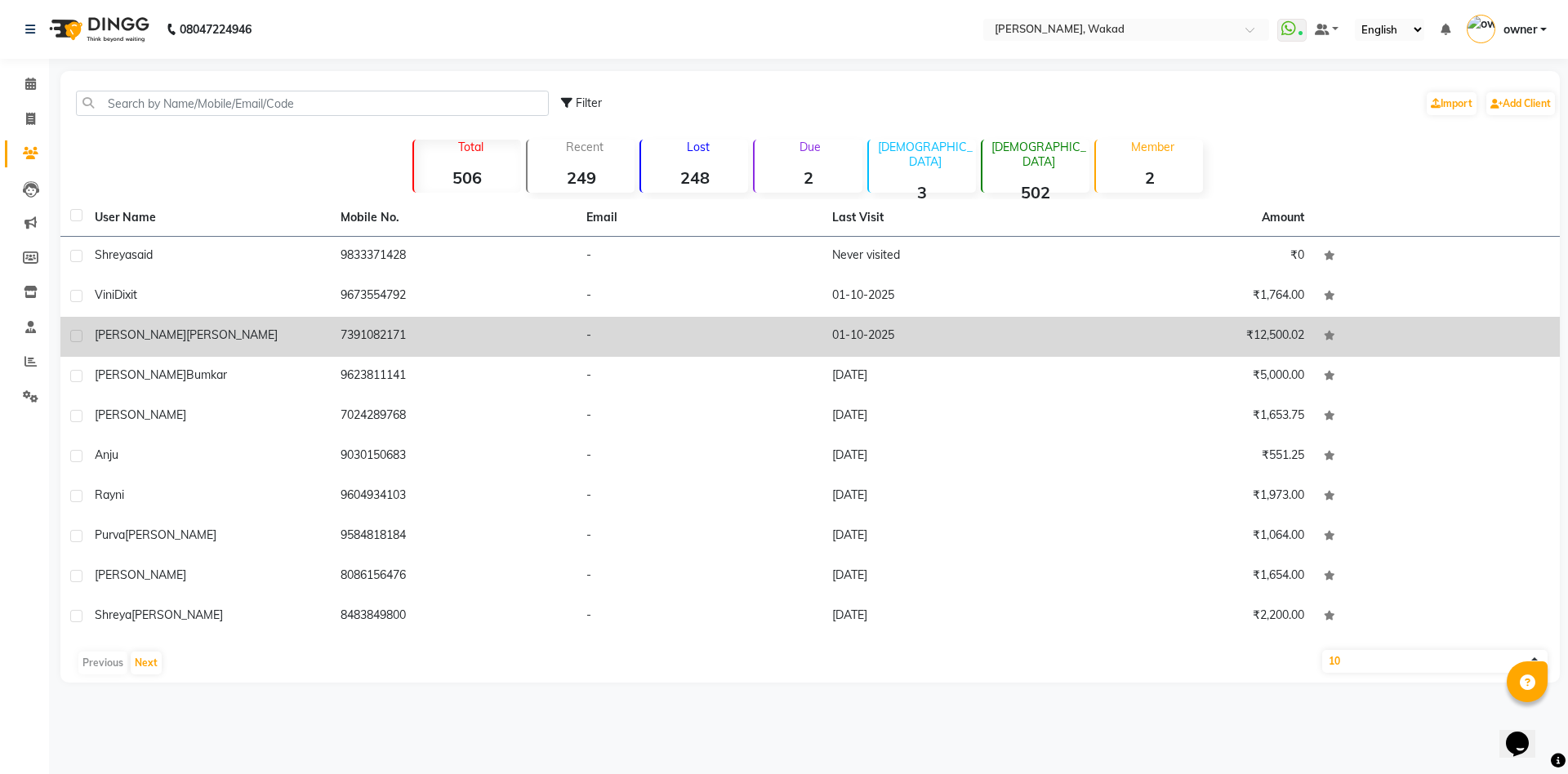
click at [177, 330] on div "[PERSON_NAME]" at bounding box center [208, 335] width 226 height 17
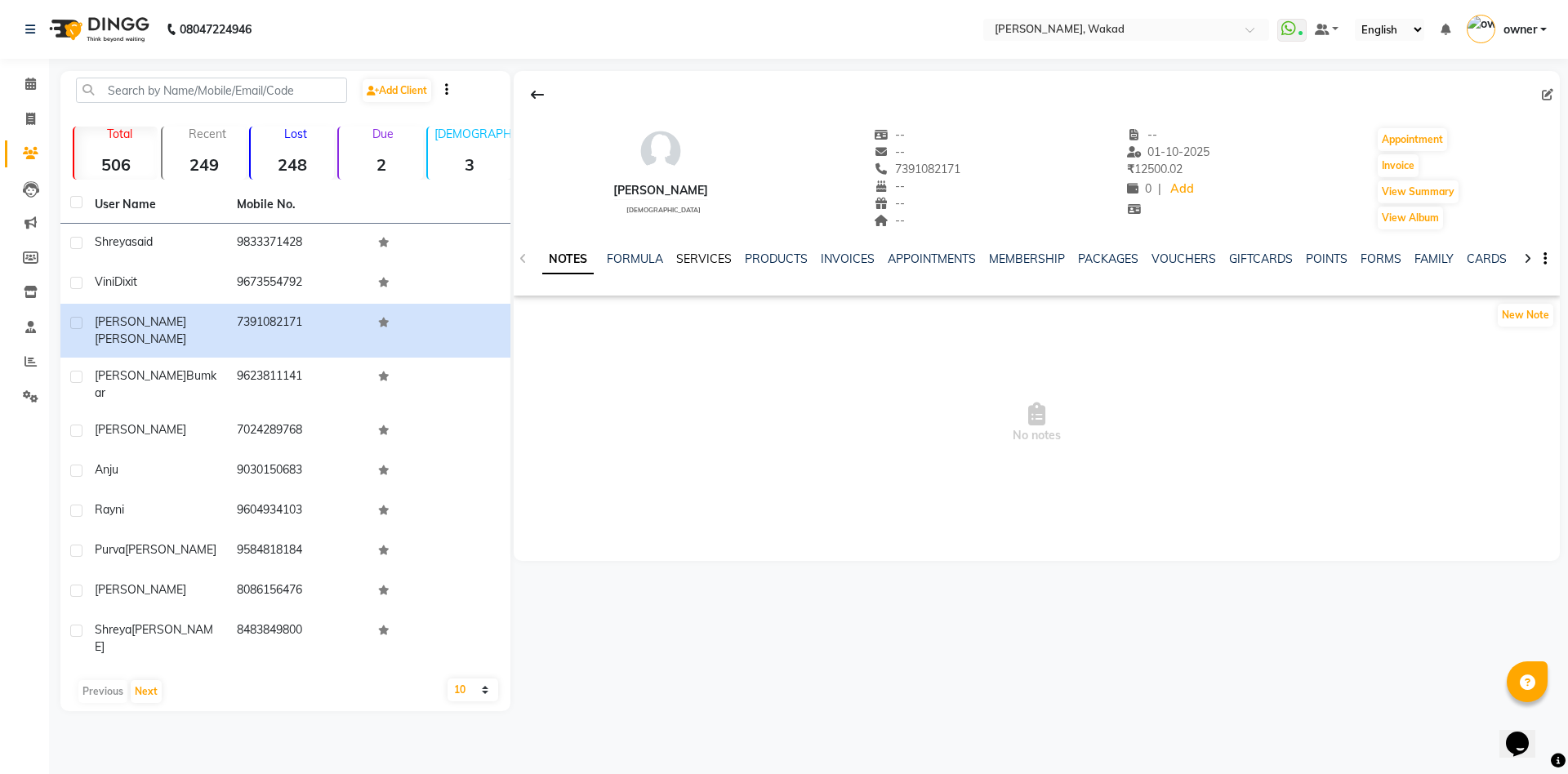
click at [705, 253] on link "SERVICES" at bounding box center [703, 259] width 55 height 14
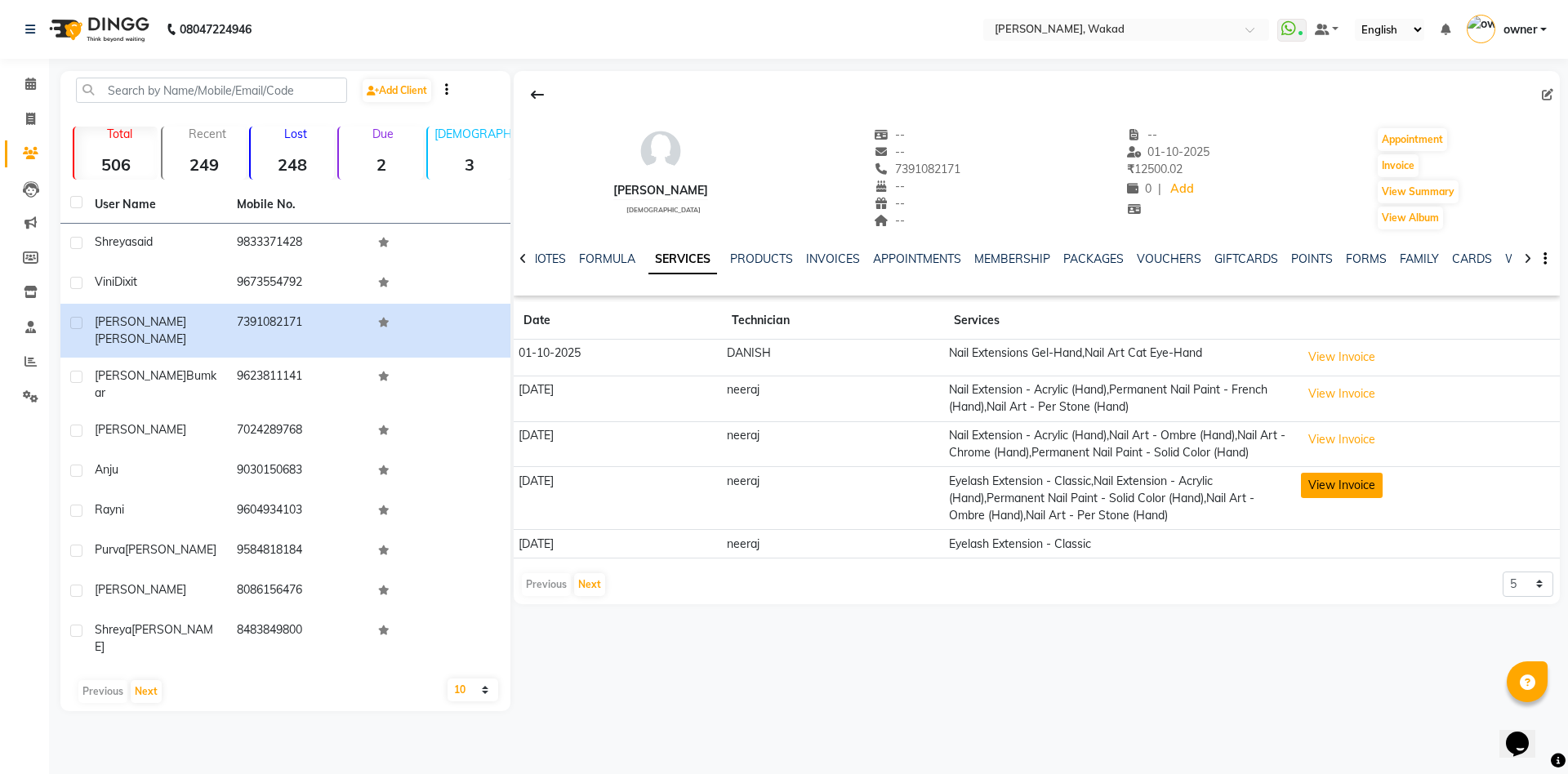
click at [1331, 482] on button "View Invoice" at bounding box center [1342, 485] width 82 height 25
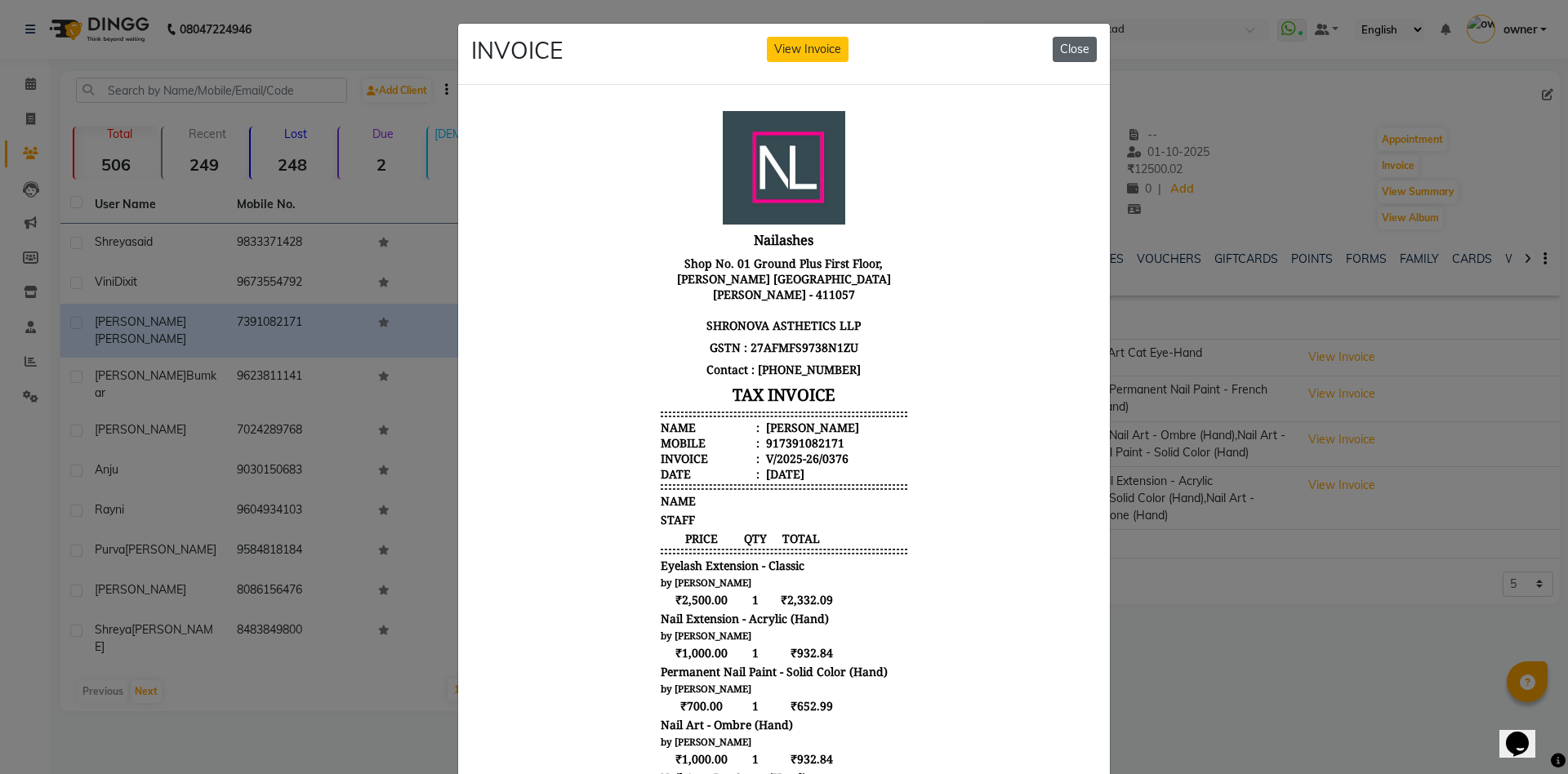
click at [1066, 48] on button "Close" at bounding box center [1074, 50] width 44 height 25
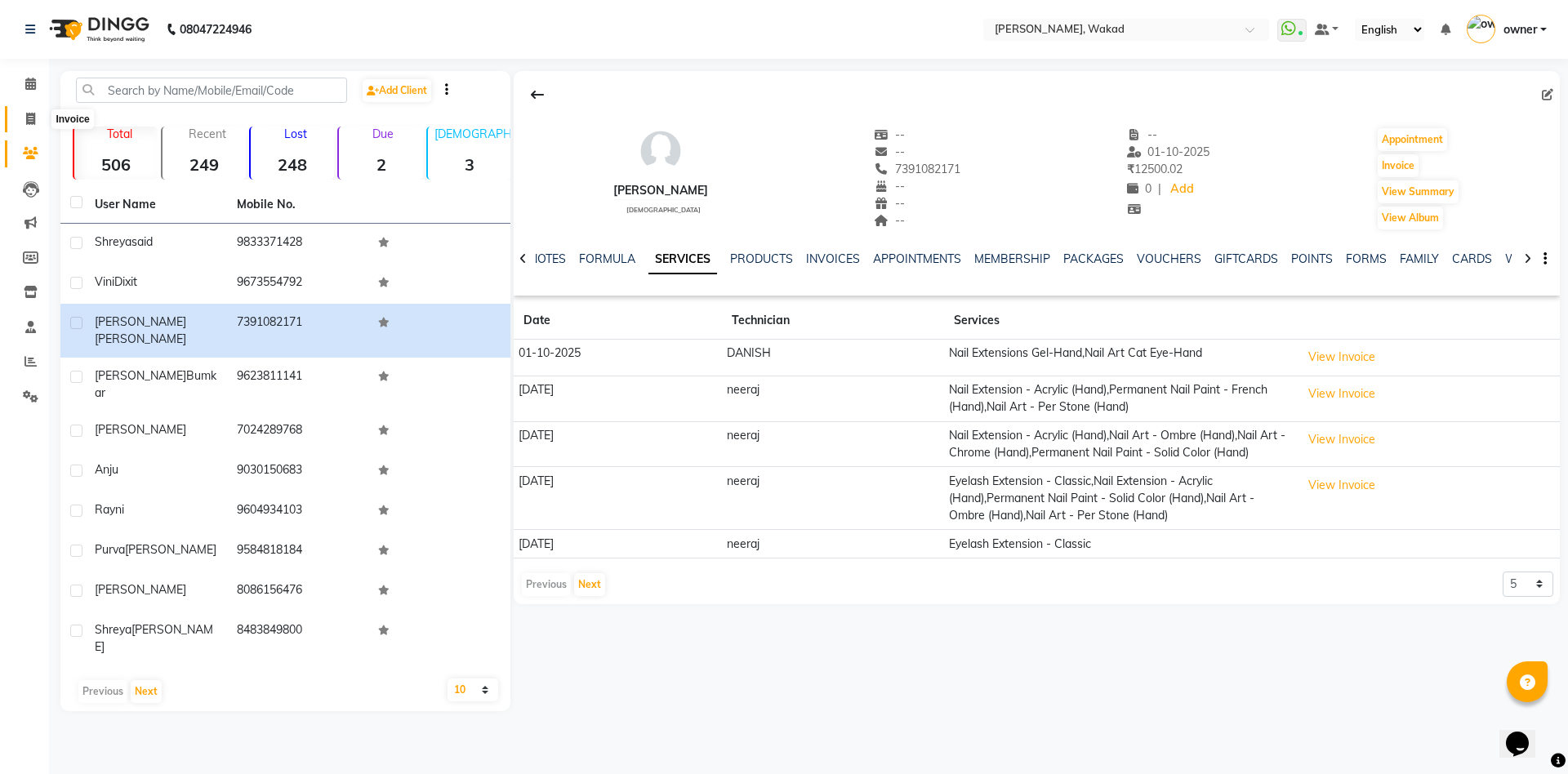
click at [26, 117] on icon at bounding box center [31, 119] width 9 height 13
select select "service"
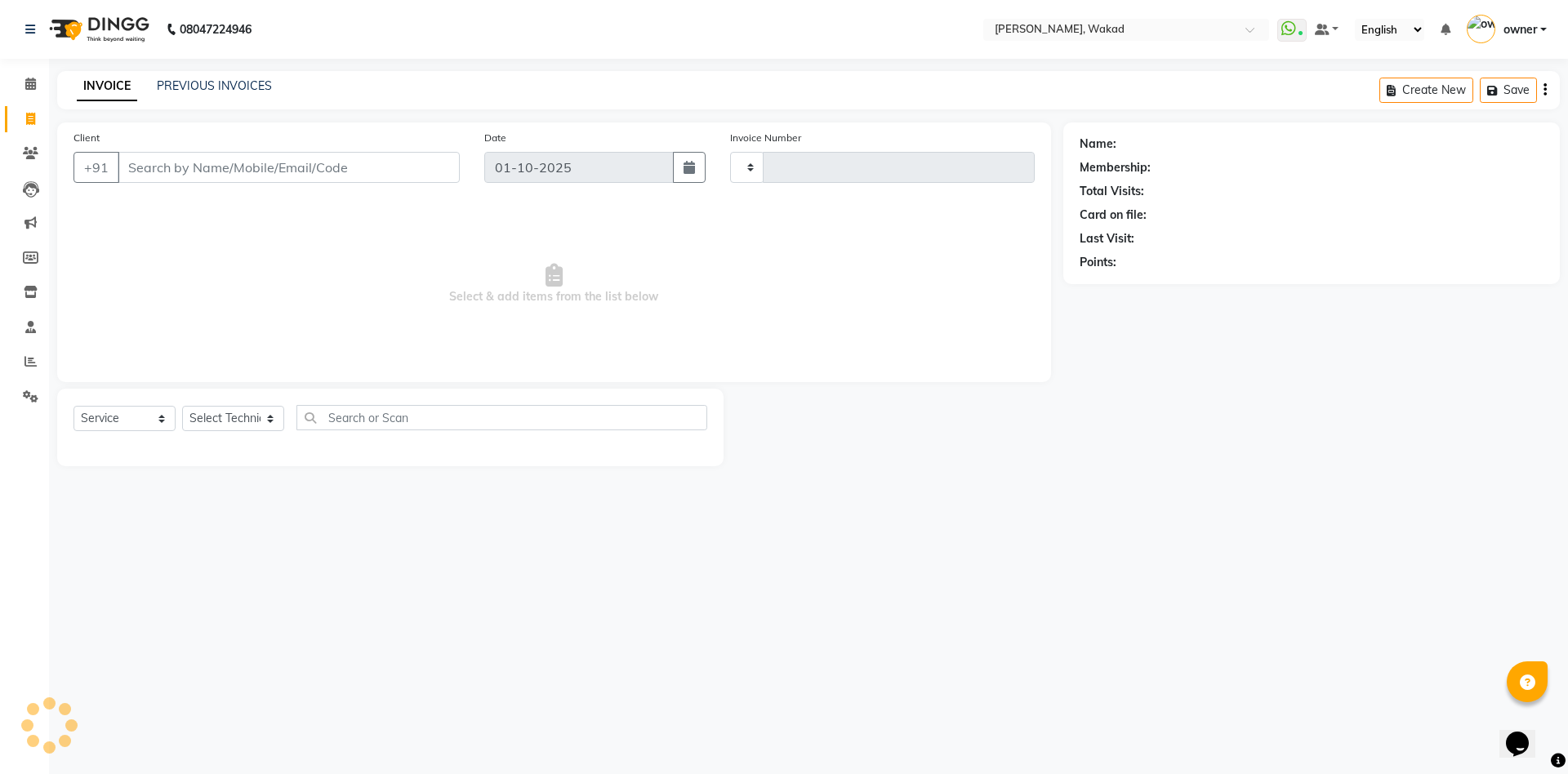
type input "0708"
select select "7711"
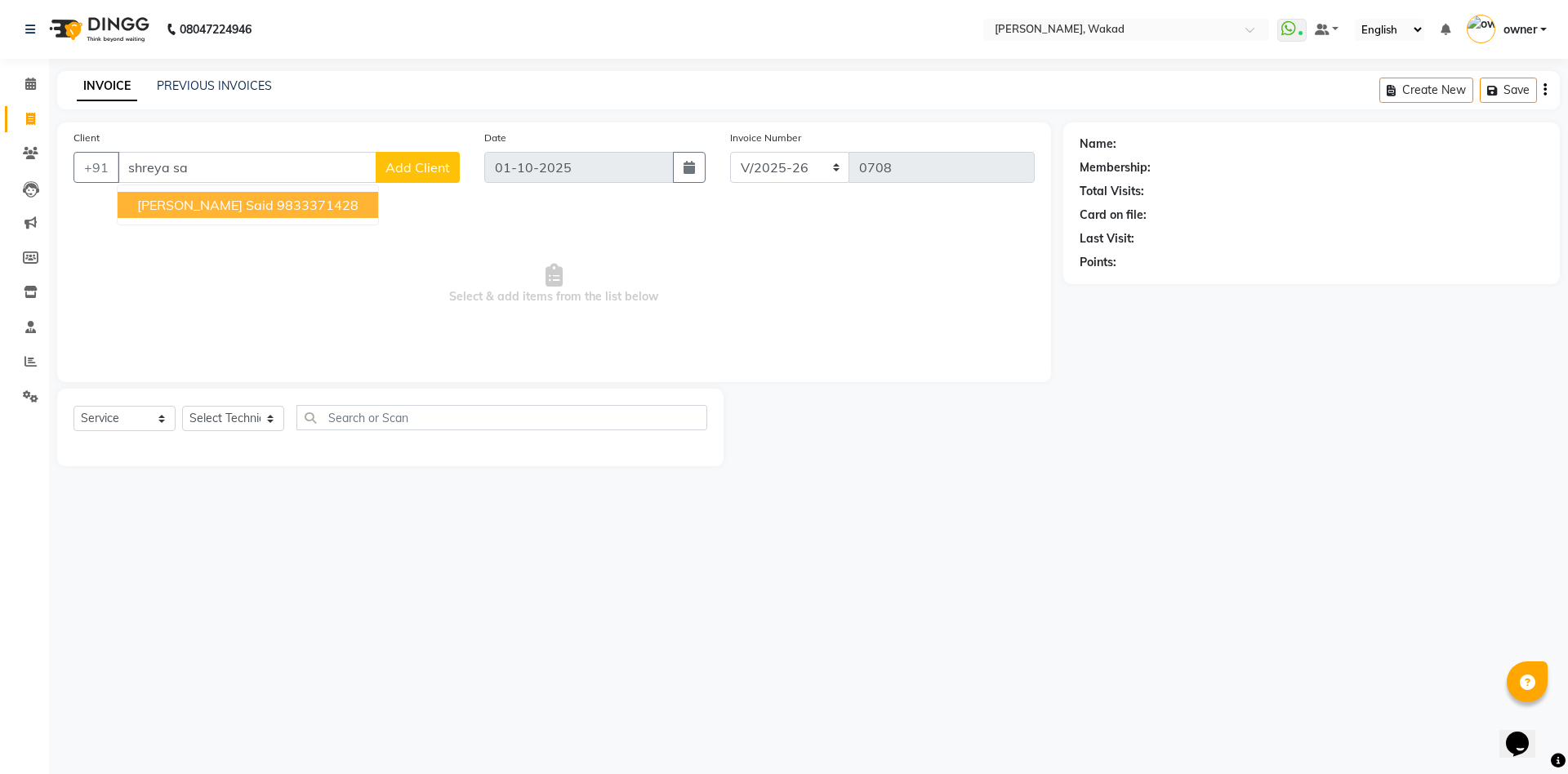
click at [207, 207] on span "[PERSON_NAME] said" at bounding box center [205, 205] width 137 height 16
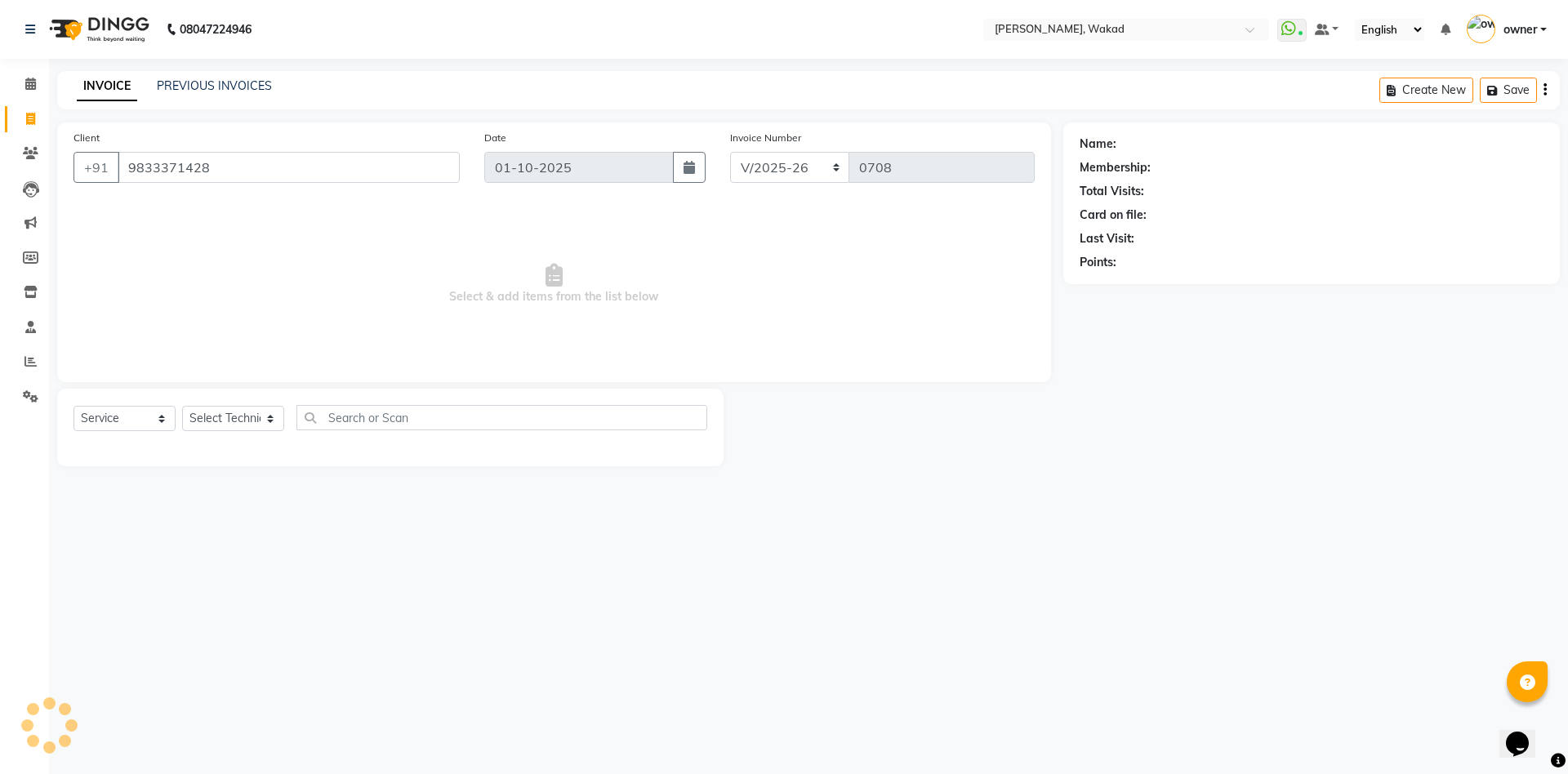
type input "9833371428"
click at [258, 413] on select "Select Technician [PERSON_NAME][GEOGRAPHIC_DATA] DANISH Neeraj owner pooja sach…" at bounding box center [233, 418] width 102 height 25
select select "91973"
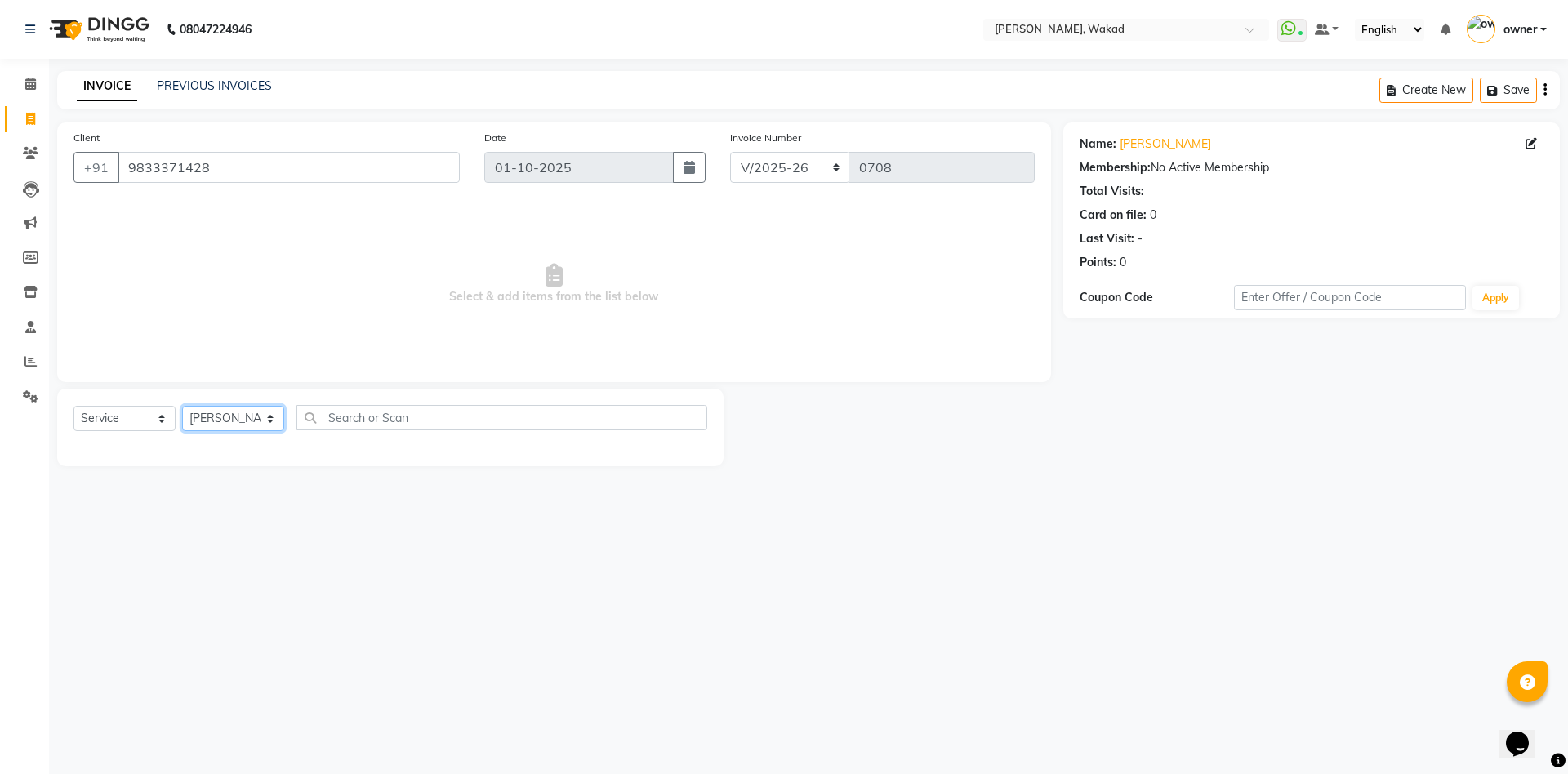
click at [182, 406] on select "Select Technician [PERSON_NAME][GEOGRAPHIC_DATA] DANISH Neeraj owner pooja sach…" at bounding box center [233, 418] width 102 height 25
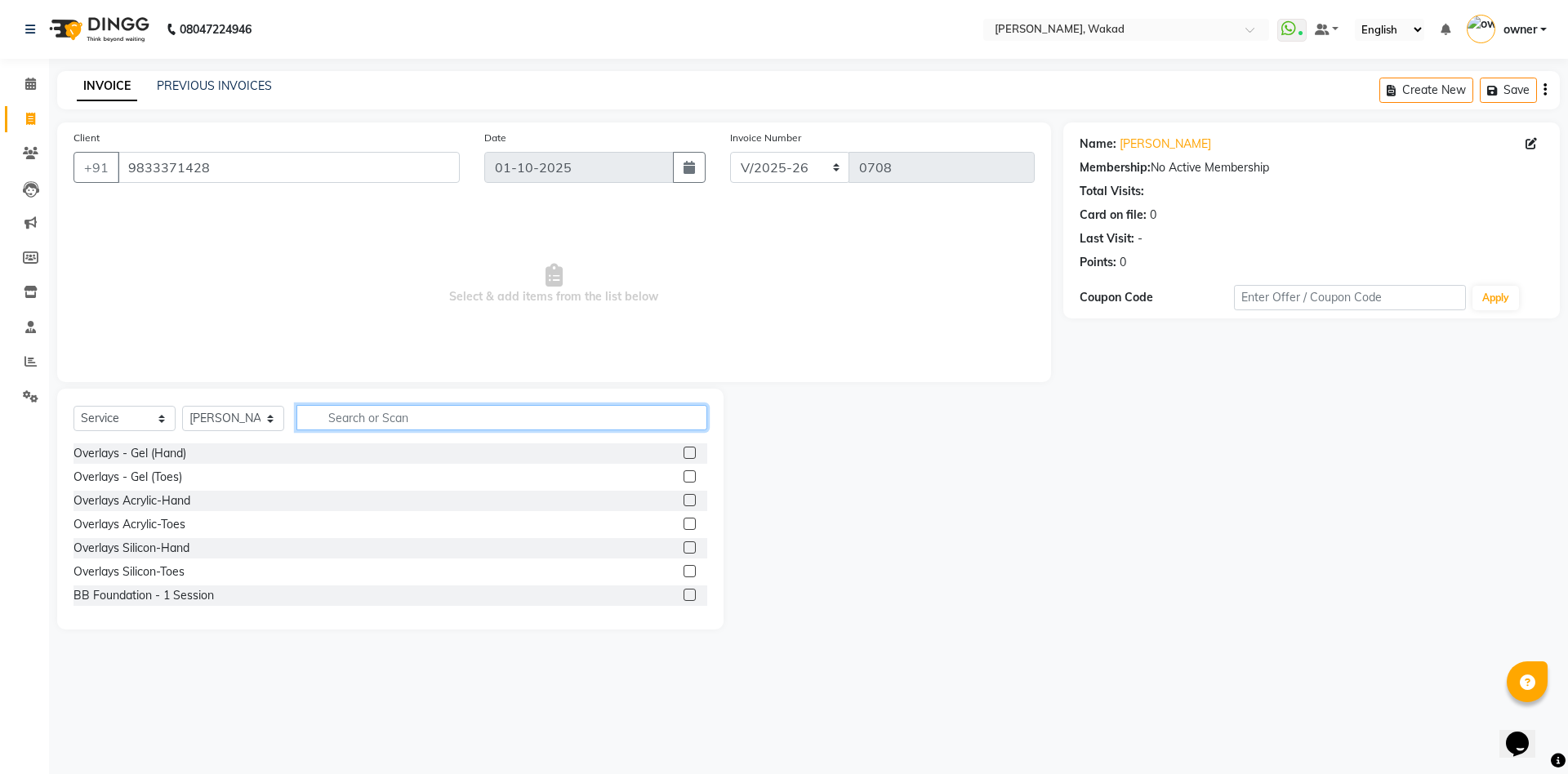
click at [475, 417] on input "text" at bounding box center [501, 417] width 410 height 25
type input "acry"
click at [688, 493] on label at bounding box center [689, 500] width 13 height 13
click at [688, 495] on input "checkbox" at bounding box center [688, 501] width 11 height 11
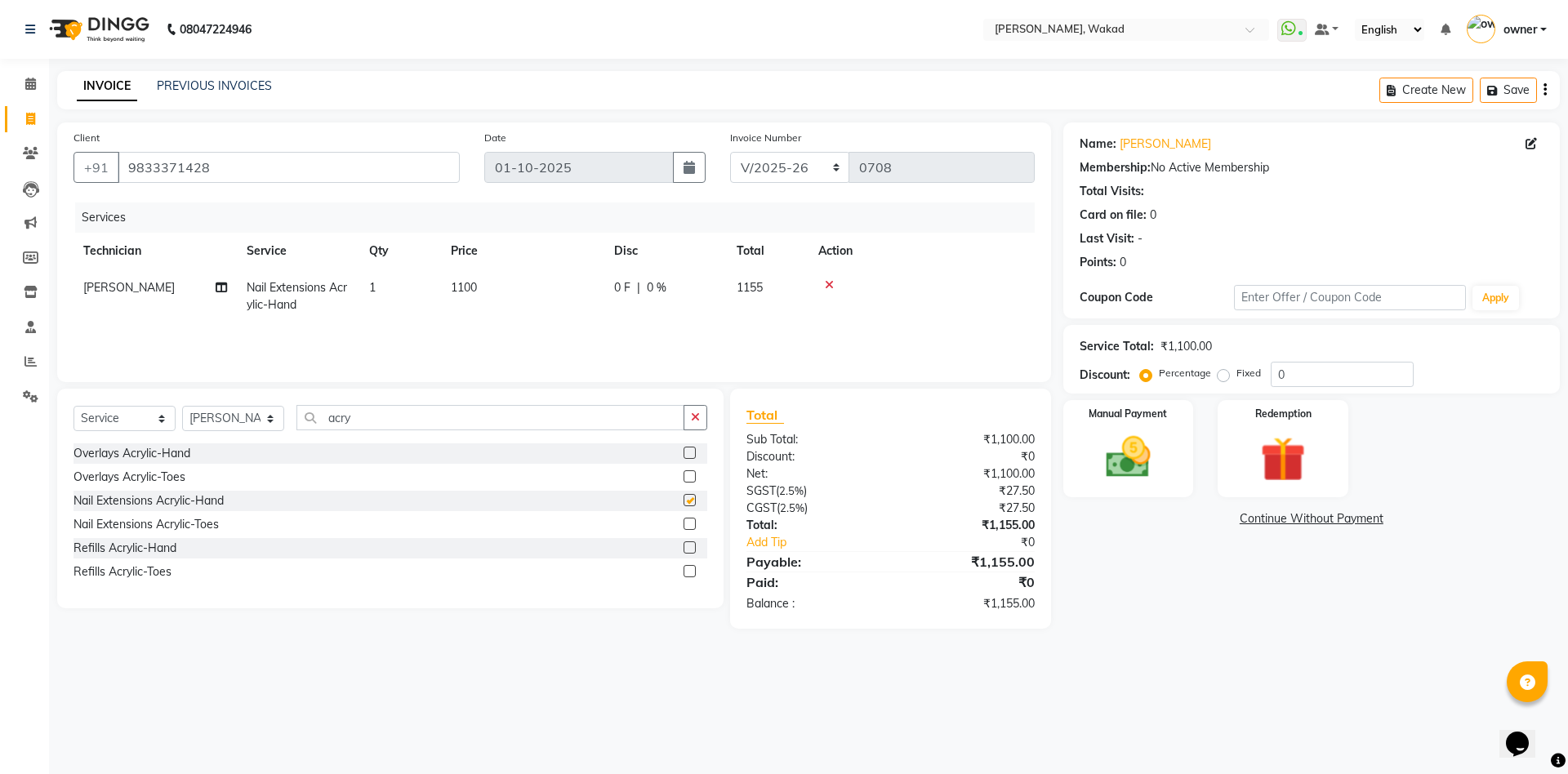
checkbox input "false"
click at [571, 420] on input "acry" at bounding box center [490, 417] width 388 height 25
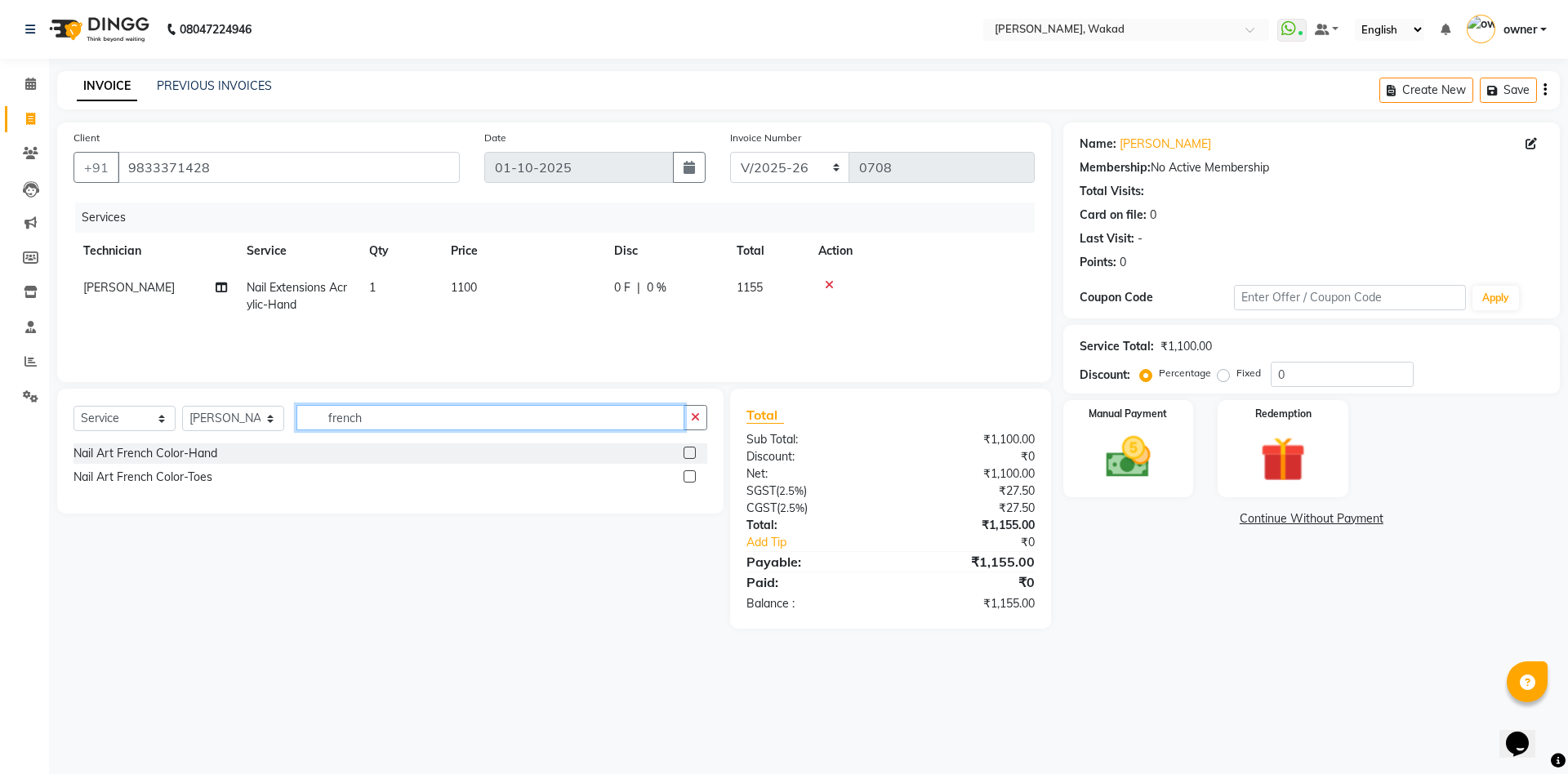
type input "french"
click at [691, 449] on label at bounding box center [689, 453] width 13 height 13
click at [691, 449] on input "checkbox" at bounding box center [688, 454] width 11 height 11
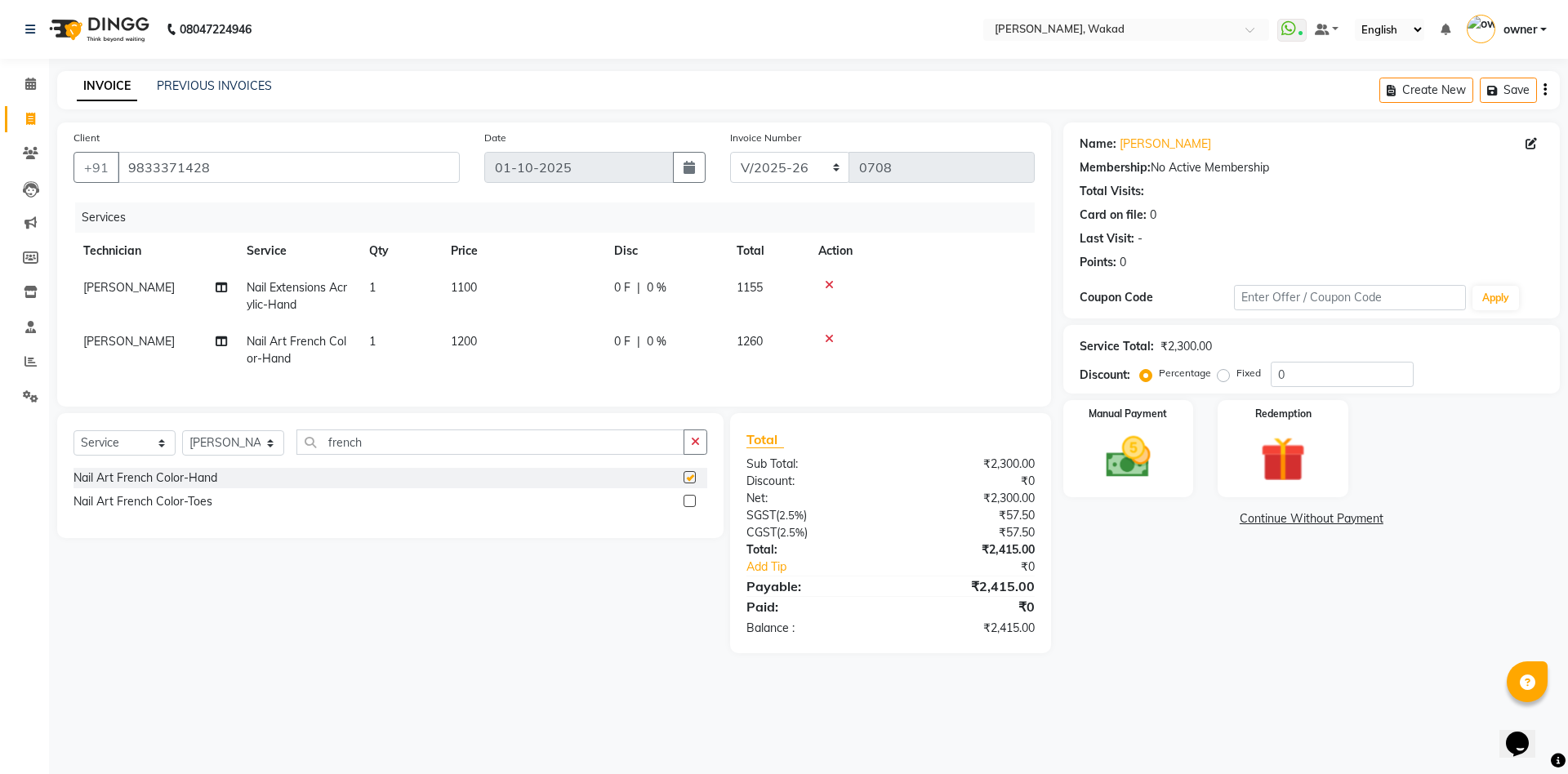
checkbox input "false"
click at [623, 454] on input "french" at bounding box center [490, 442] width 388 height 25
click at [1349, 368] on input "0" at bounding box center [1342, 374] width 143 height 25
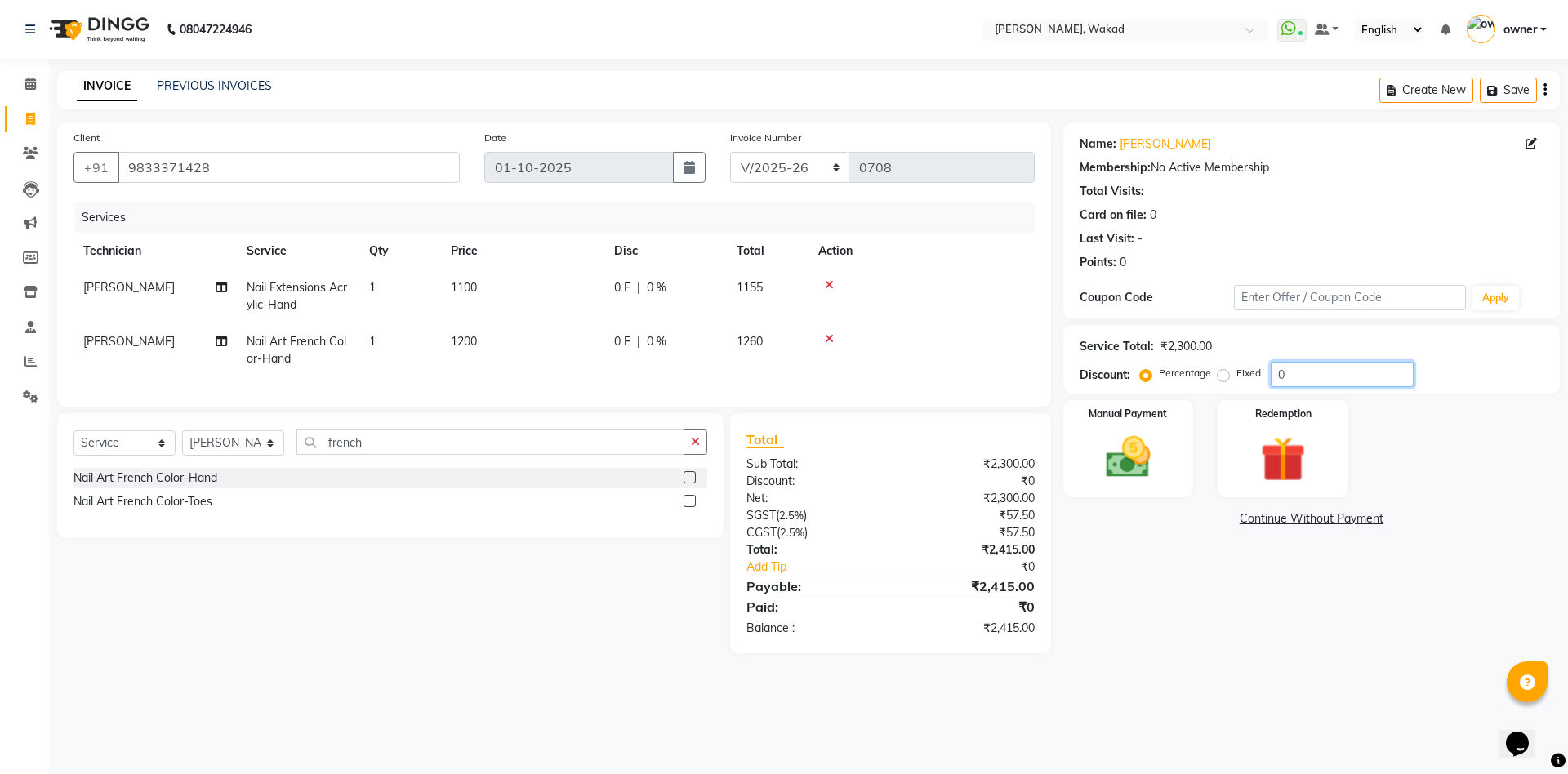
click at [1349, 368] on input "0" at bounding box center [1342, 374] width 143 height 25
type input "20"
click at [824, 335] on icon at bounding box center [829, 339] width 9 height 12
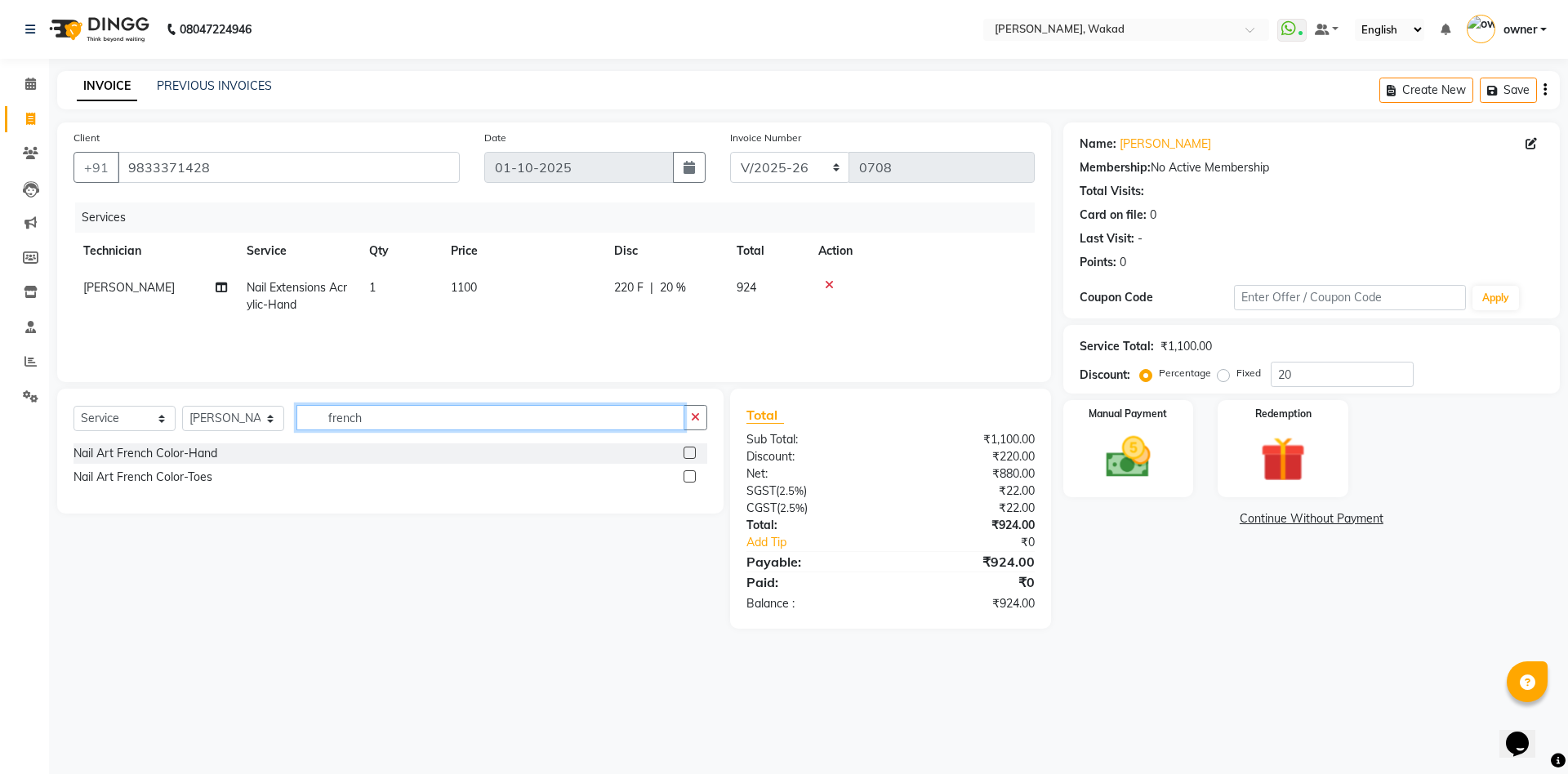
click at [511, 418] on input "french" at bounding box center [490, 417] width 388 height 25
type input "chrom"
click at [688, 453] on label at bounding box center [689, 453] width 13 height 13
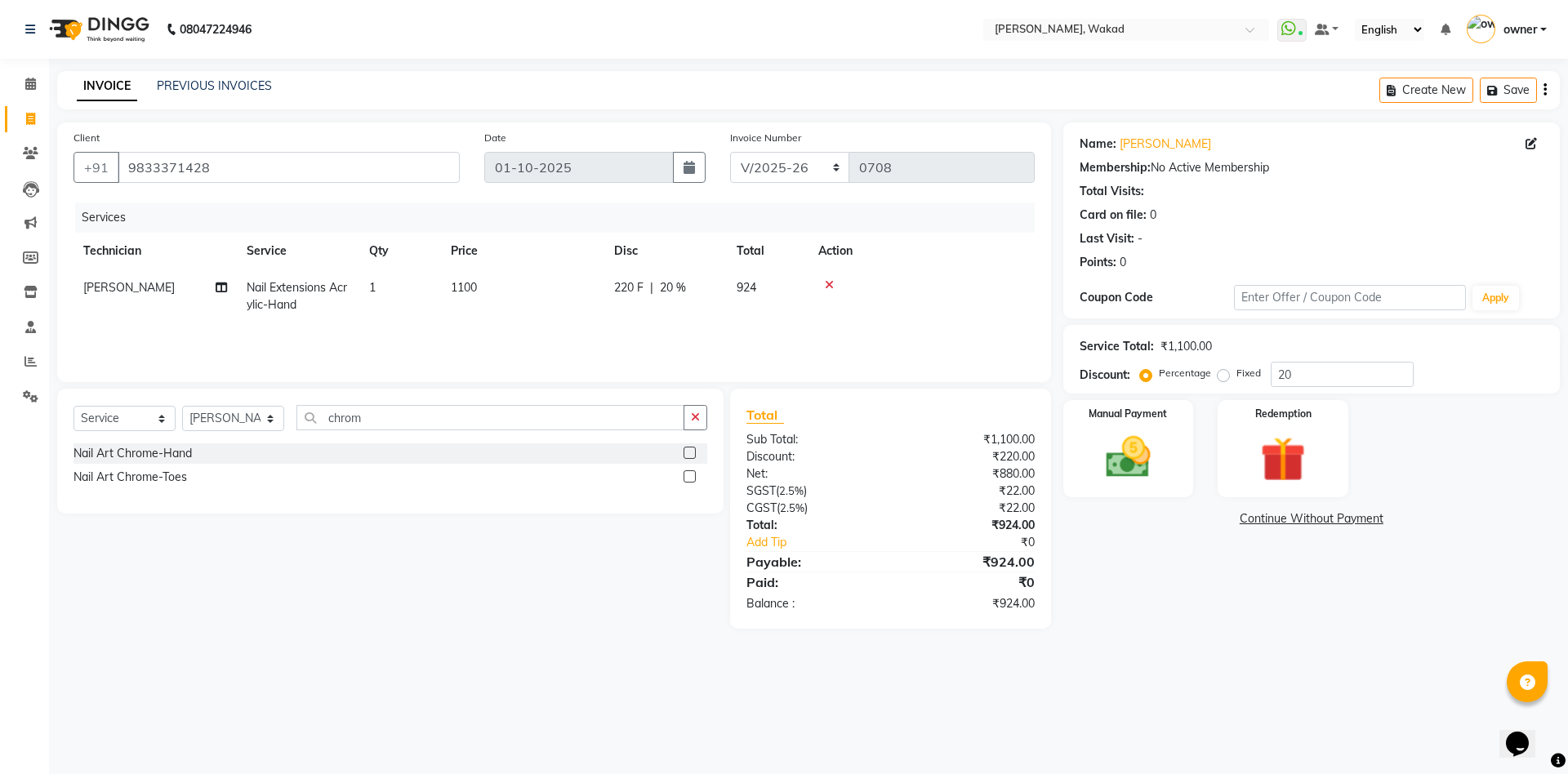
click at [688, 453] on input "checkbox" at bounding box center [688, 454] width 11 height 11
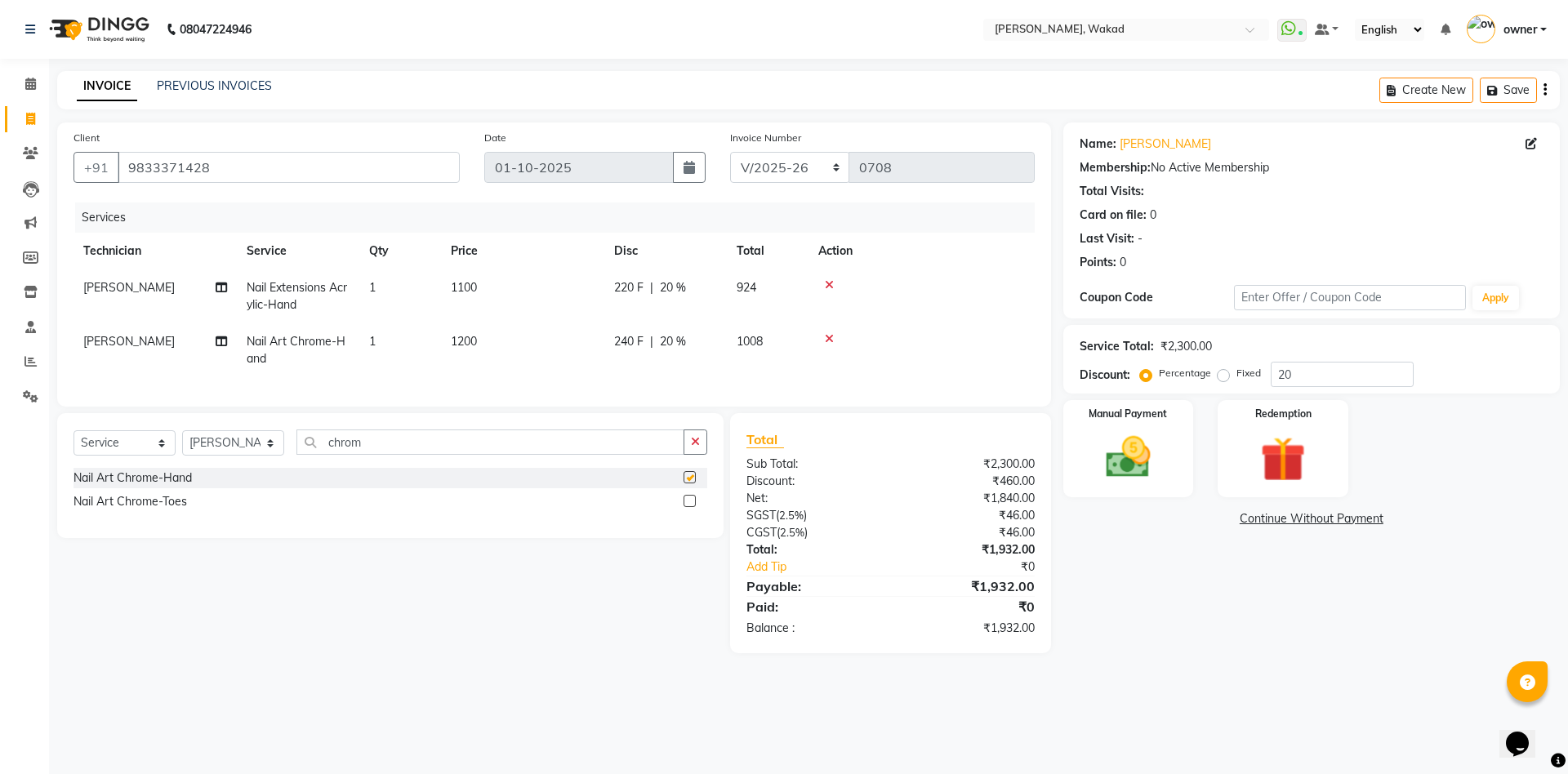
checkbox input "false"
click at [626, 454] on input "chrom" at bounding box center [490, 442] width 388 height 25
type input "solid"
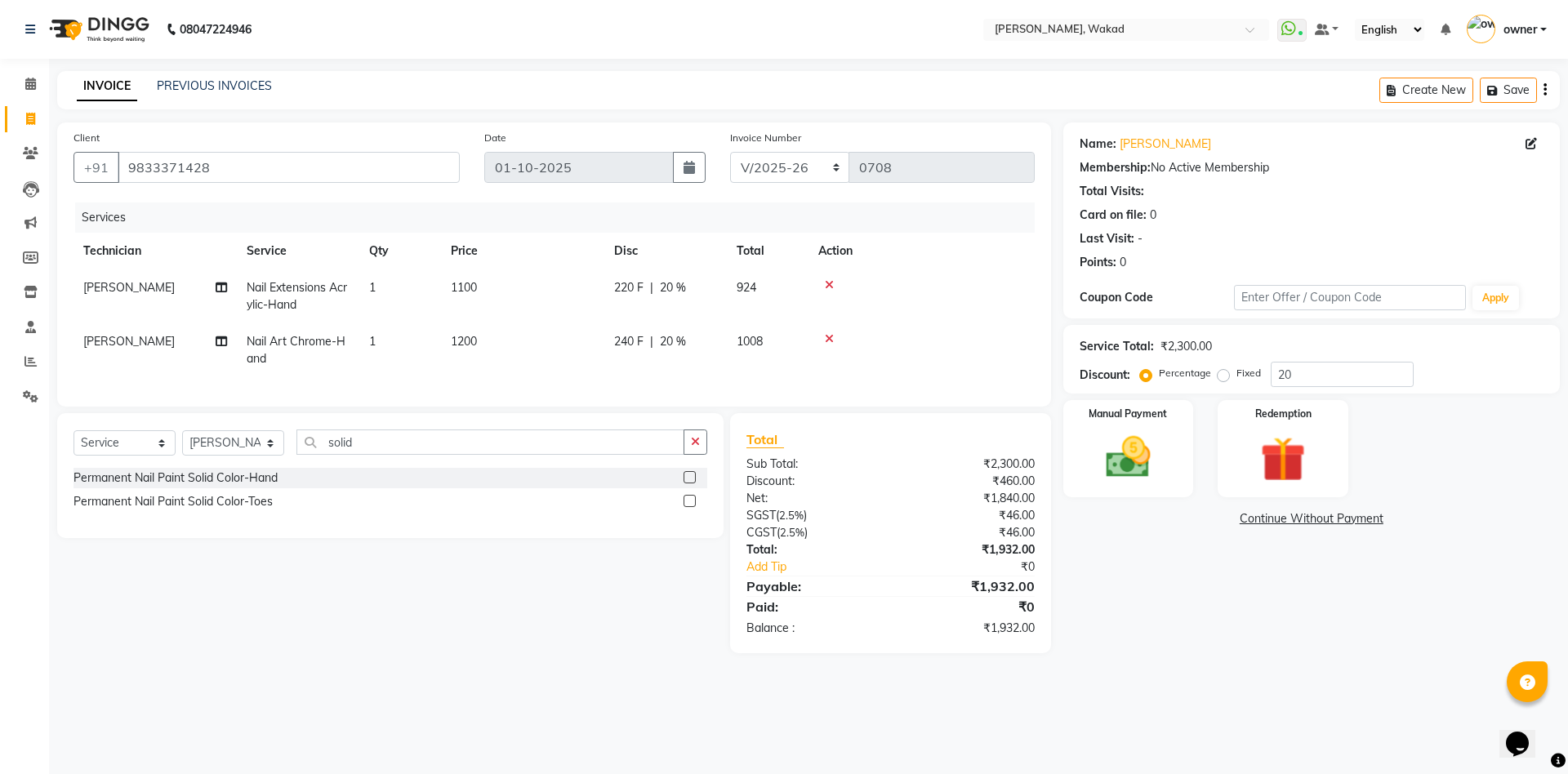
click at [689, 483] on label at bounding box center [689, 477] width 13 height 13
click at [689, 483] on input "checkbox" at bounding box center [688, 478] width 11 height 11
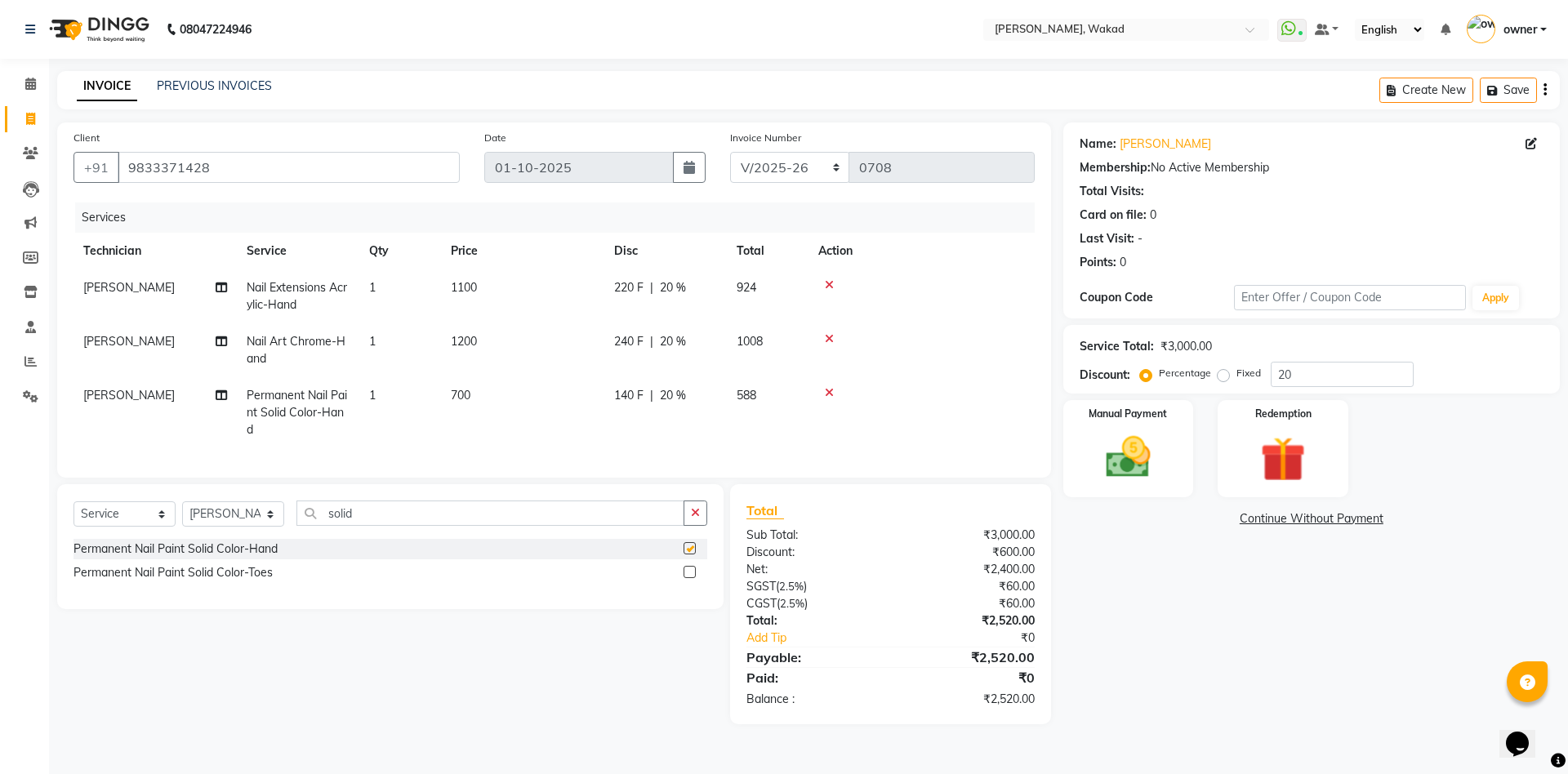
checkbox input "false"
click at [826, 389] on icon at bounding box center [829, 392] width 9 height 12
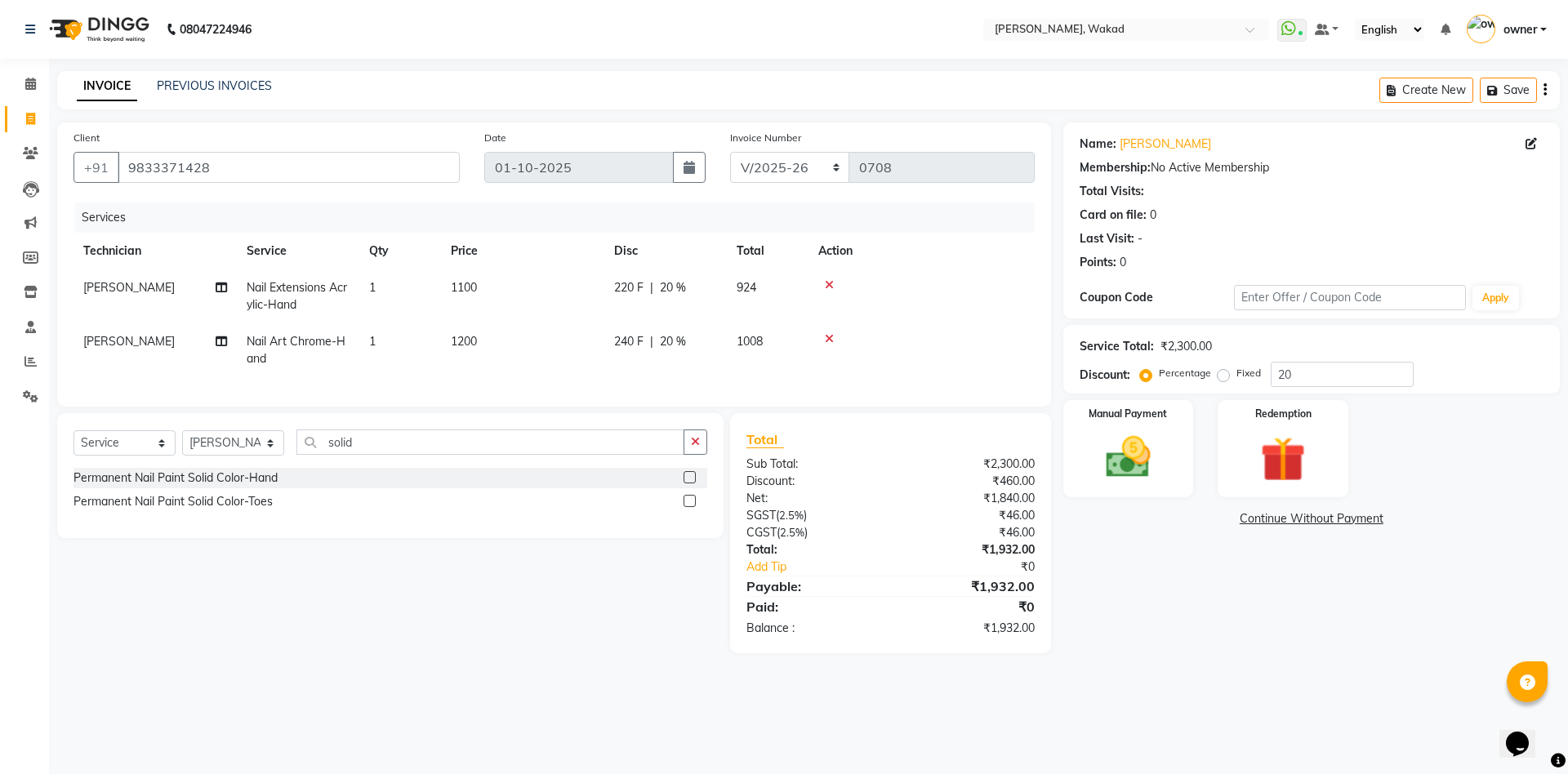
click at [826, 330] on td at bounding box center [921, 349] width 226 height 53
click at [826, 335] on icon at bounding box center [829, 339] width 9 height 12
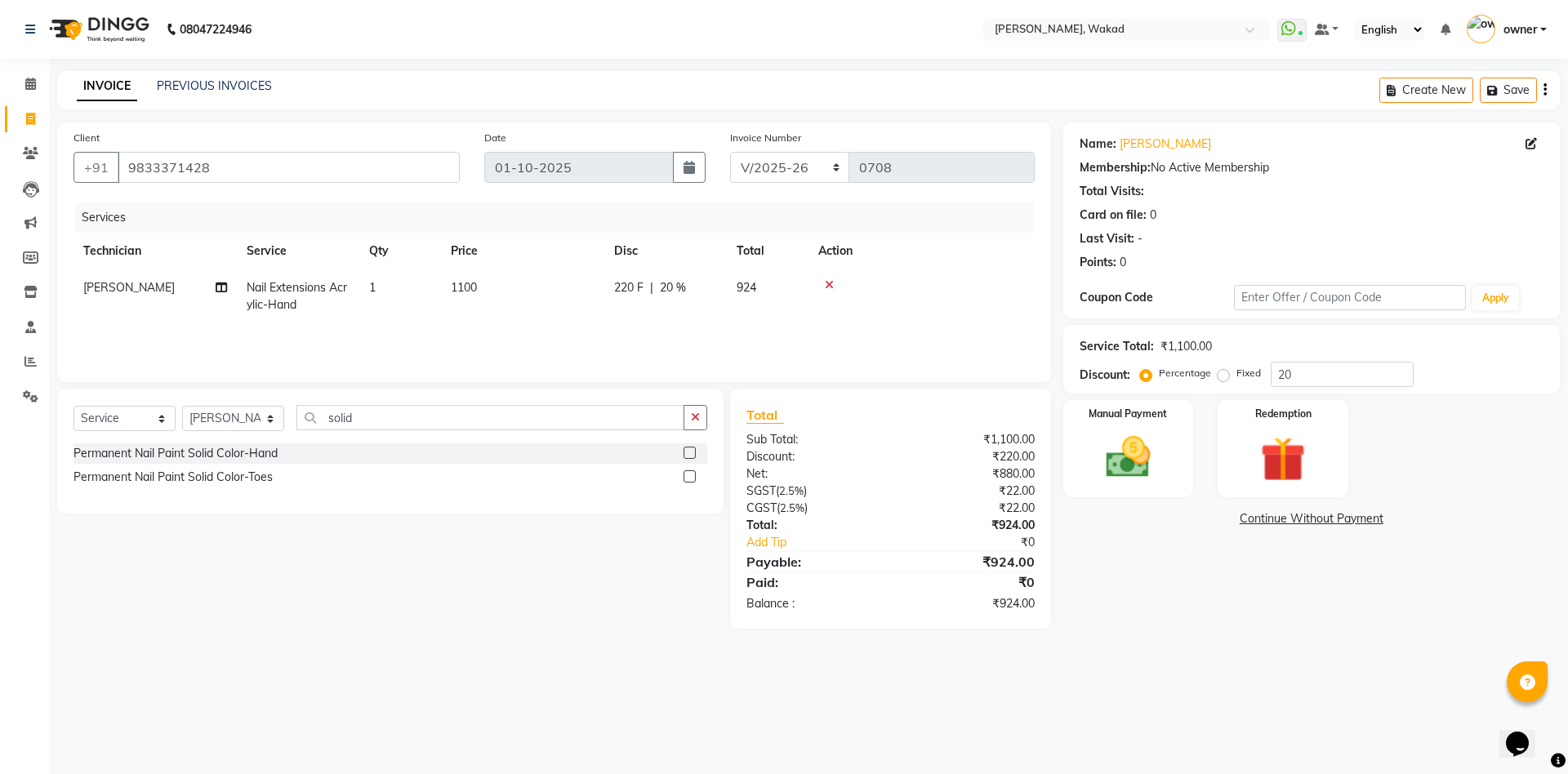
click at [829, 282] on icon at bounding box center [829, 284] width 9 height 12
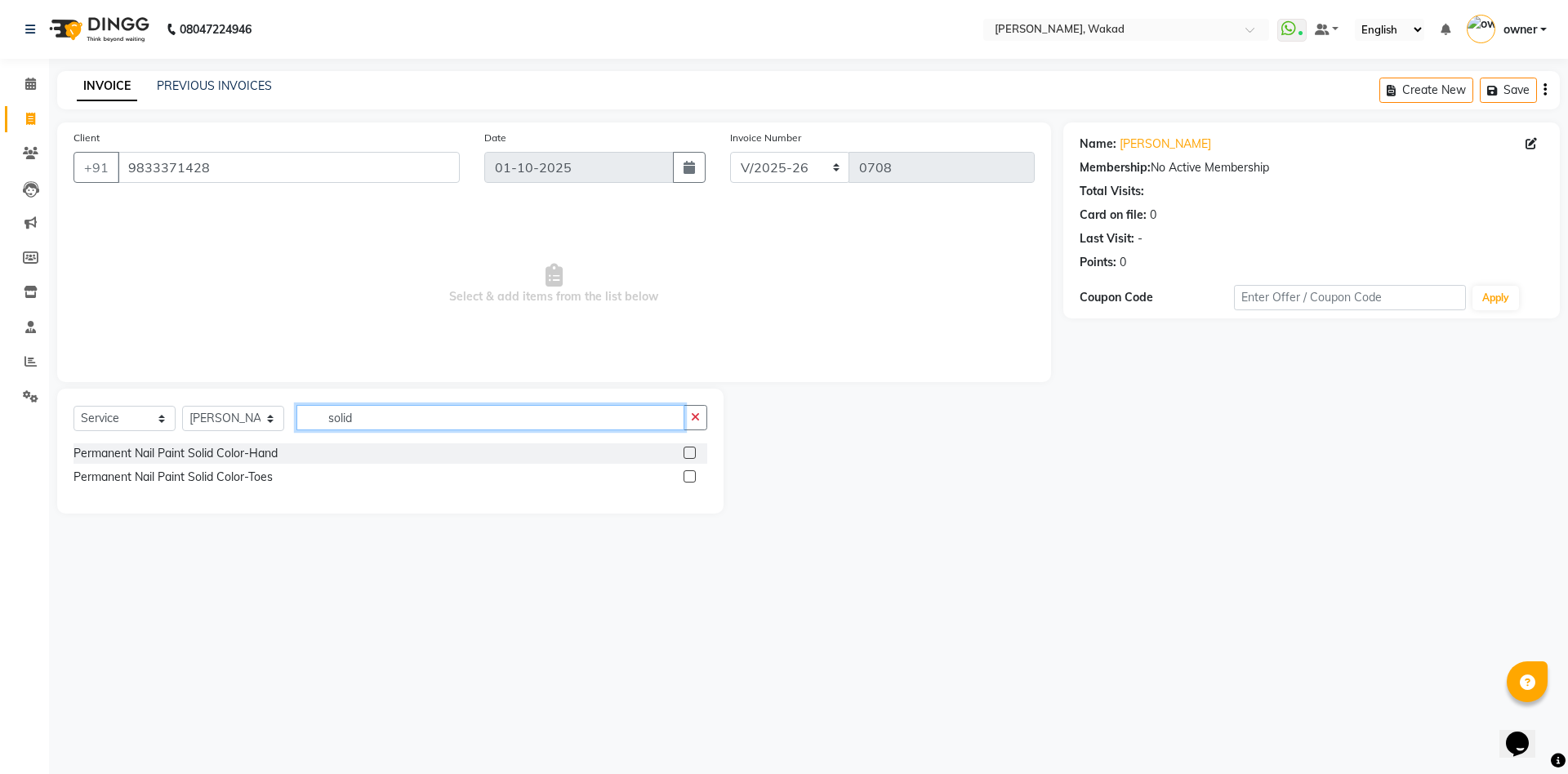
click at [593, 405] on input "solid" at bounding box center [490, 417] width 388 height 25
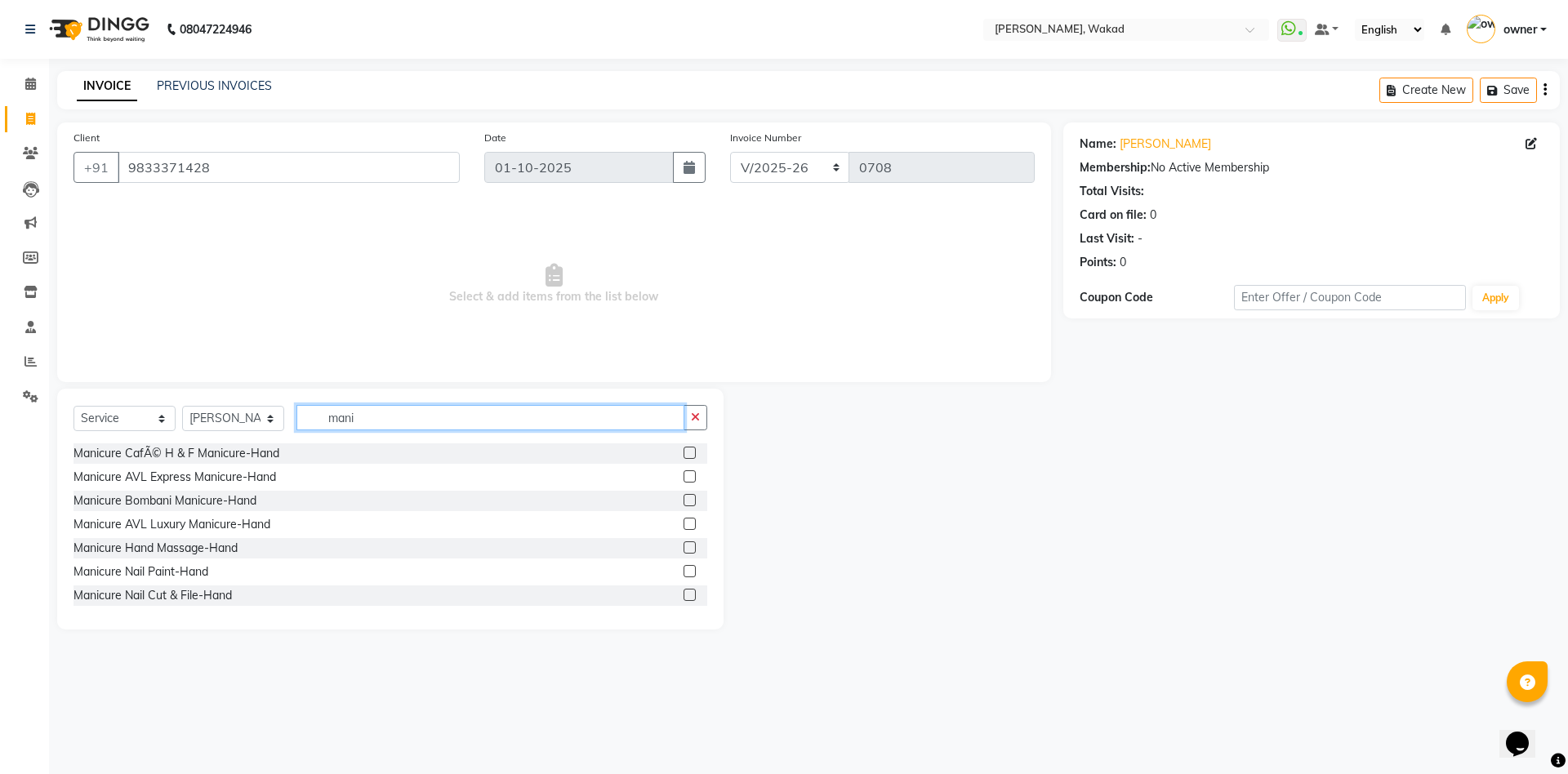
type input "mani"
click at [683, 451] on label at bounding box center [689, 453] width 13 height 13
click at [683, 451] on input "checkbox" at bounding box center [688, 454] width 11 height 11
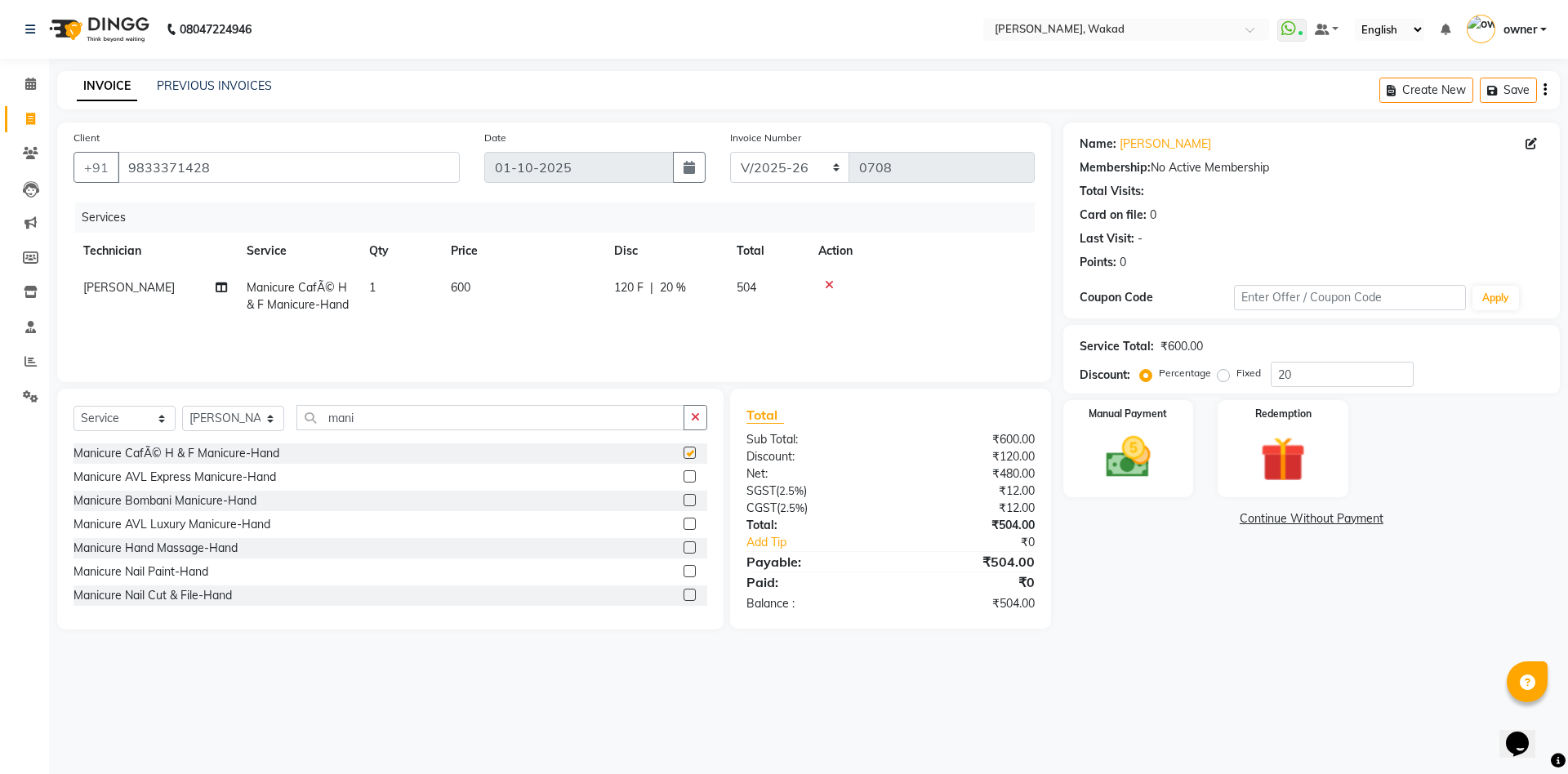
checkbox input "false"
click at [683, 472] on label at bounding box center [689, 476] width 13 height 13
click at [683, 472] on input "checkbox" at bounding box center [688, 477] width 11 height 11
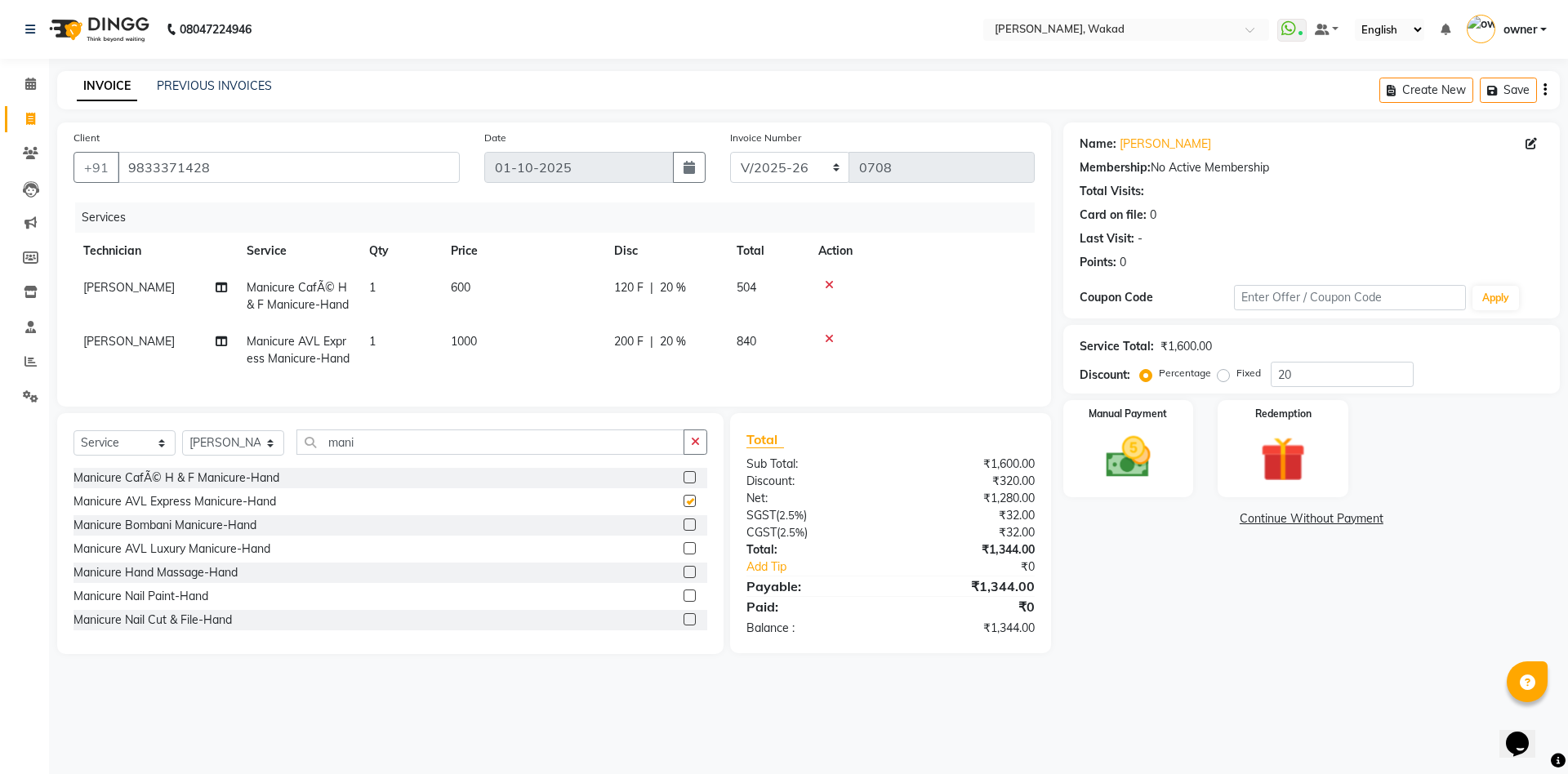
checkbox input "false"
click at [683, 530] on label at bounding box center [689, 524] width 13 height 13
click at [683, 530] on input "checkbox" at bounding box center [688, 525] width 11 height 11
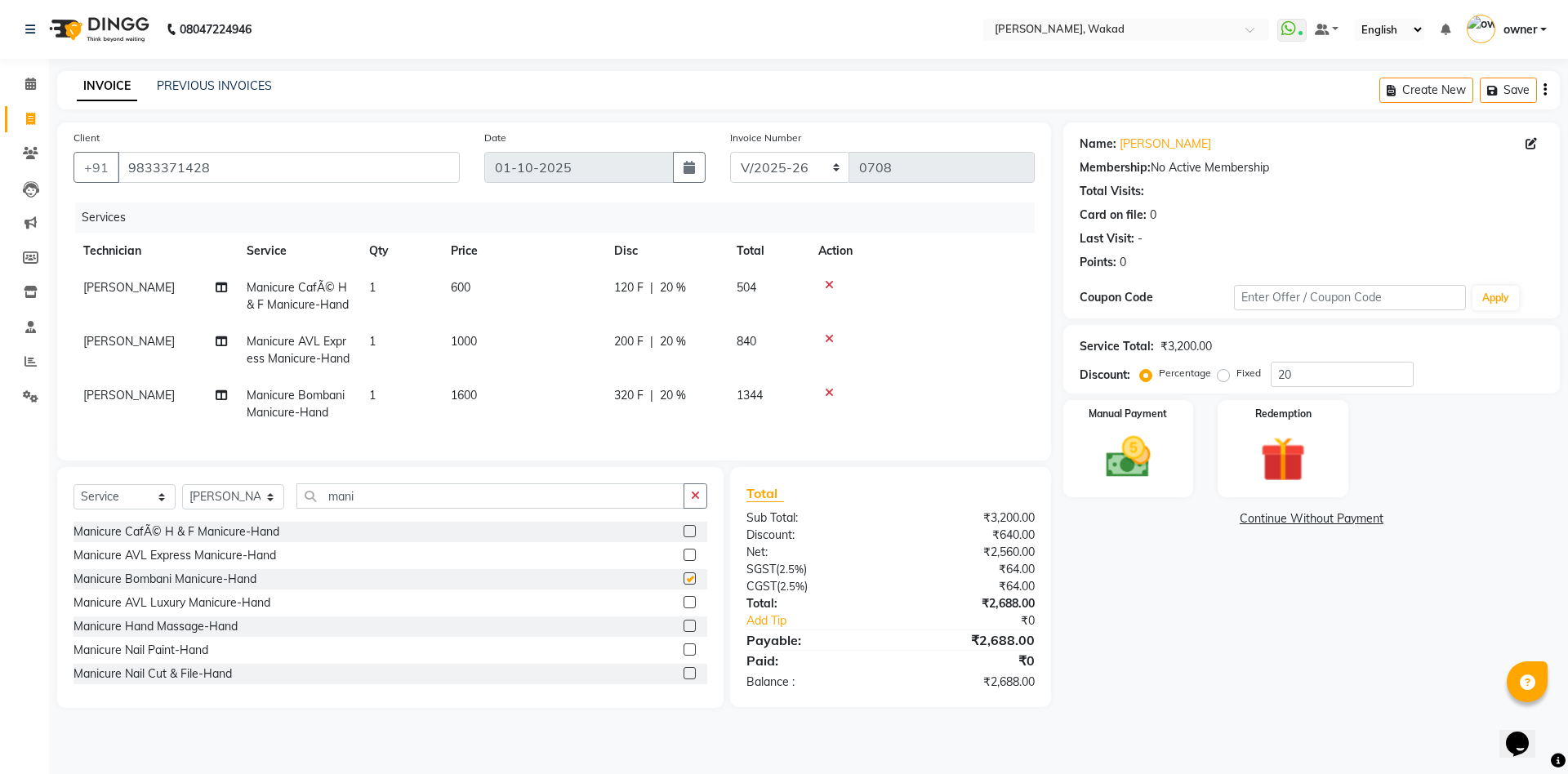
checkbox input "false"
click at [683, 608] on label at bounding box center [689, 602] width 13 height 13
click at [683, 608] on input "checkbox" at bounding box center [688, 603] width 11 height 11
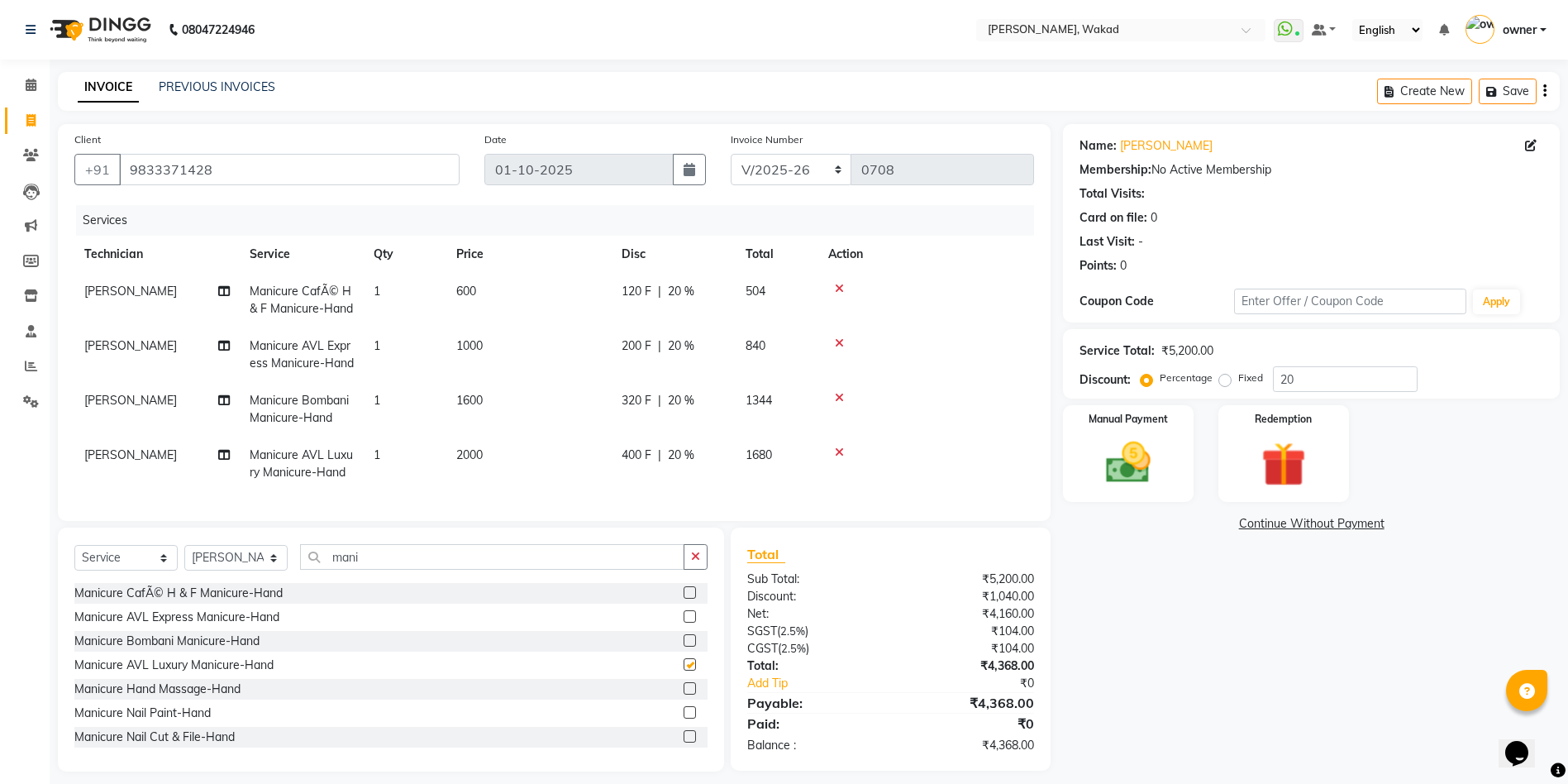
checkbox input "false"
click at [691, 569] on button "button" at bounding box center [695, 557] width 24 height 26
click at [843, 275] on td at bounding box center [925, 299] width 215 height 54
click at [1210, 587] on div "Name: [PERSON_NAME] Said Membership: No Active Membership Total Visits: Card on…" at bounding box center [1317, 447] width 509 height 647
click at [1376, 500] on div "Manual Payment Redemption" at bounding box center [1311, 453] width 522 height 96
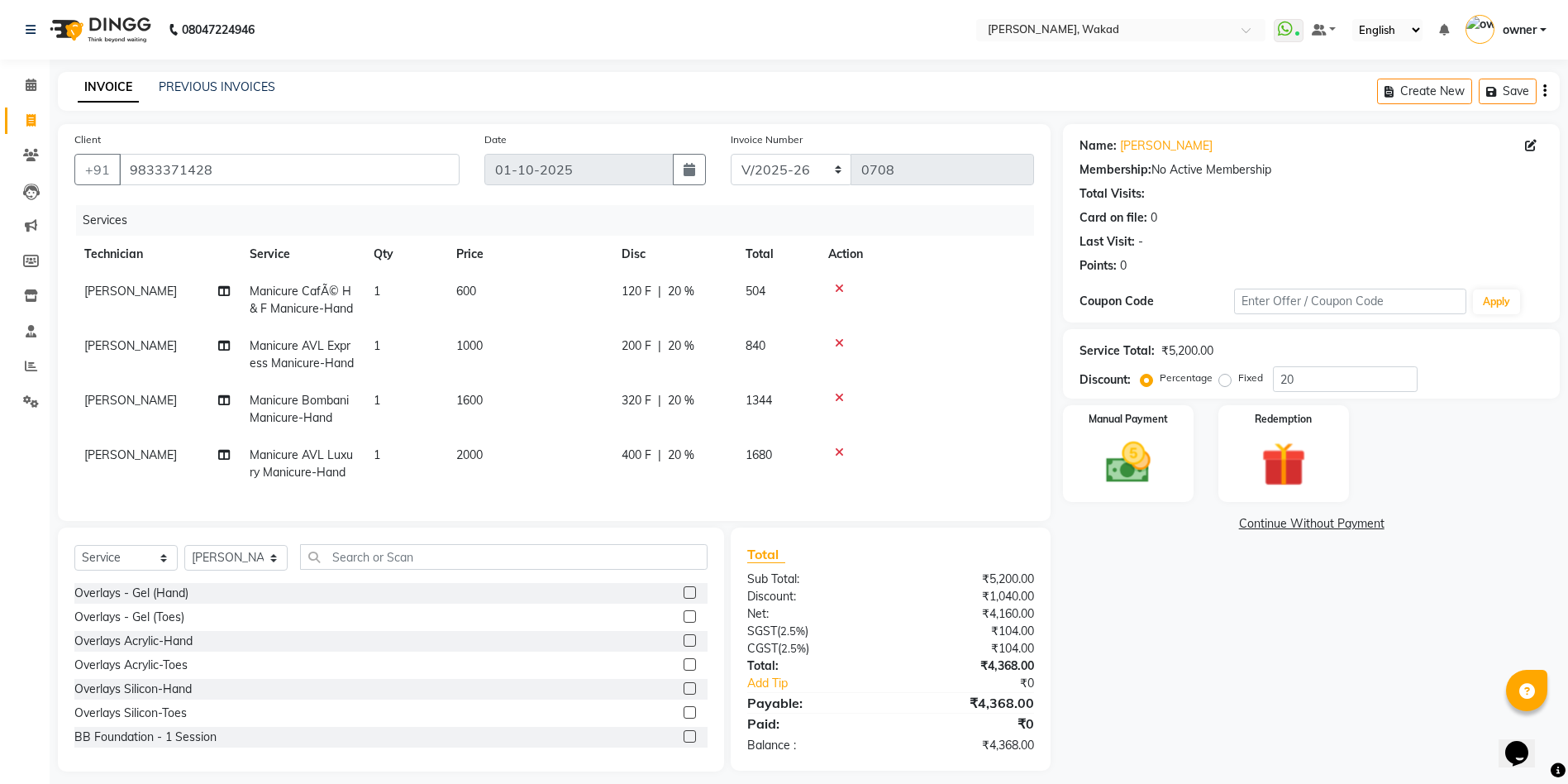
click at [840, 289] on div at bounding box center [926, 288] width 196 height 12
click at [840, 289] on icon at bounding box center [839, 288] width 9 height 12
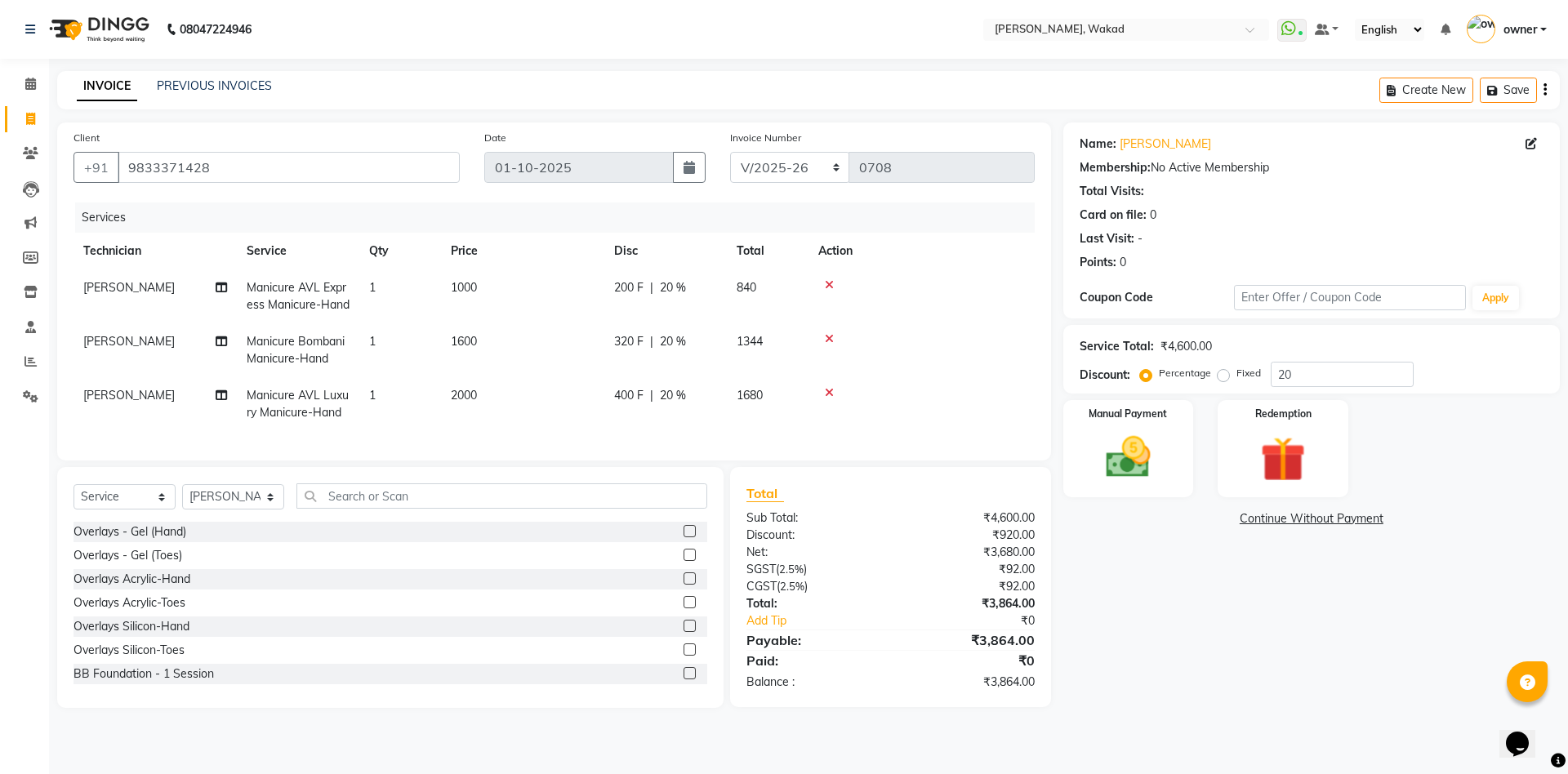
click at [830, 285] on icon at bounding box center [829, 284] width 9 height 12
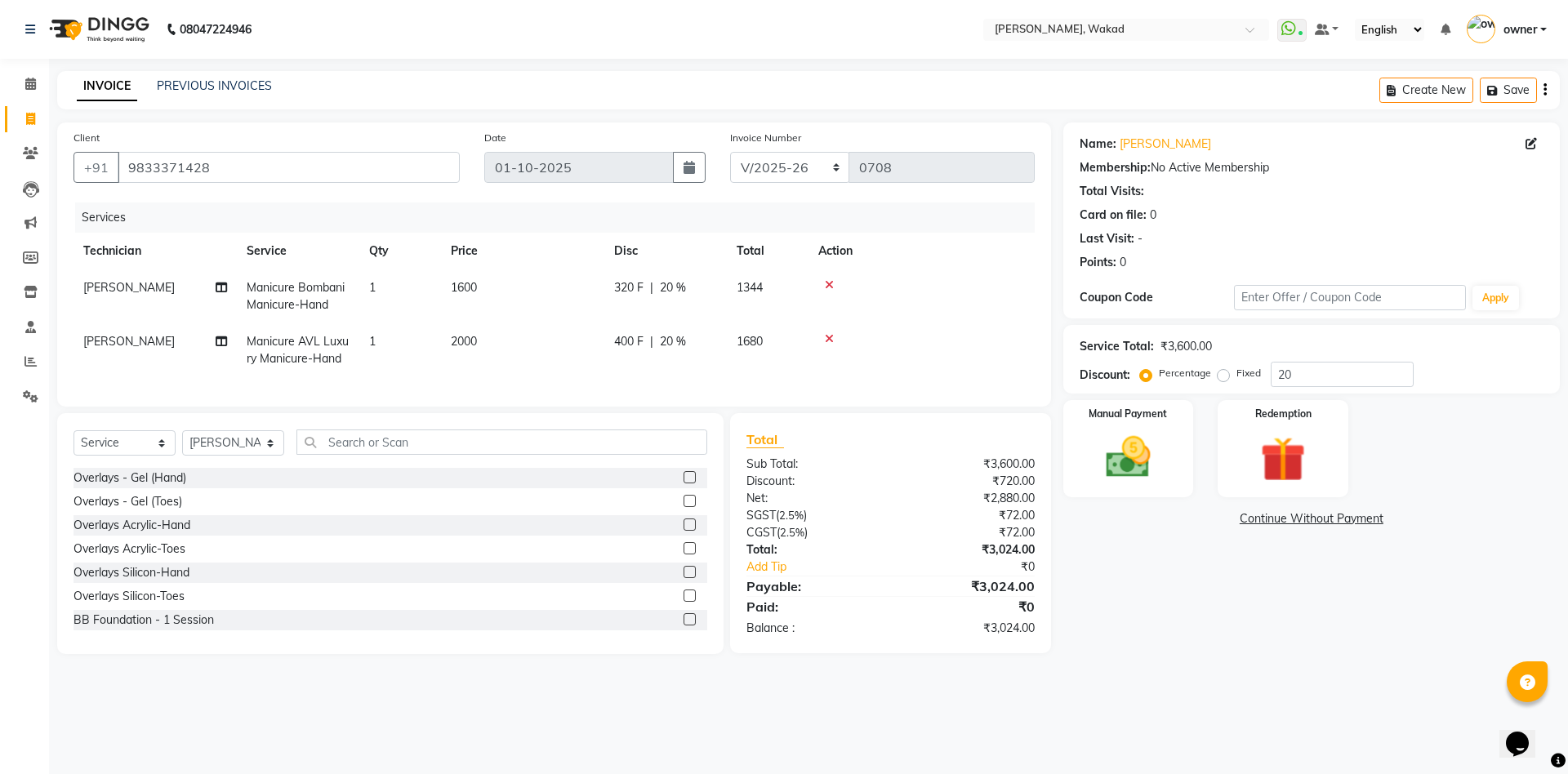
click at [830, 285] on icon at bounding box center [829, 284] width 9 height 12
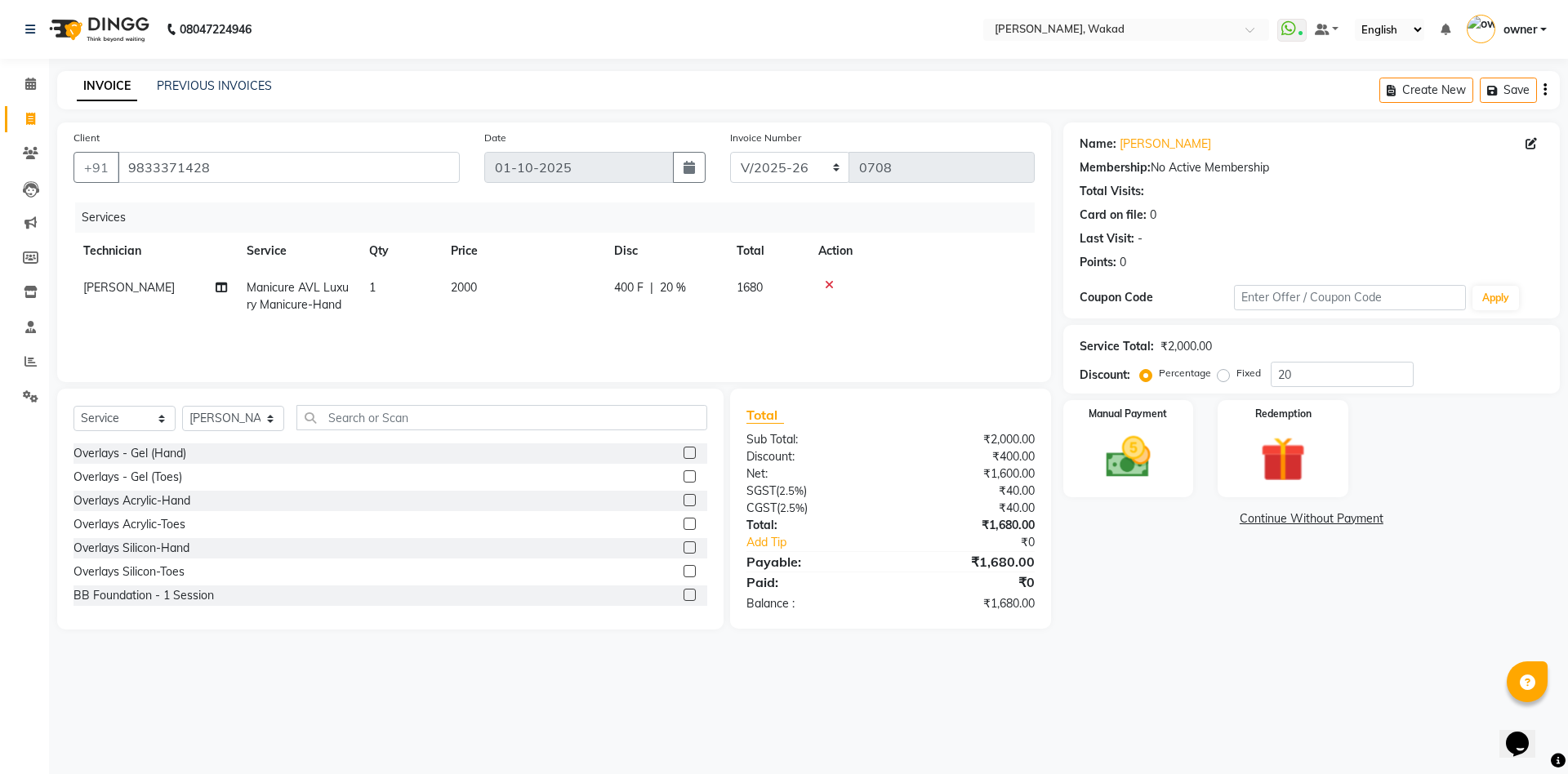
click at [830, 285] on icon at bounding box center [829, 284] width 9 height 12
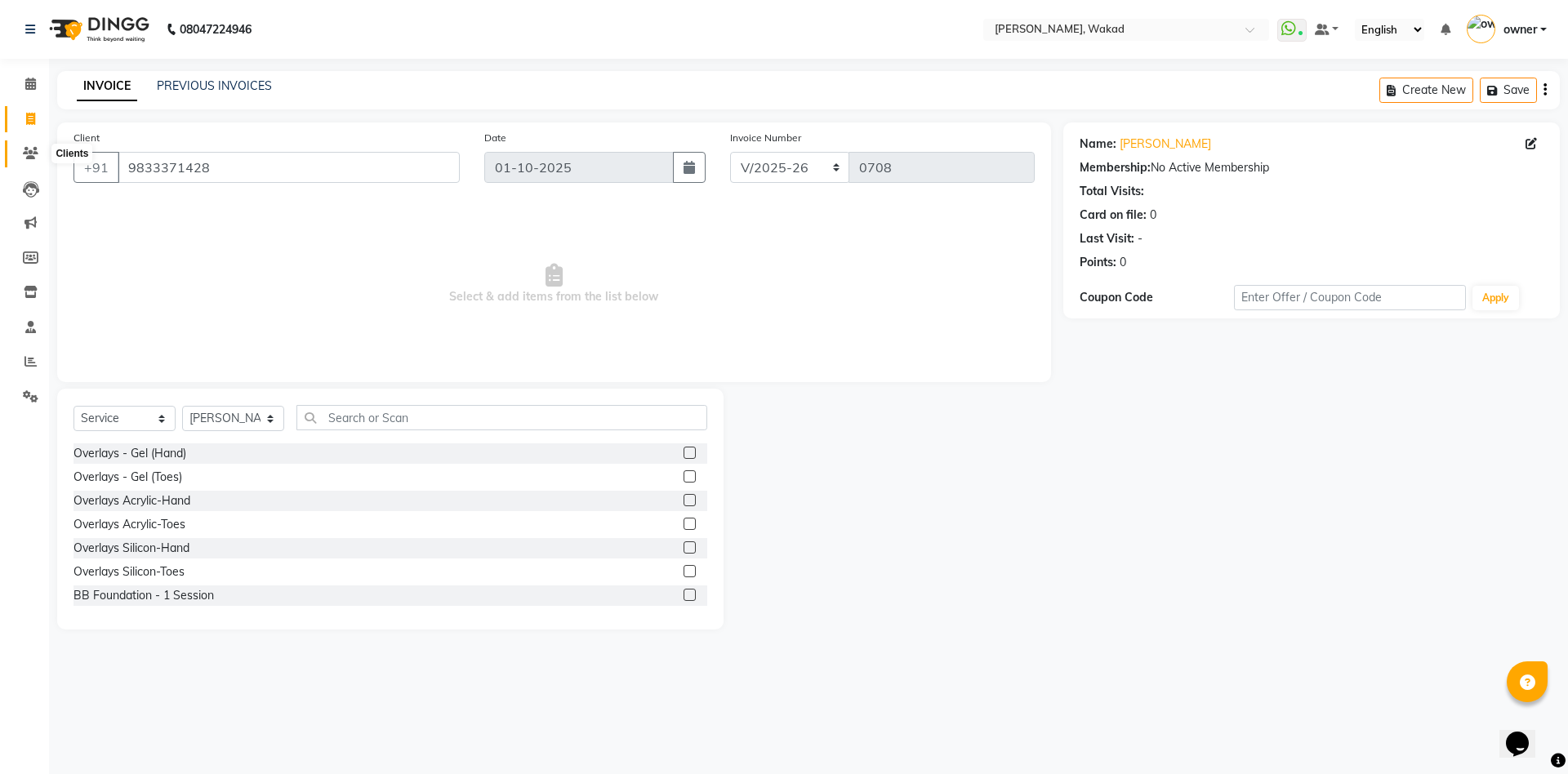
click at [24, 147] on icon at bounding box center [30, 153] width 15 height 13
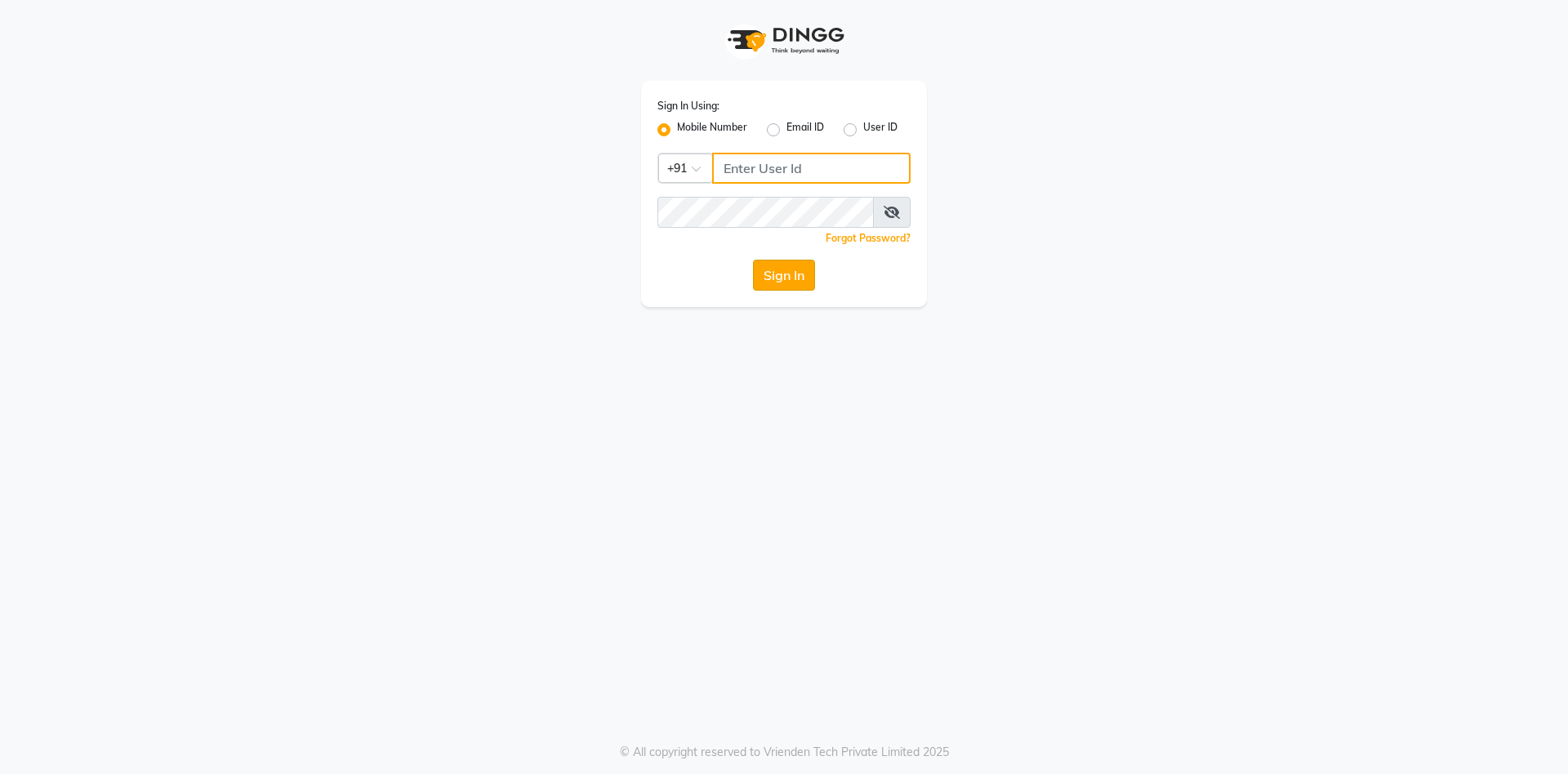
type input "7032417371"
click at [784, 278] on button "Sign In" at bounding box center [784, 275] width 63 height 31
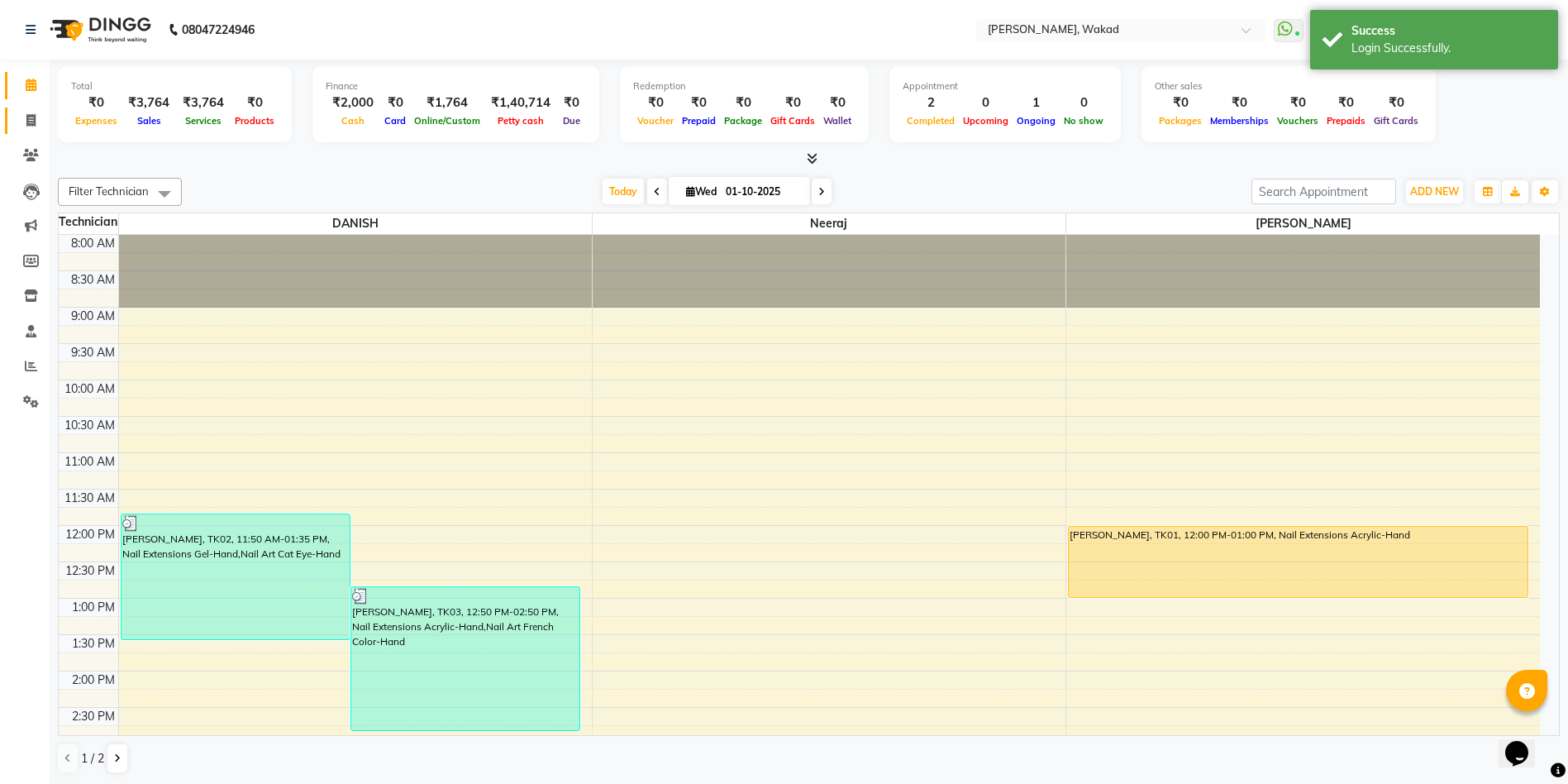
click at [19, 133] on link "Invoice" at bounding box center [24, 121] width 39 height 28
select select "7711"
select select "service"
